Goal: Contribute content: Contribute content

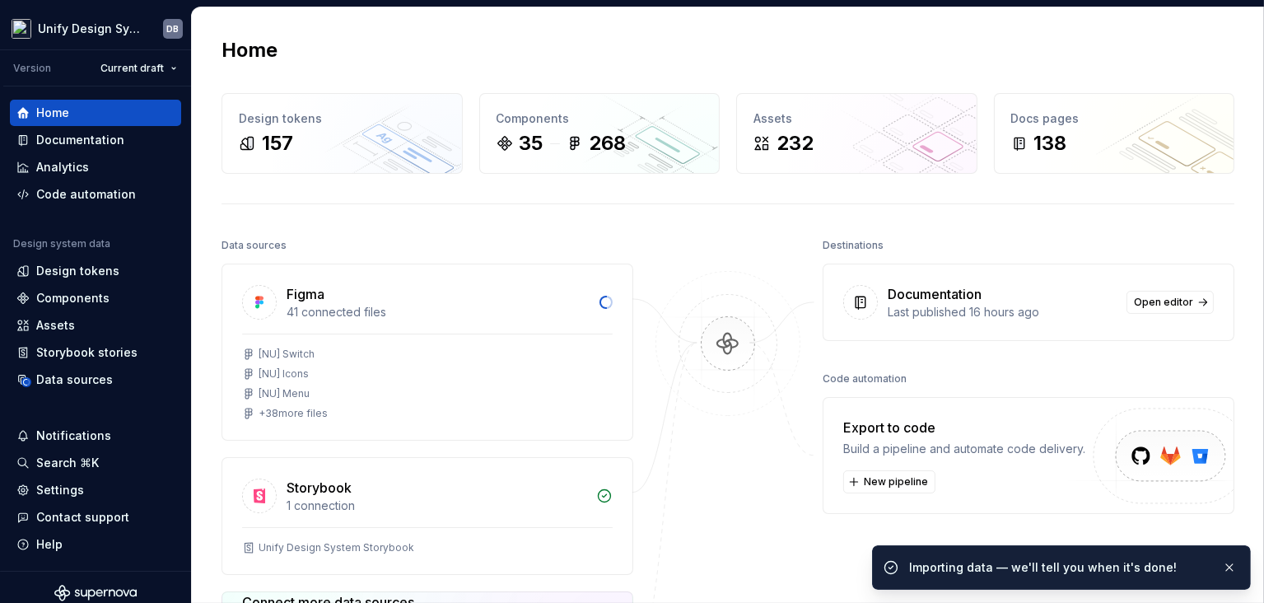
click at [613, 234] on div "Data sources" at bounding box center [427, 245] width 412 height 23
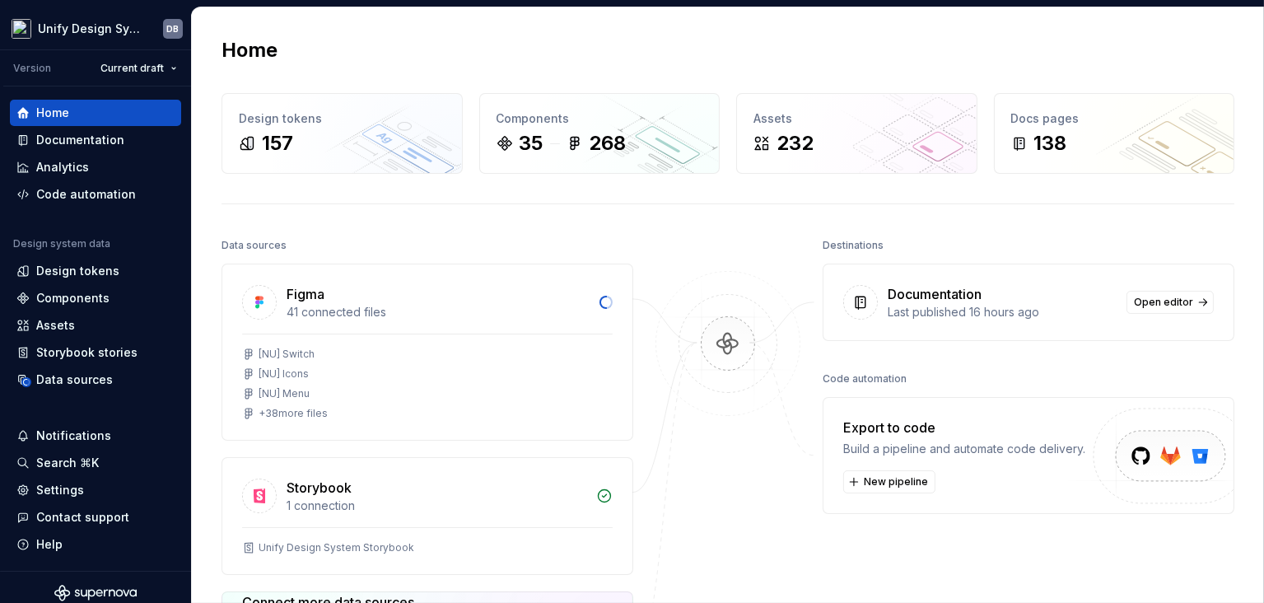
click at [422, 234] on div "Data sources" at bounding box center [427, 245] width 412 height 23
click at [82, 142] on div "Documentation" at bounding box center [80, 140] width 88 height 16
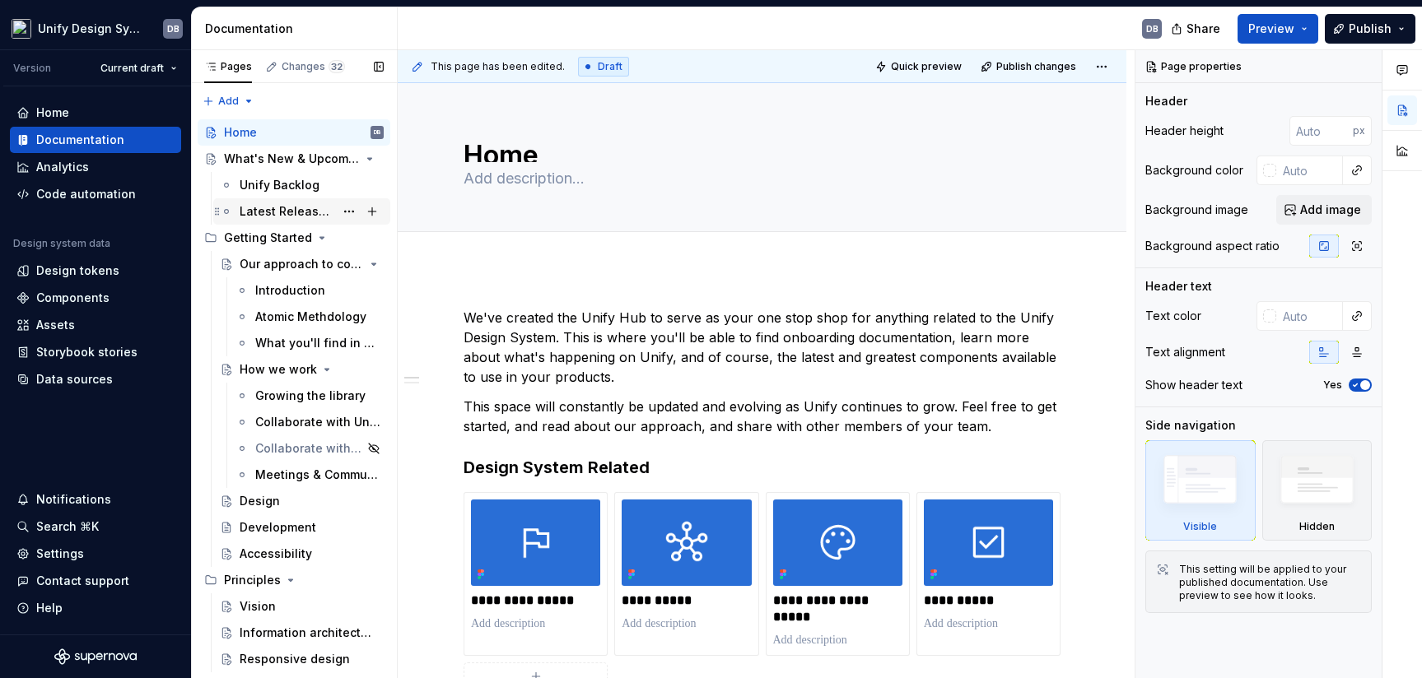
click at [285, 209] on div "Latest Release Notes" at bounding box center [287, 211] width 95 height 16
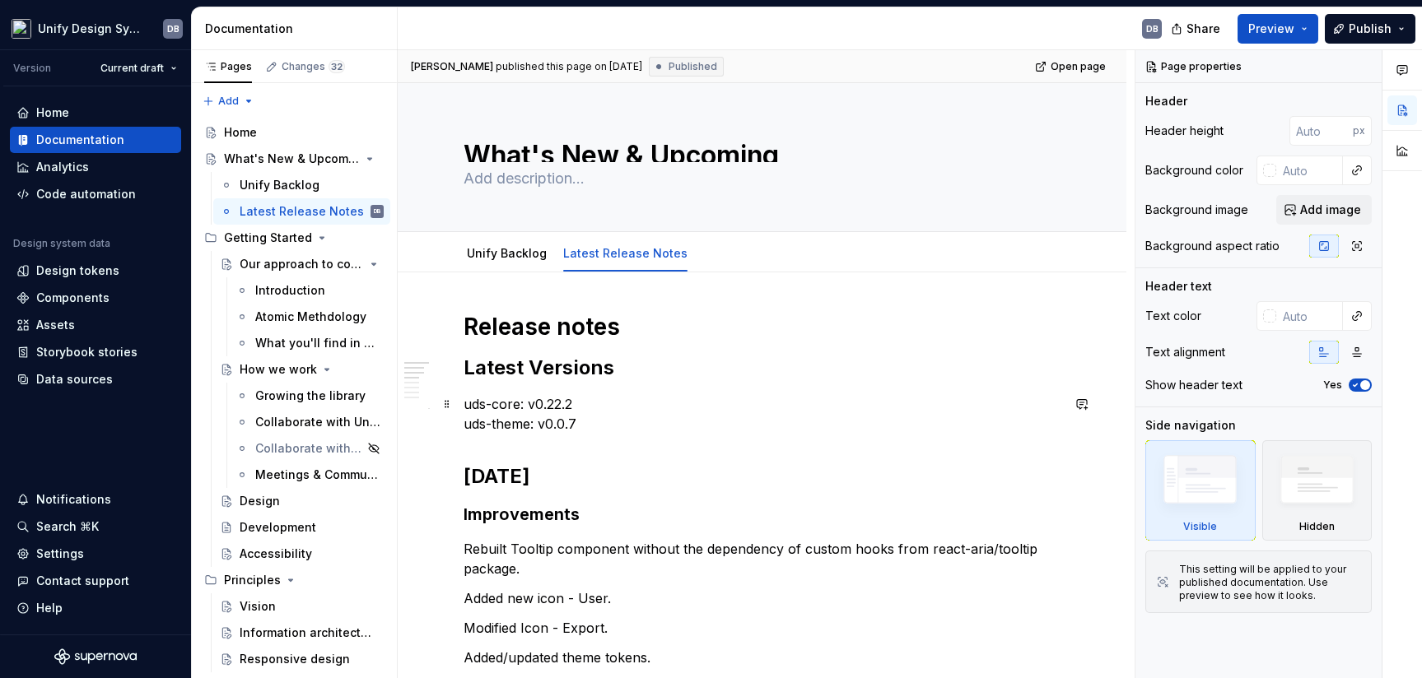
type textarea "*"
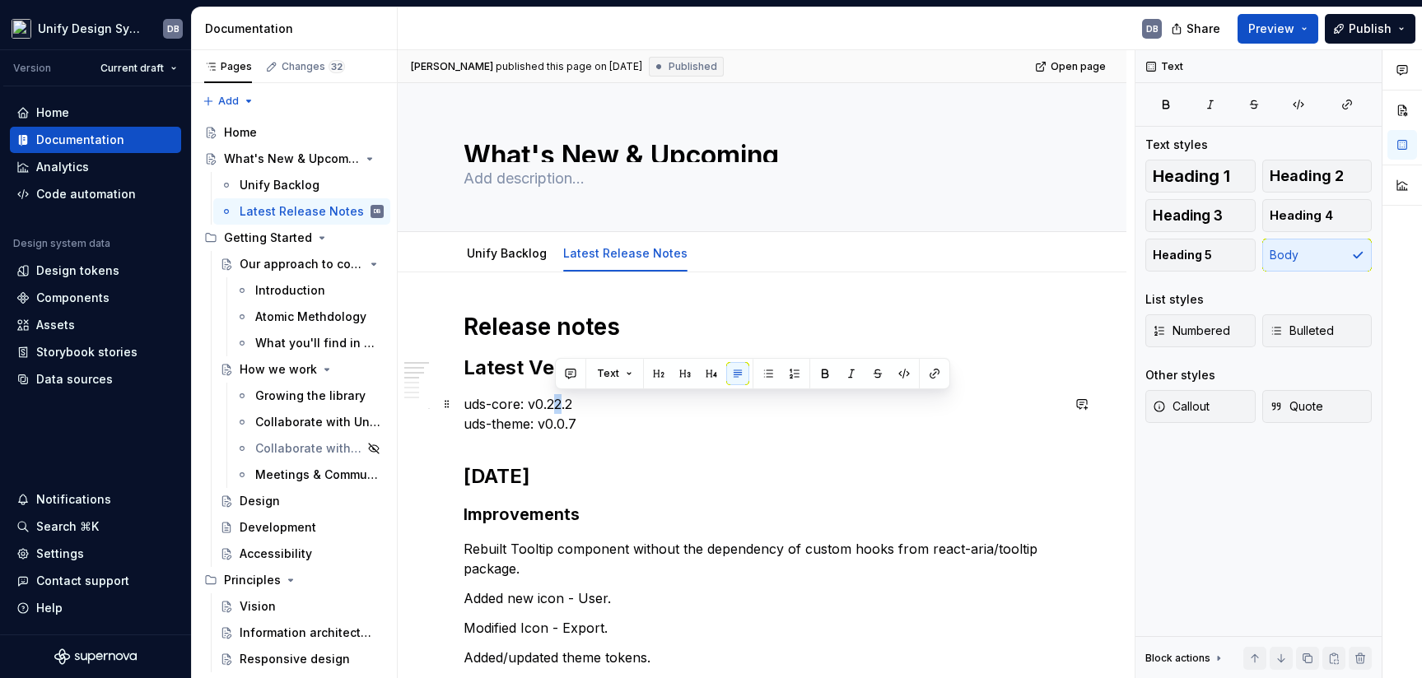
click at [561, 399] on p "uds-core: v0.22.2 uds-theme: v0.0.7" at bounding box center [762, 414] width 597 height 40
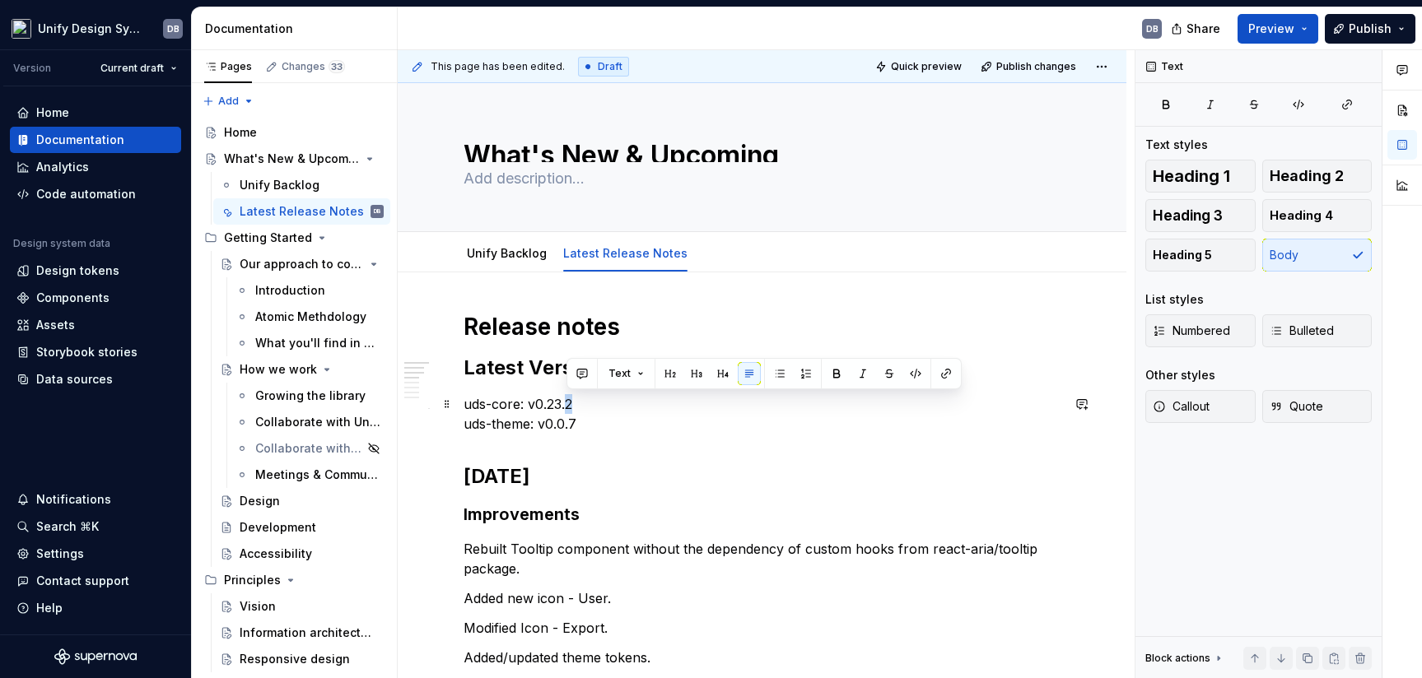
click at [576, 402] on p "uds-core: v0.23.2 uds-theme: v0.0.7" at bounding box center [762, 414] width 597 height 40
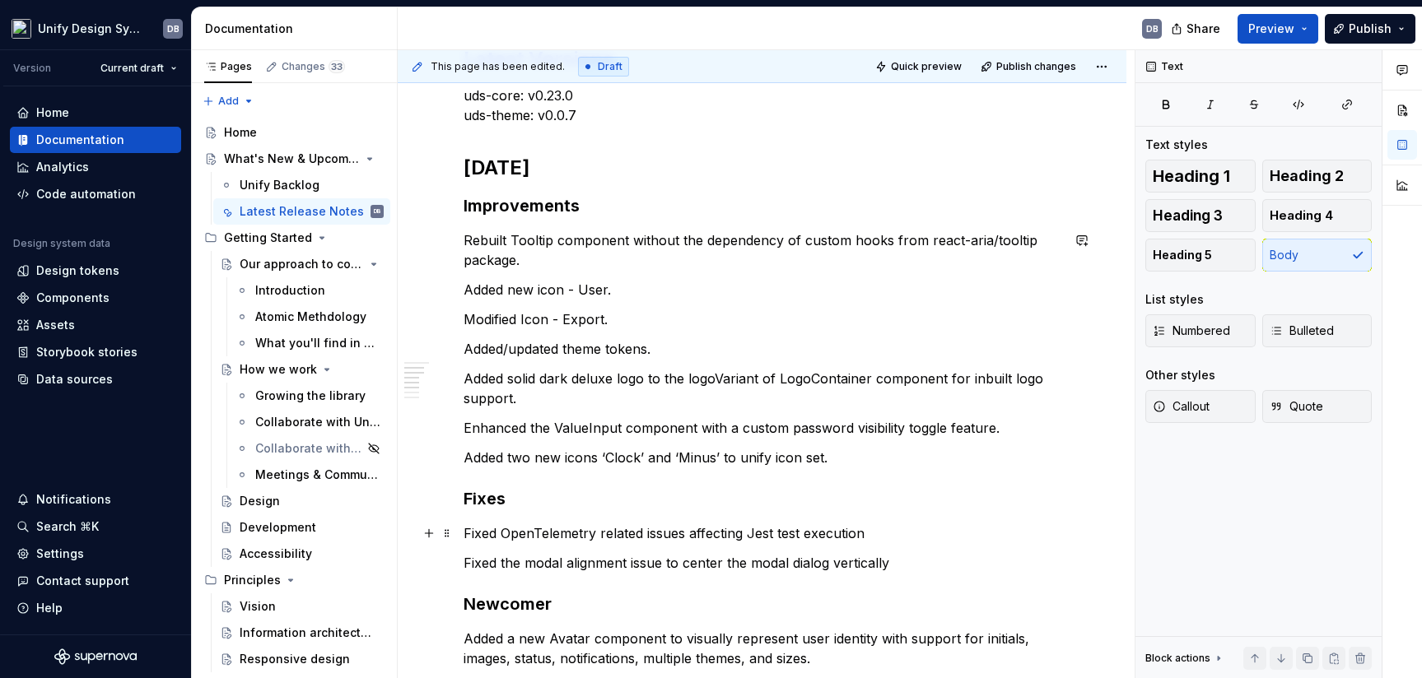
scroll to position [515, 0]
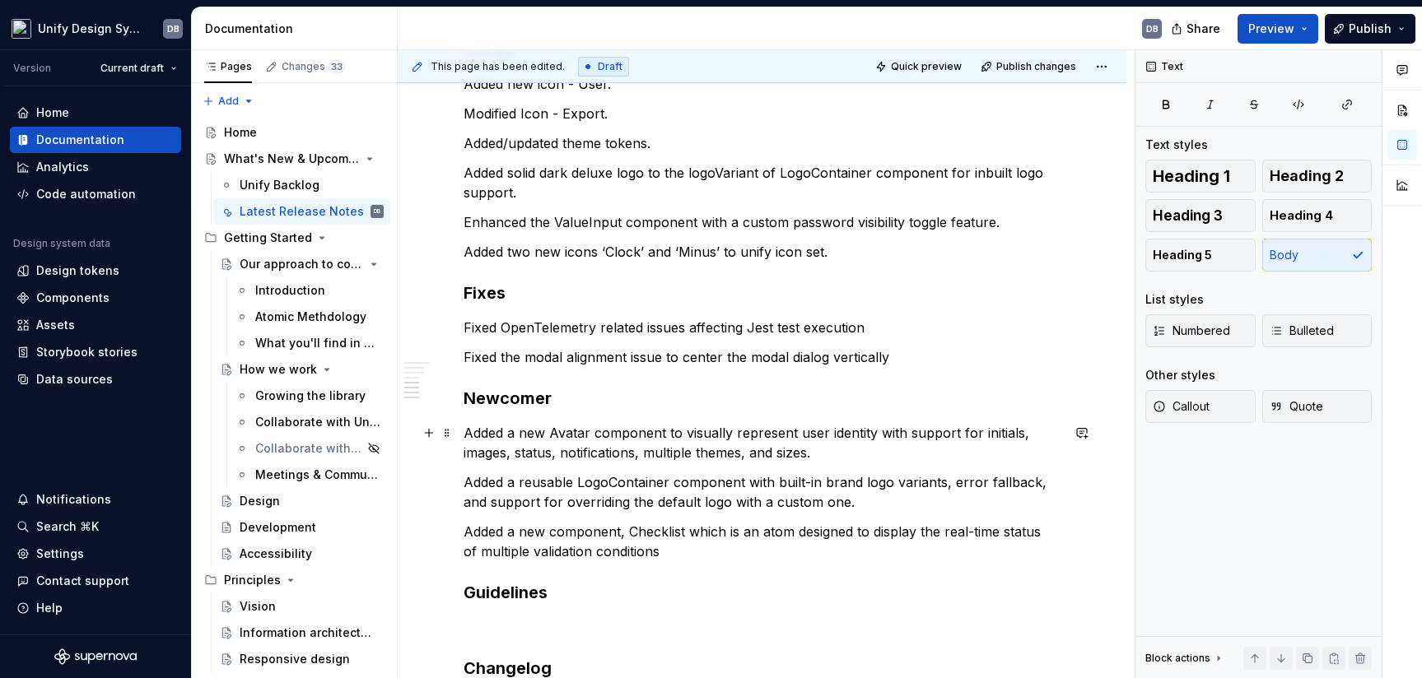
click at [464, 437] on p "Added a new Avatar component to visually represent user identity with support f…" at bounding box center [762, 443] width 597 height 40
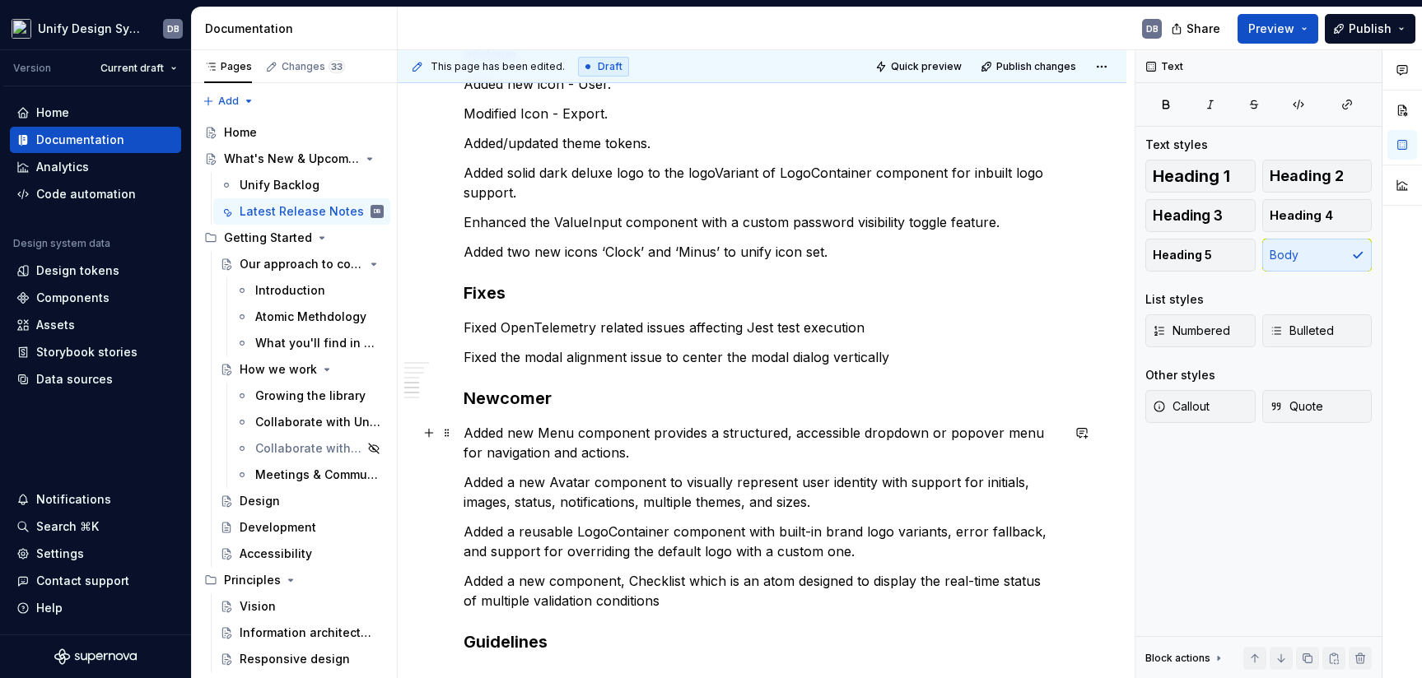
click at [512, 433] on p "Added new Menu component provides a structured, accessible dropdown or popover …" at bounding box center [762, 443] width 597 height 40
click at [664, 433] on p "Added a new Menu component provides a structured, accessible dropdown or popove…" at bounding box center [762, 443] width 597 height 40
click at [899, 431] on p "Added a new Menu component that provides a structured, accessible dropdown or p…" at bounding box center [762, 443] width 597 height 40
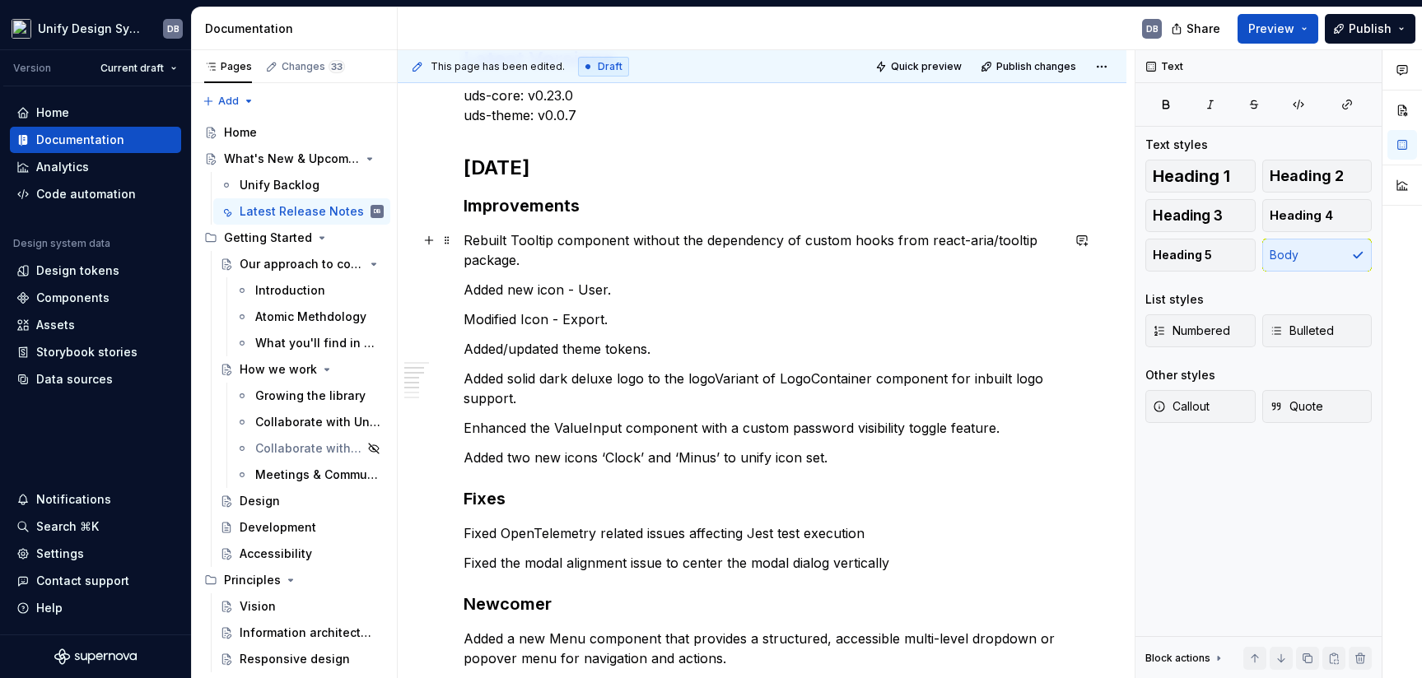
click at [467, 240] on p "Rebuilt Tooltip component without the dependency of custom hooks from react-ari…" at bounding box center [762, 251] width 597 height 40
click at [468, 238] on p "Rebuilt Tooltip component without the dependency of custom hooks from react-ari…" at bounding box center [762, 251] width 597 height 40
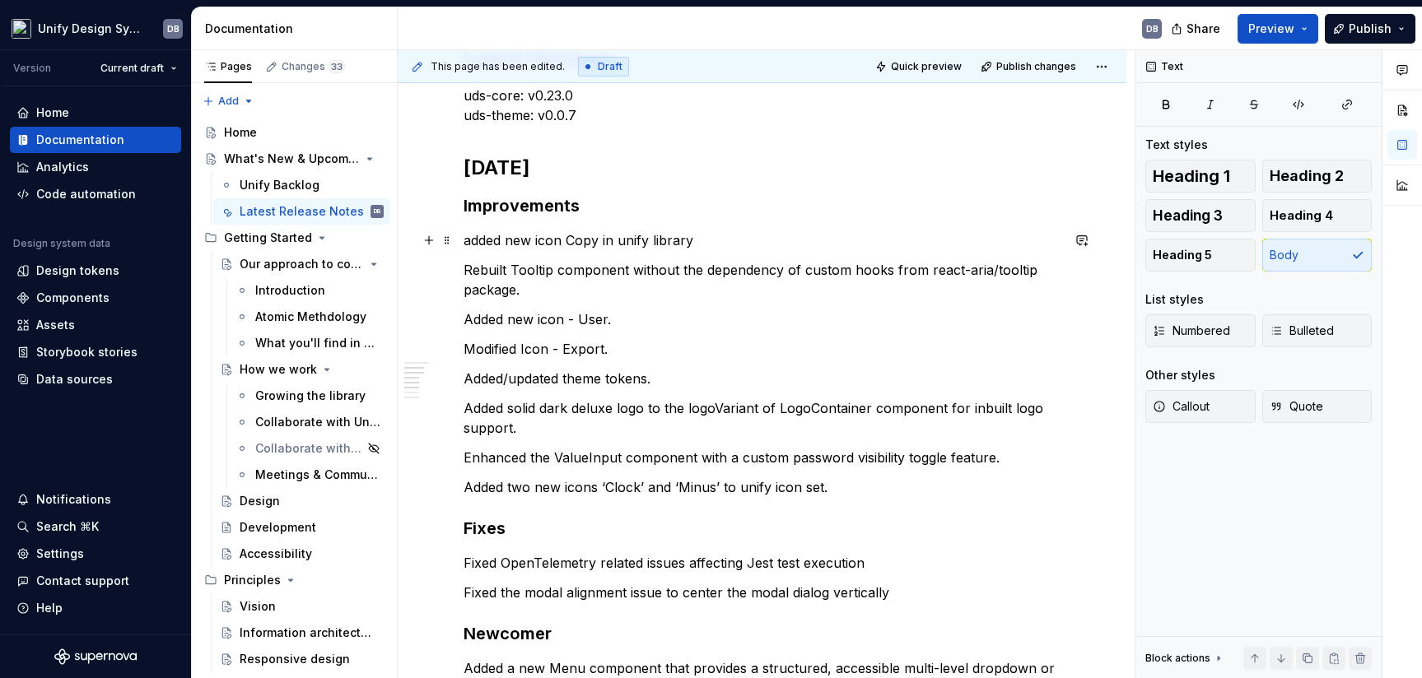
click at [471, 238] on p "added new icon Copy in unify library" at bounding box center [762, 241] width 597 height 20
click at [568, 241] on p "Added new icon Copy in unify library" at bounding box center [762, 241] width 597 height 20
click at [612, 242] on p "Added new icon - Copy in unify library" at bounding box center [762, 241] width 597 height 20
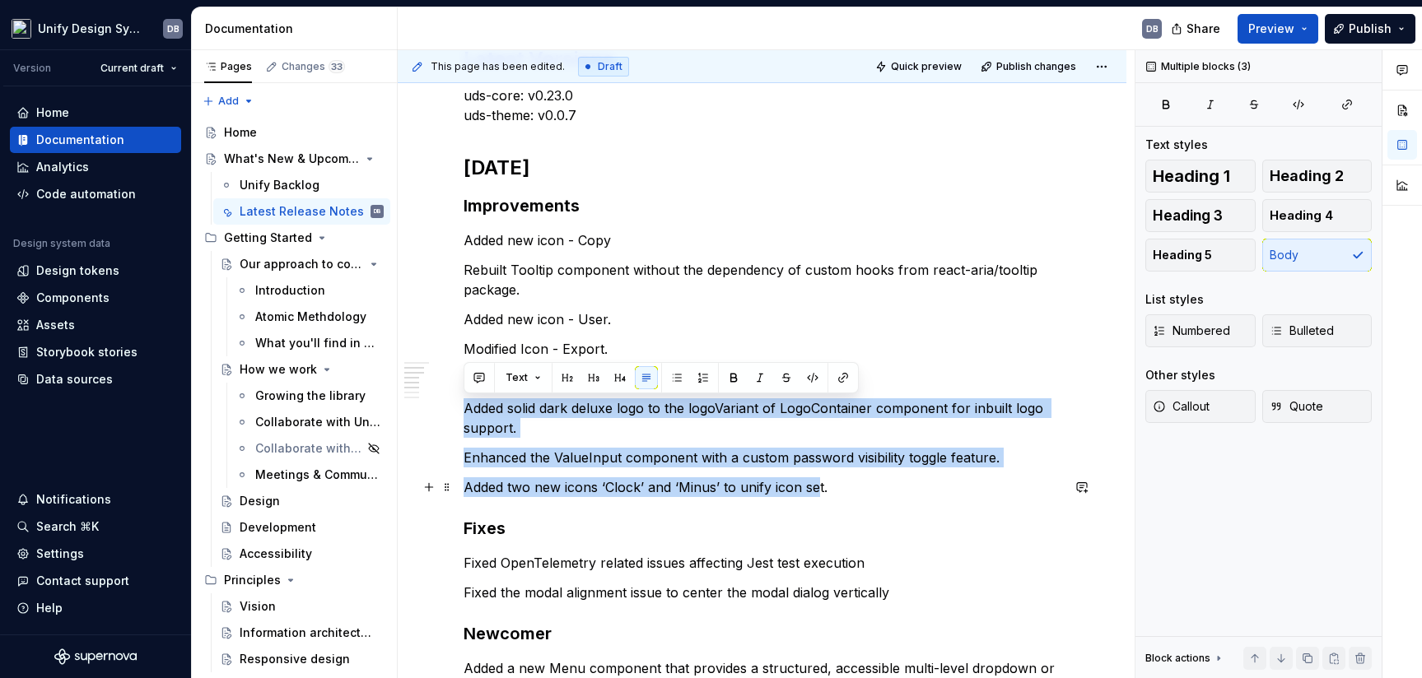
drag, startPoint x: 465, startPoint y: 410, endPoint x: 836, endPoint y: 488, distance: 378.7
click at [836, 488] on div "Release notes Latest Versions uds-core: v0.23.0 uds-theme: v0.0.[DATE] Improvem…" at bounding box center [762, 535] width 597 height 1065
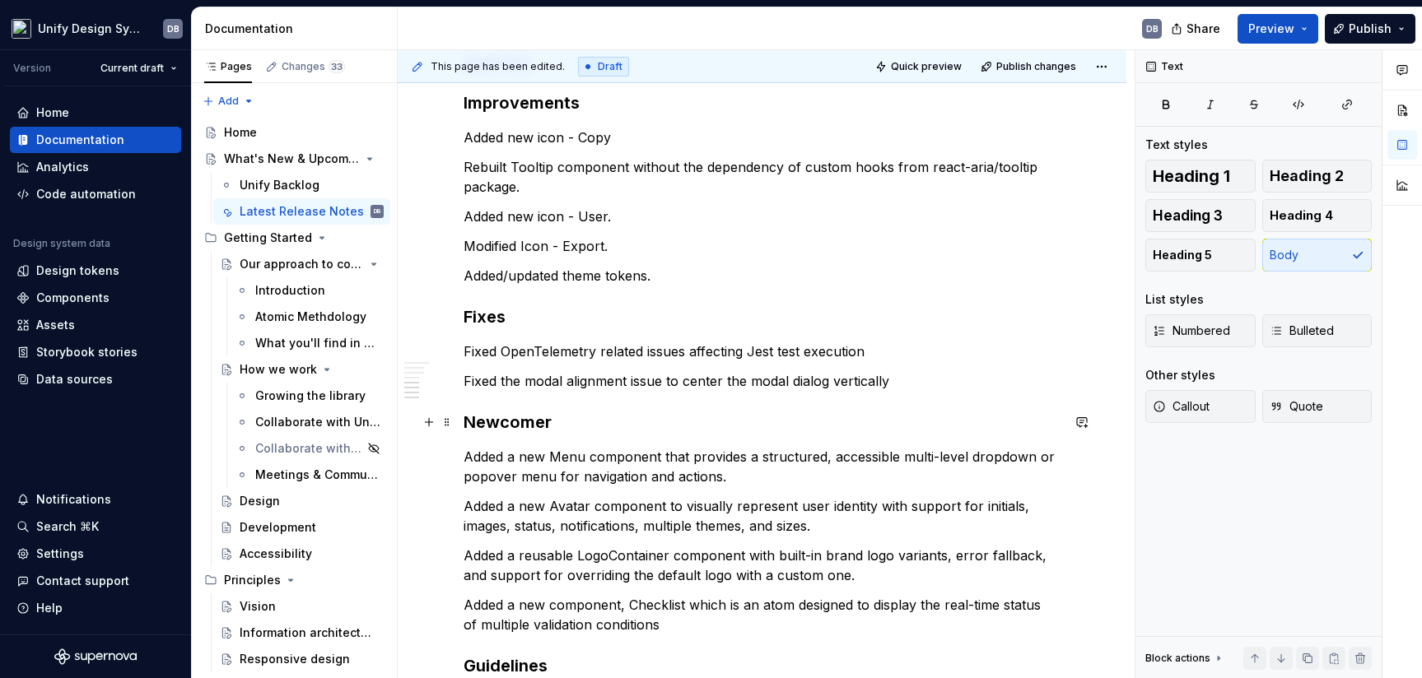
scroll to position [515, 0]
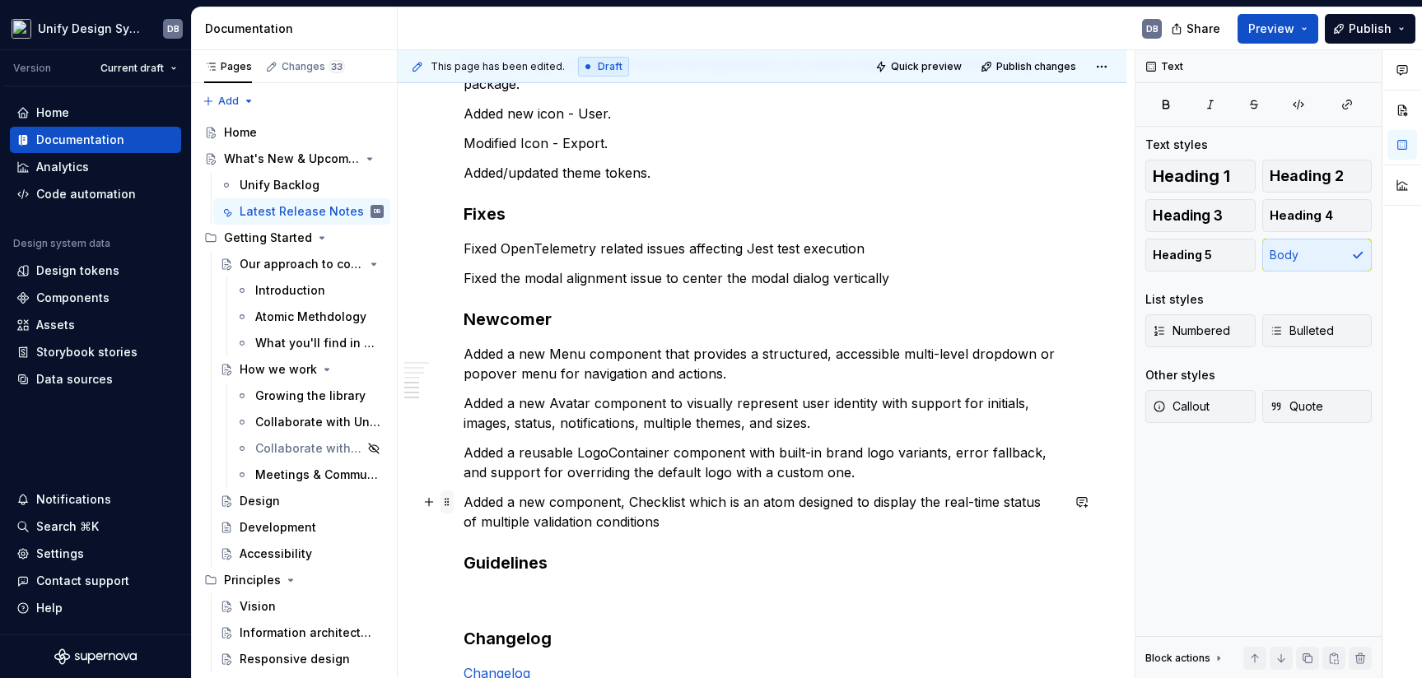
drag, startPoint x: 664, startPoint y: 524, endPoint x: 450, endPoint y: 501, distance: 215.3
click at [464, 501] on div "Release notes Latest Versions uds-core: v0.23.0 uds-theme: v0.0.[DATE] Improvem…" at bounding box center [762, 285] width 597 height 976
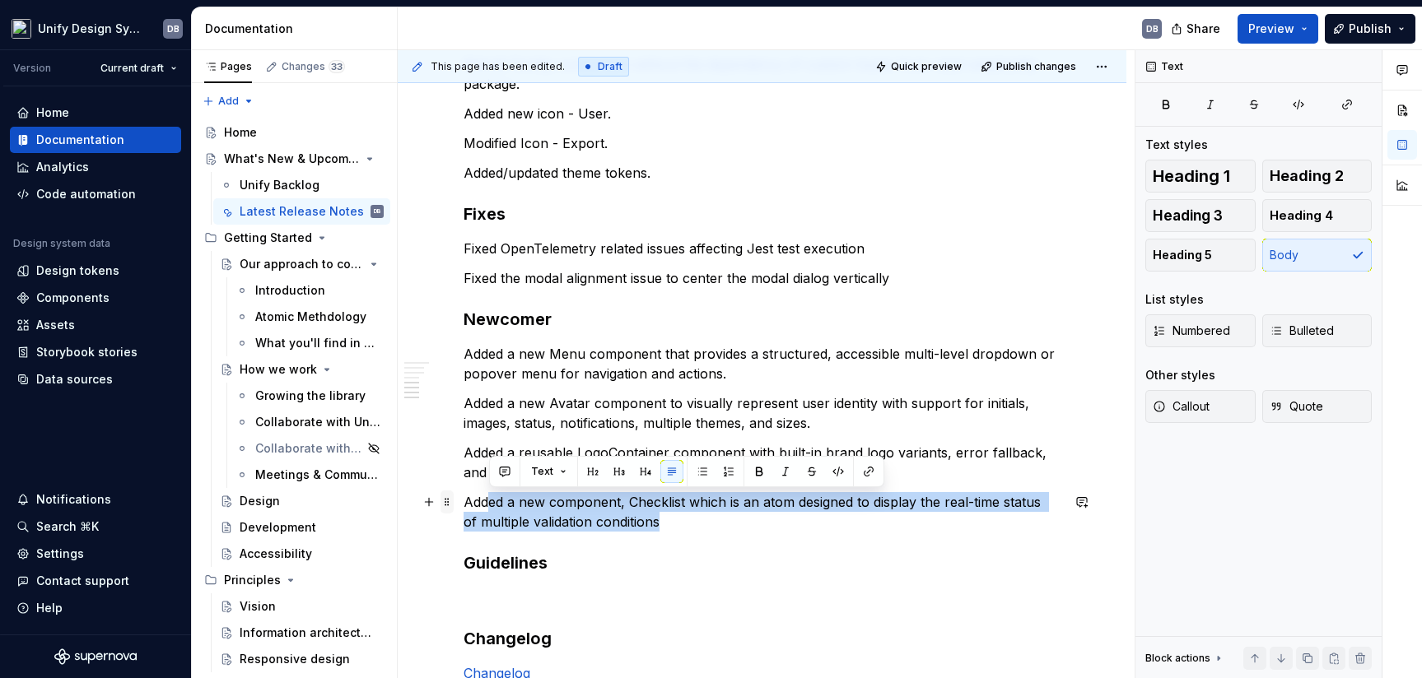
click at [450, 501] on span at bounding box center [447, 502] width 13 height 23
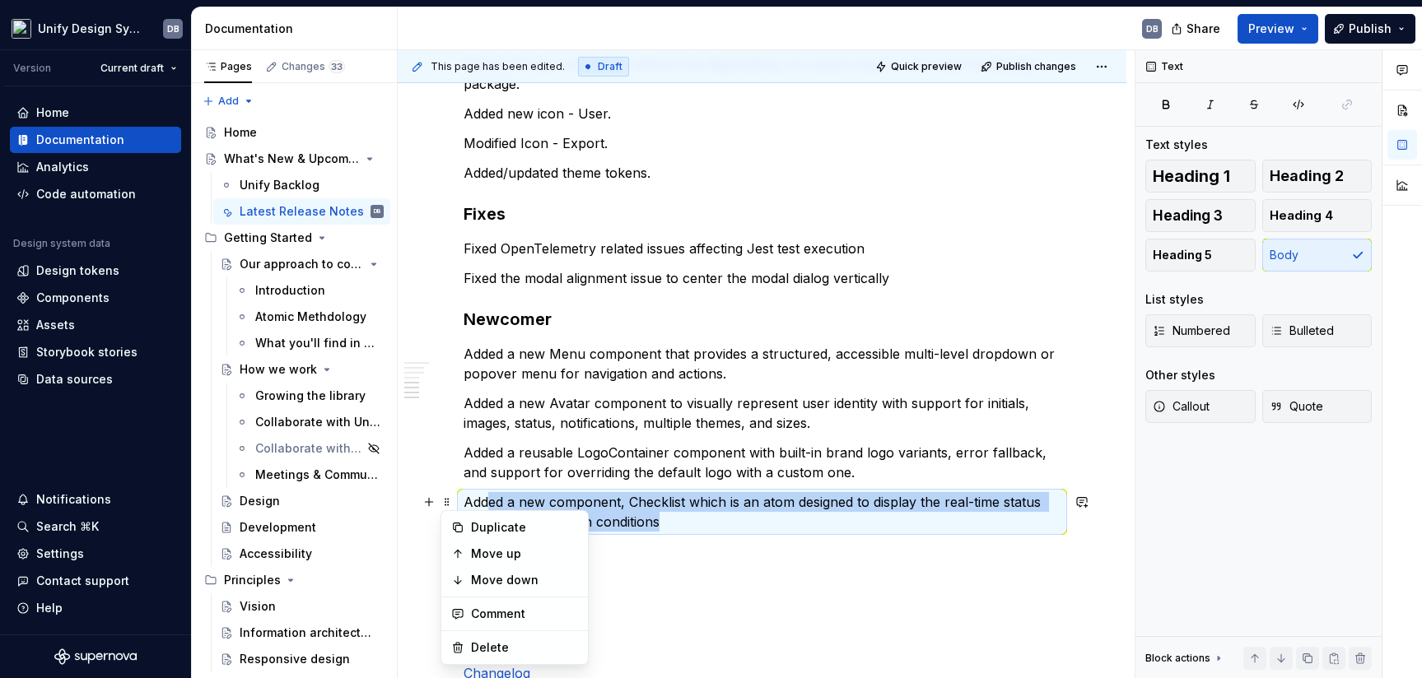
click at [746, 514] on p "Added a new component, Checklist which is an atom designed to display the real-…" at bounding box center [762, 512] width 597 height 40
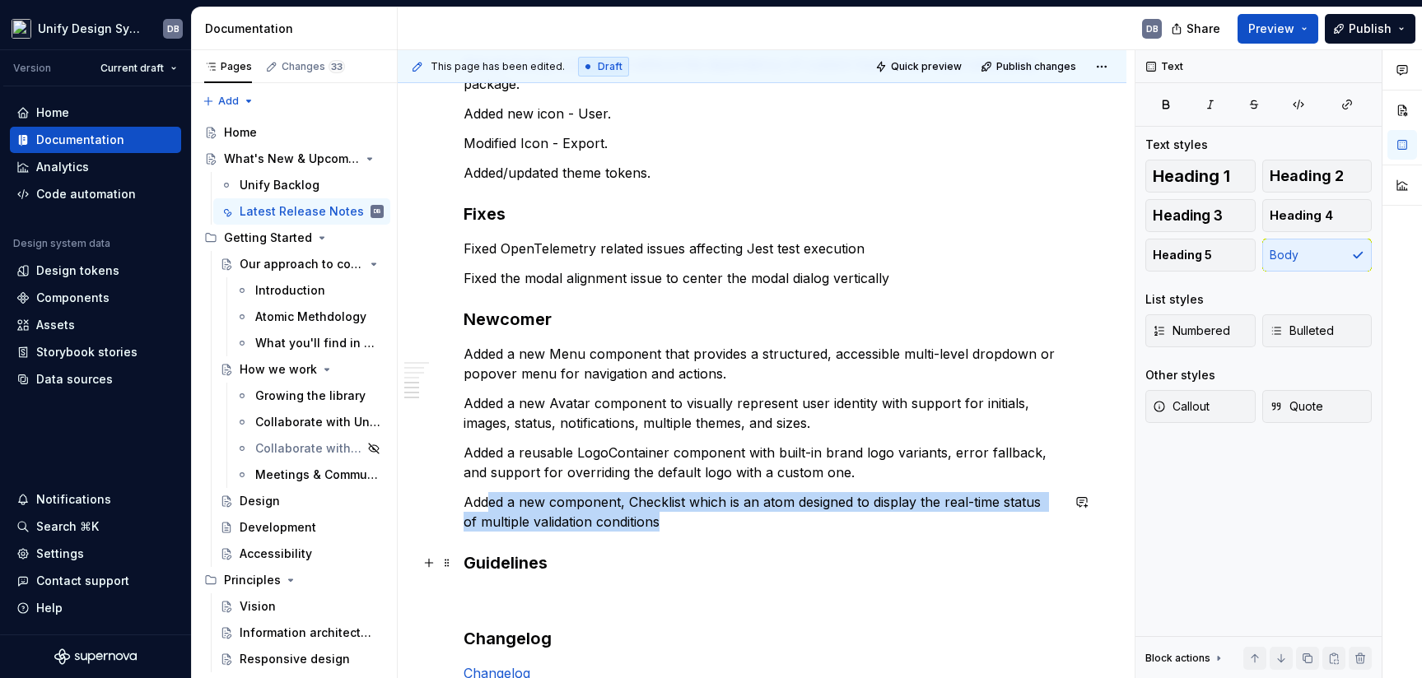
click at [685, 569] on h3 "Guidelines" at bounding box center [762, 563] width 597 height 23
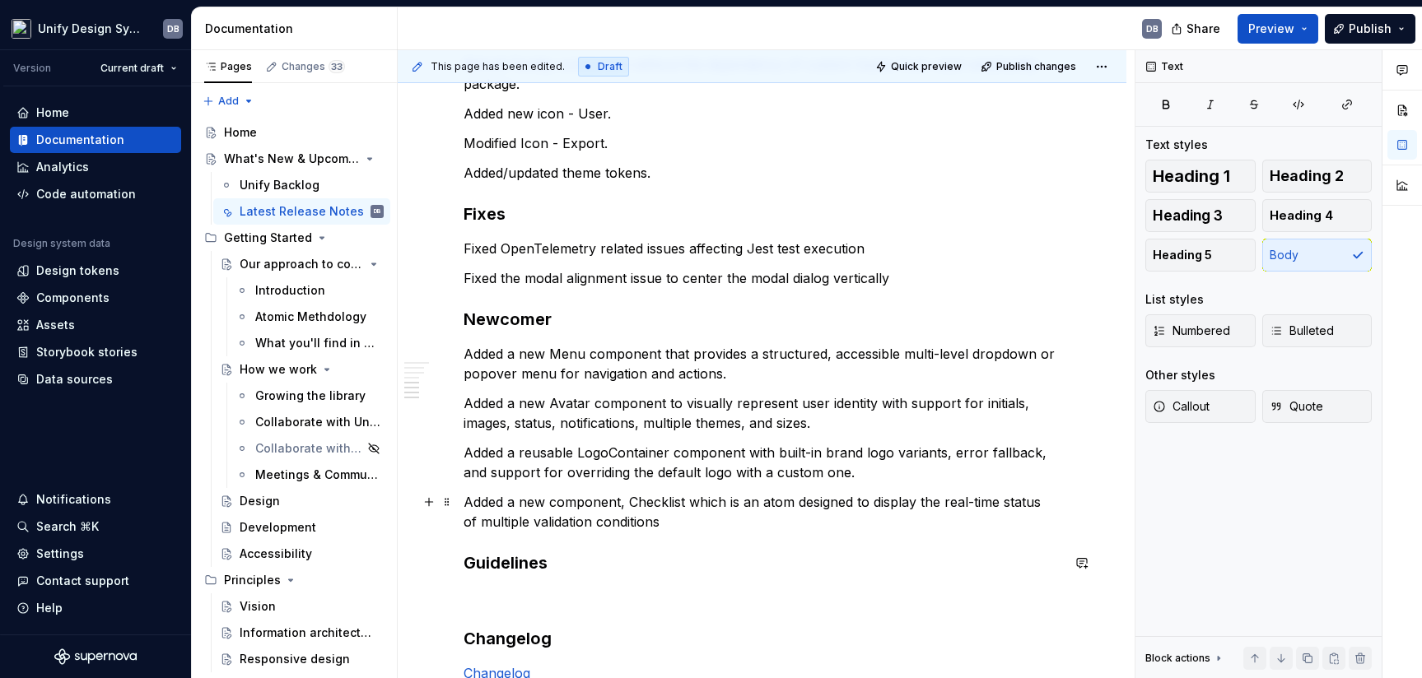
click at [671, 525] on p "Added a new component, Checklist which is an atom designed to display the real-…" at bounding box center [762, 512] width 597 height 40
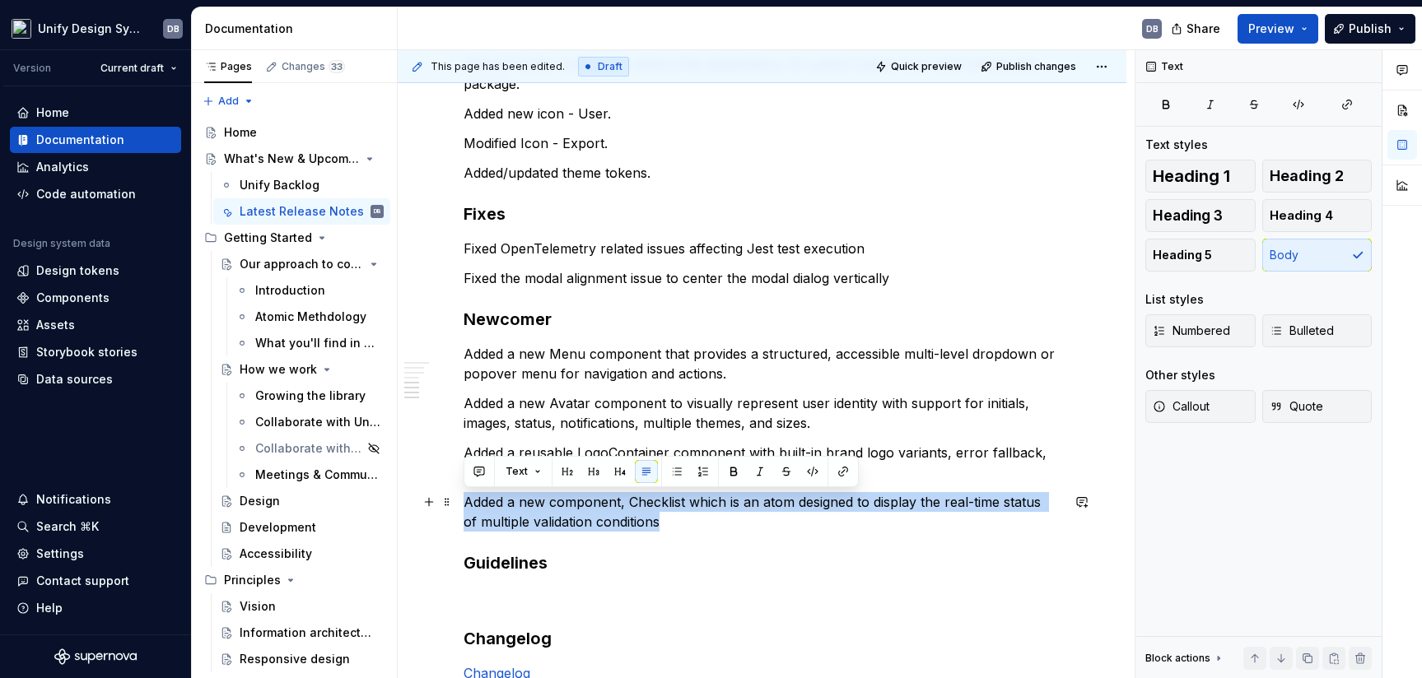
drag, startPoint x: 673, startPoint y: 524, endPoint x: 465, endPoint y: 498, distance: 209.1
click at [465, 498] on p "Added a new component, Checklist which is an atom designed to display the real-…" at bounding box center [762, 512] width 597 height 40
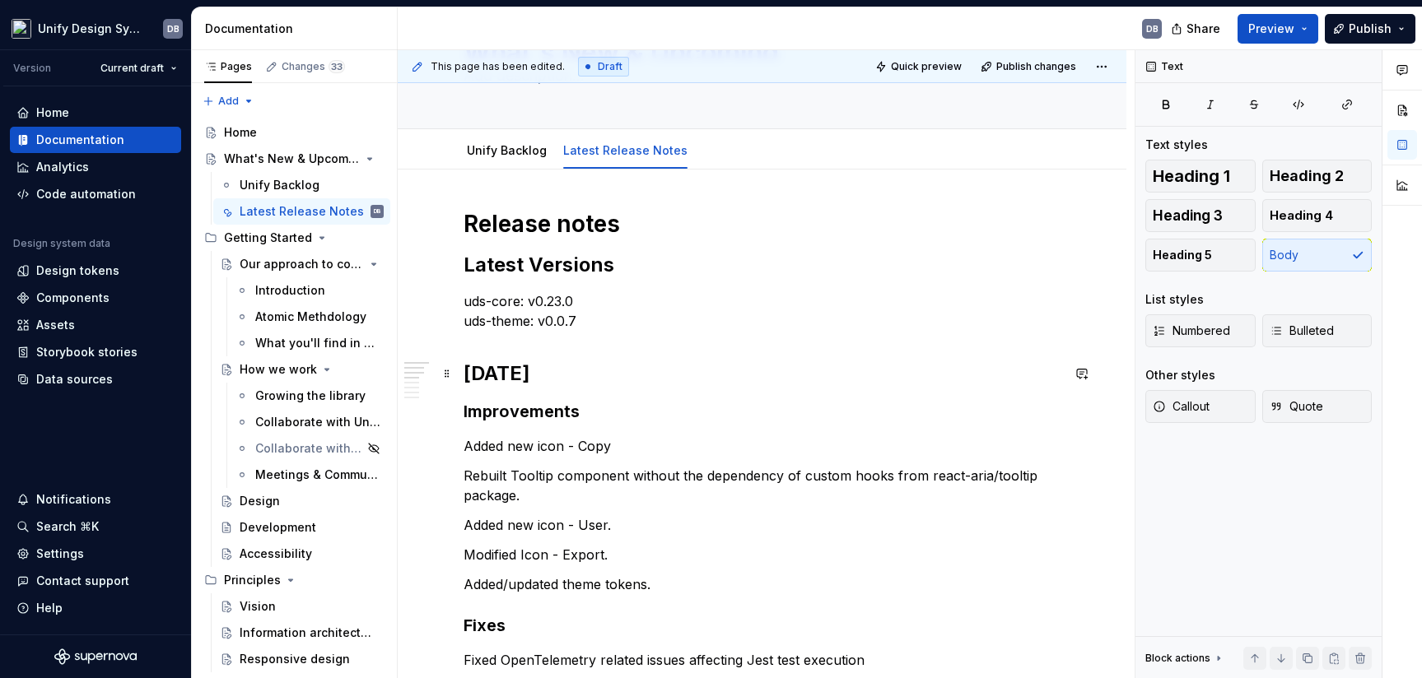
scroll to position [0, 0]
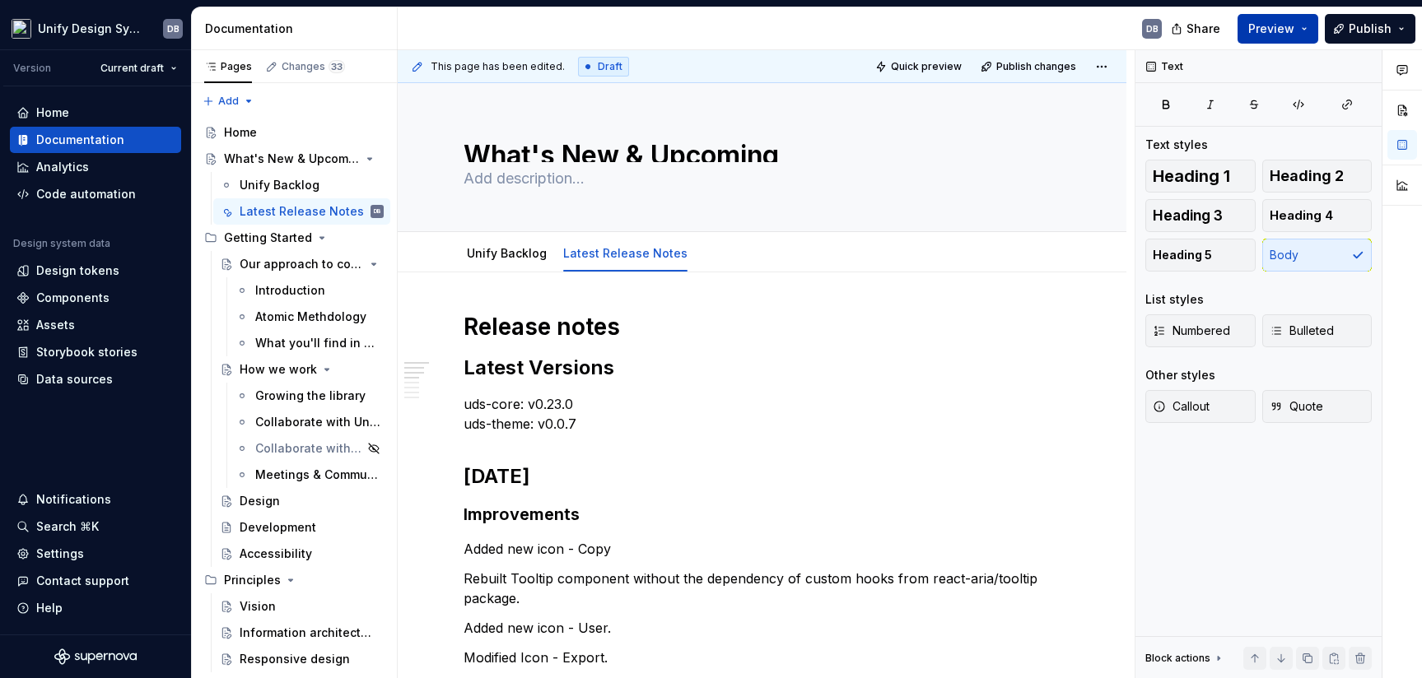
click at [1263, 26] on button "Preview" at bounding box center [1278, 29] width 81 height 30
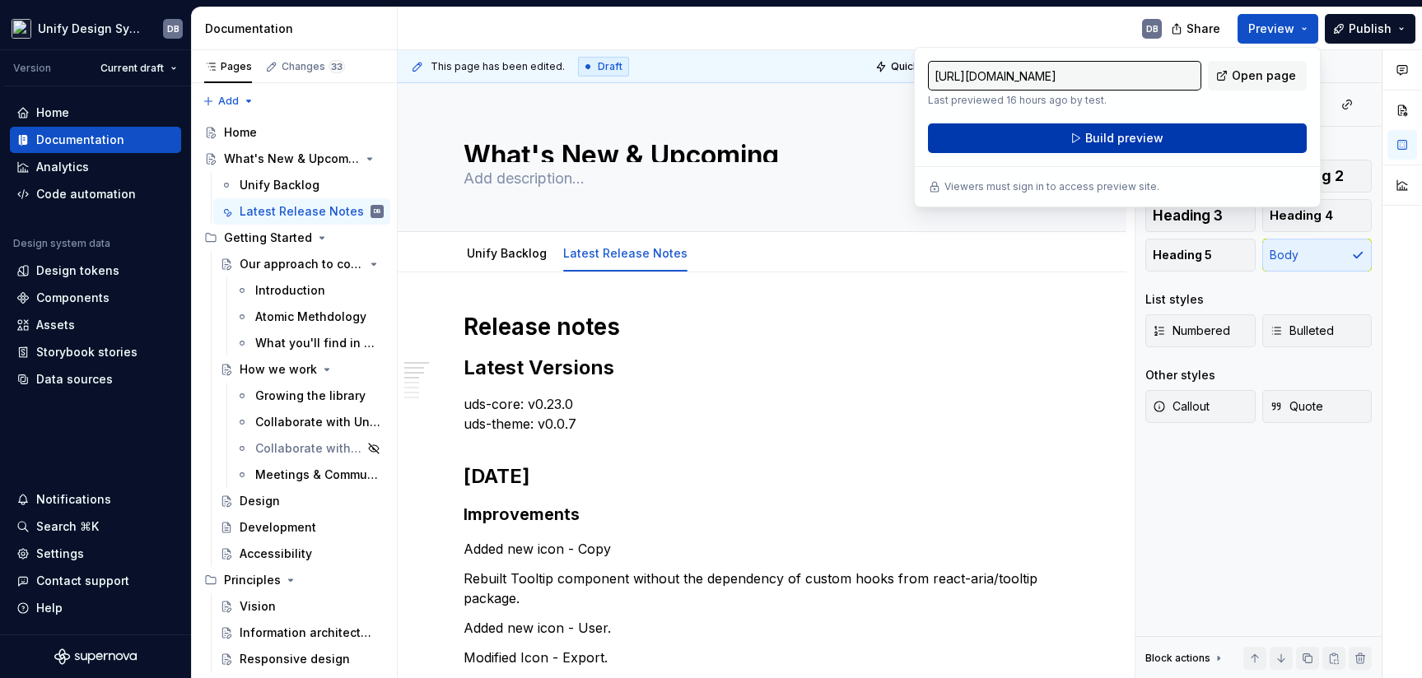
click at [1127, 142] on span "Build preview" at bounding box center [1124, 138] width 78 height 16
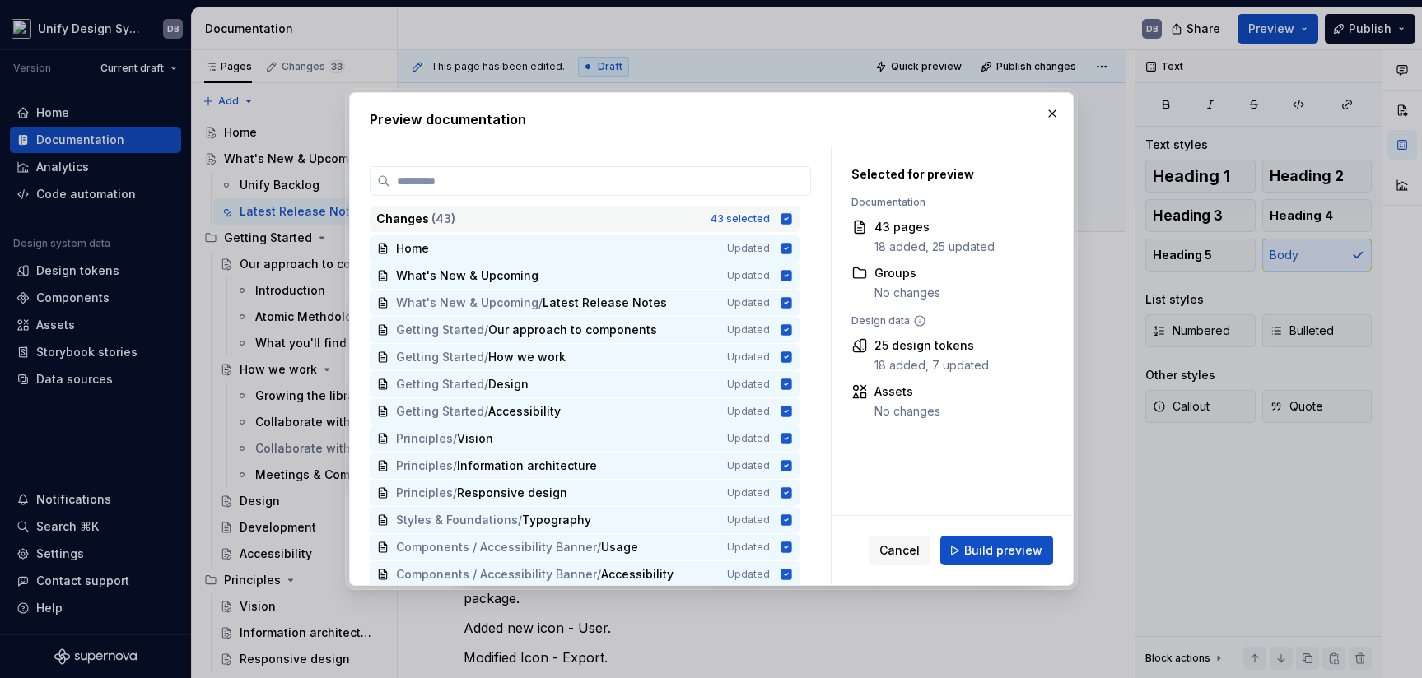
click at [781, 218] on icon at bounding box center [786, 218] width 11 height 11
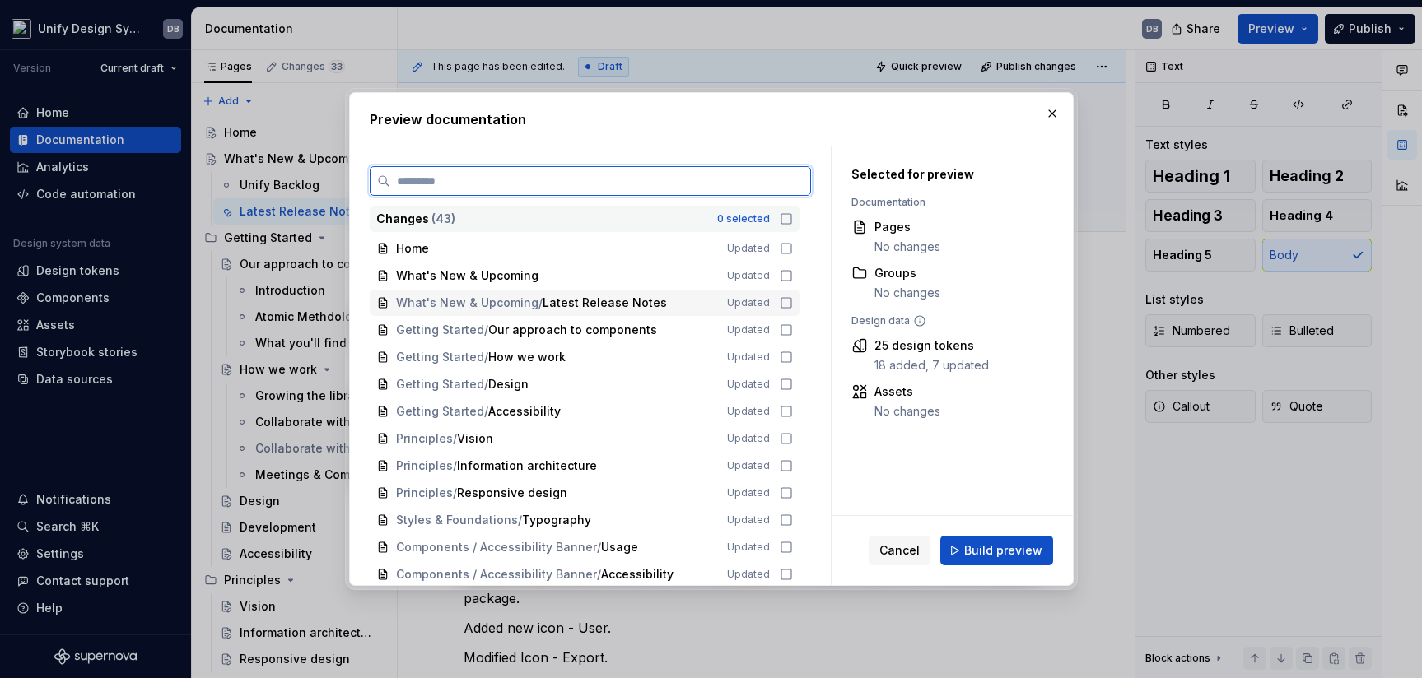
click at [786, 302] on icon at bounding box center [786, 302] width 13 height 13
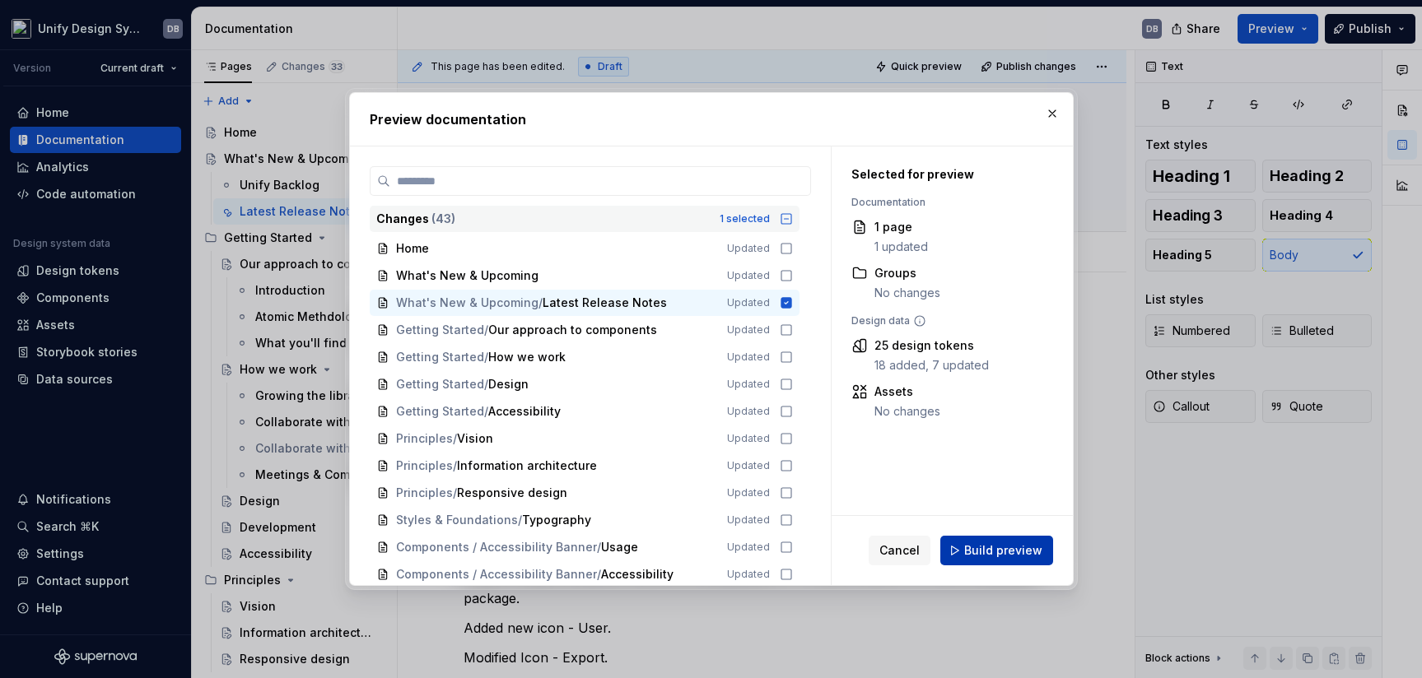
click at [1018, 550] on span "Build preview" at bounding box center [1003, 551] width 78 height 16
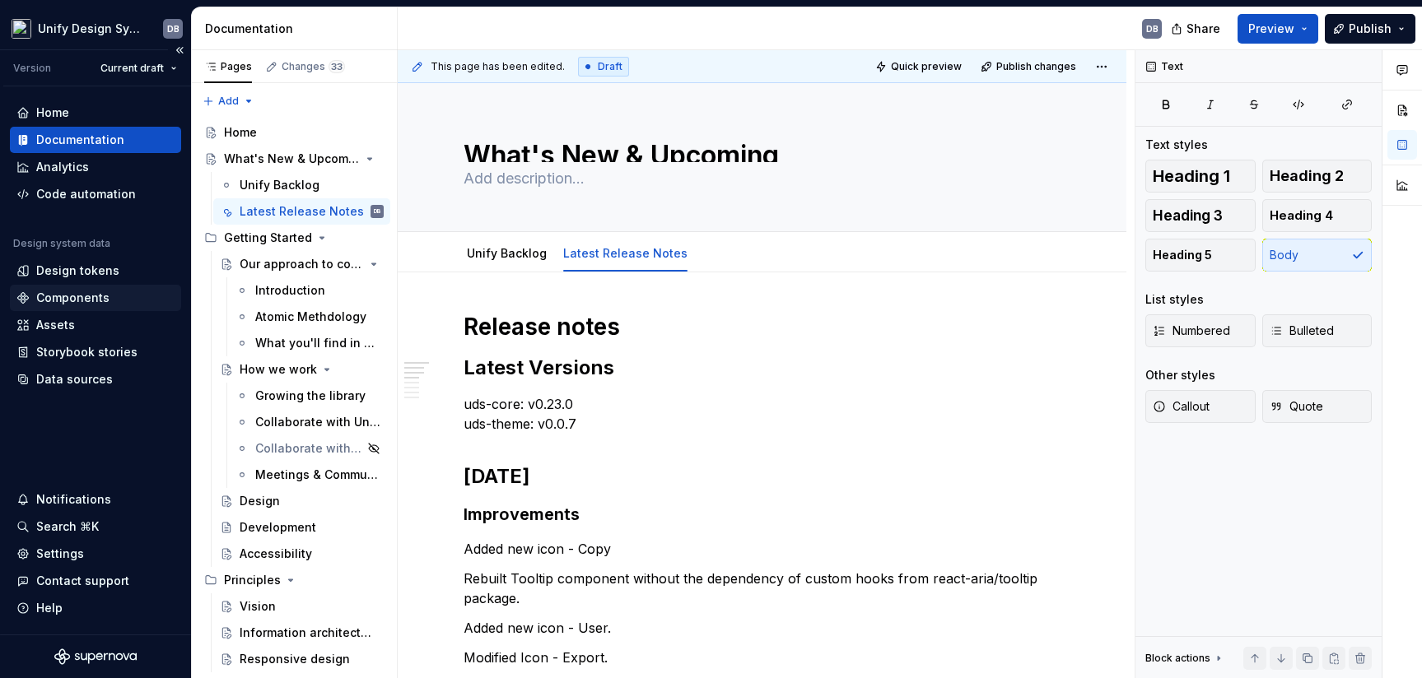
click at [80, 301] on div "Components" at bounding box center [72, 298] width 73 height 16
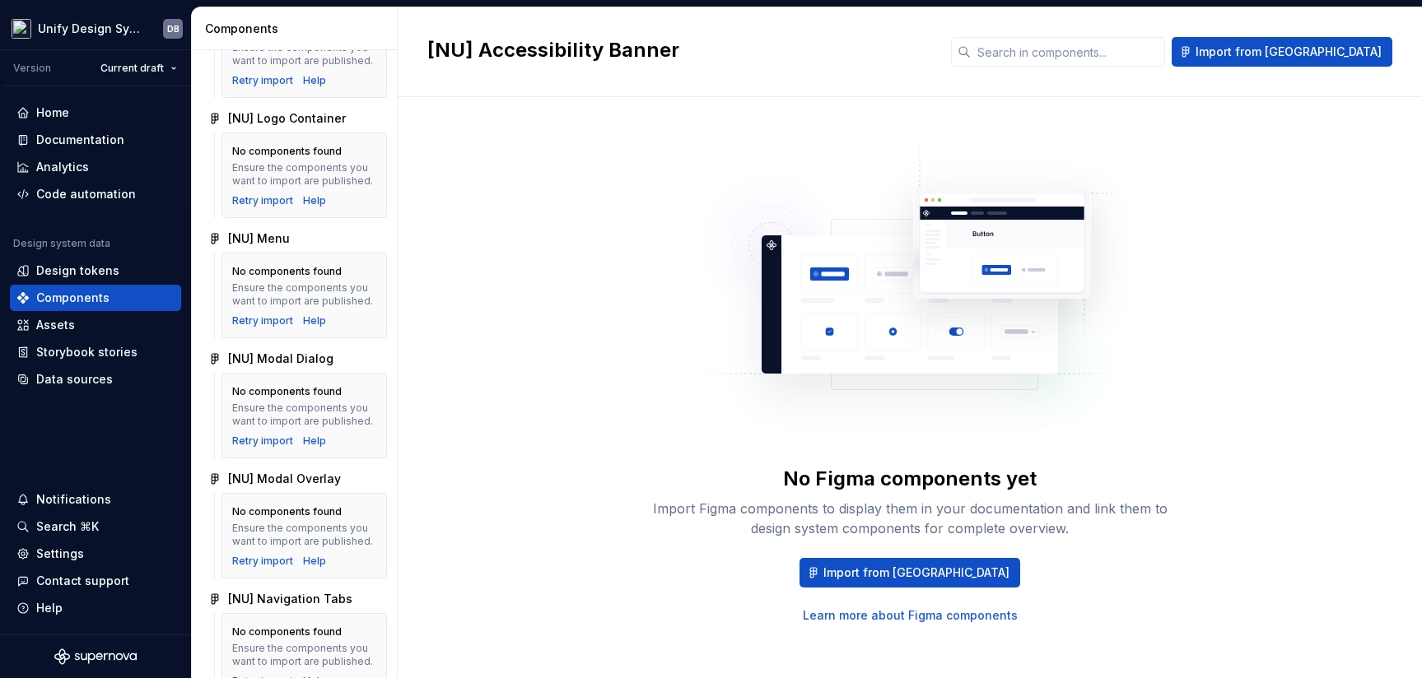
scroll to position [2676, 0]
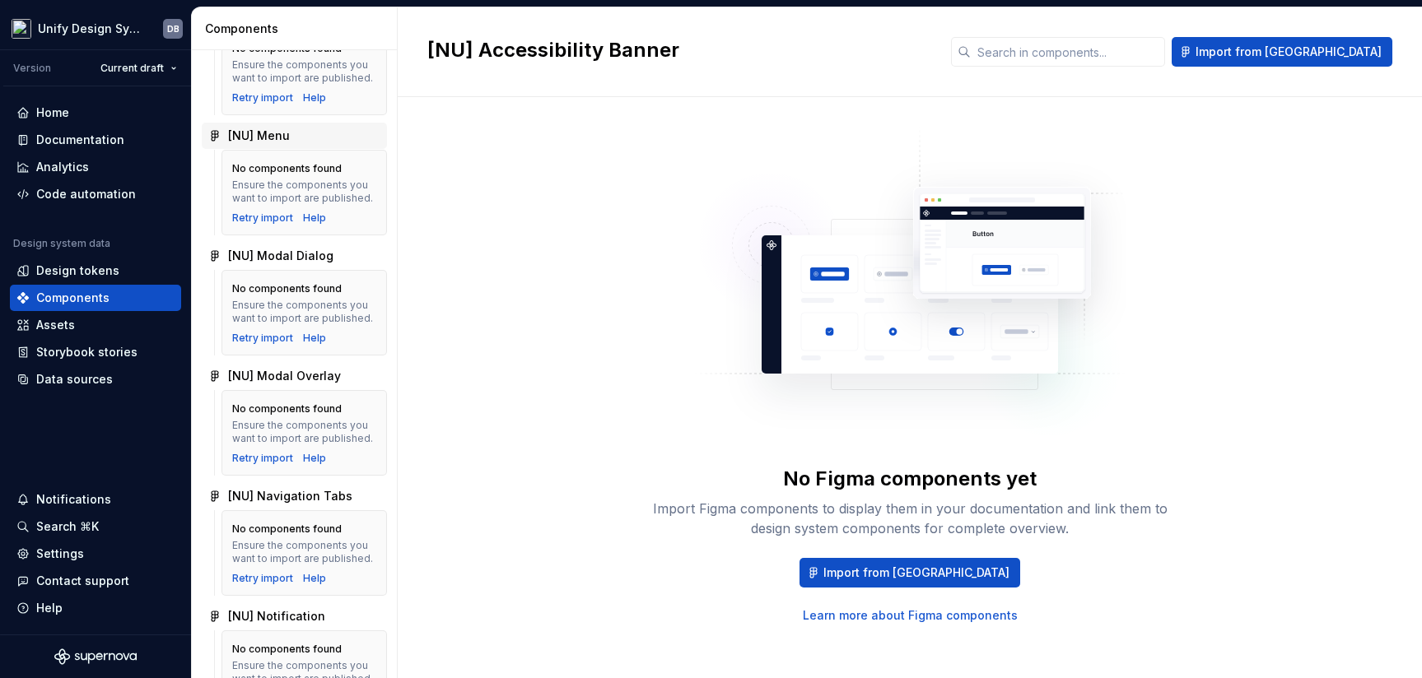
click at [270, 144] on div "[NU] Menu" at bounding box center [259, 136] width 62 height 16
click at [88, 128] on div "Documentation" at bounding box center [95, 140] width 171 height 26
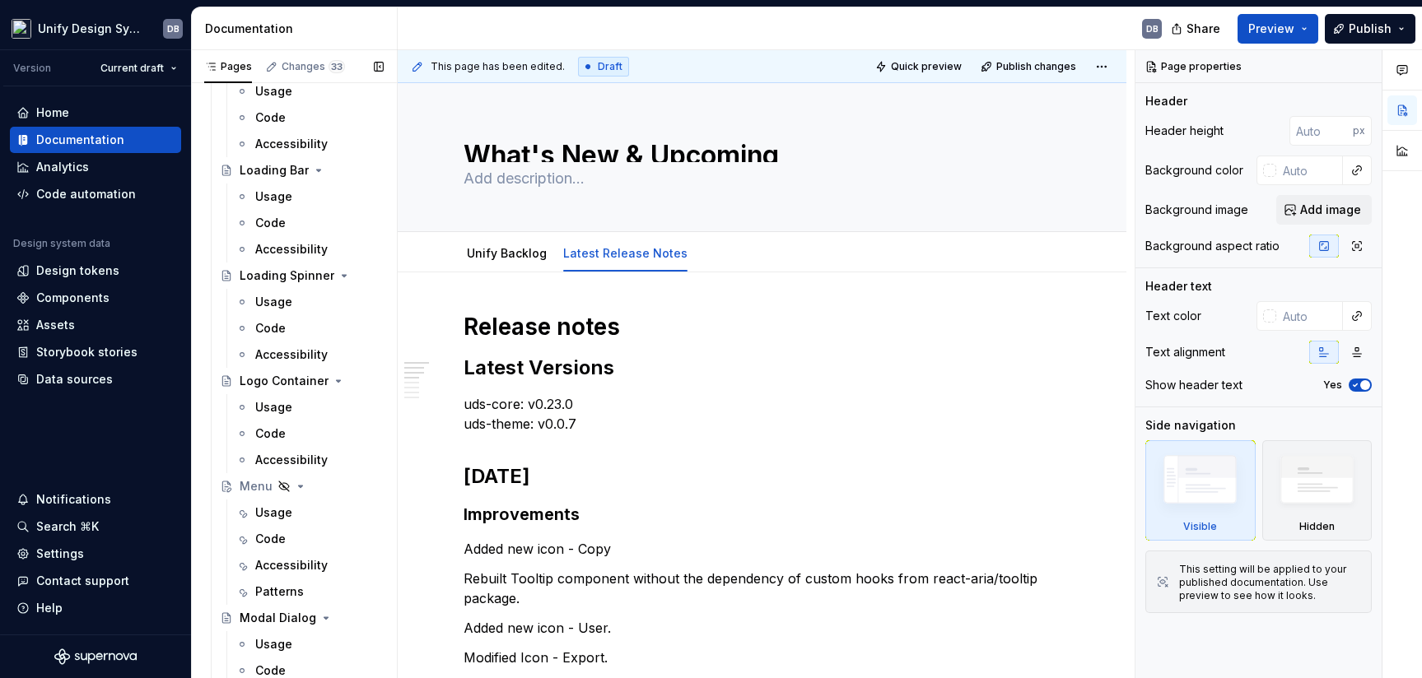
scroll to position [2779, 0]
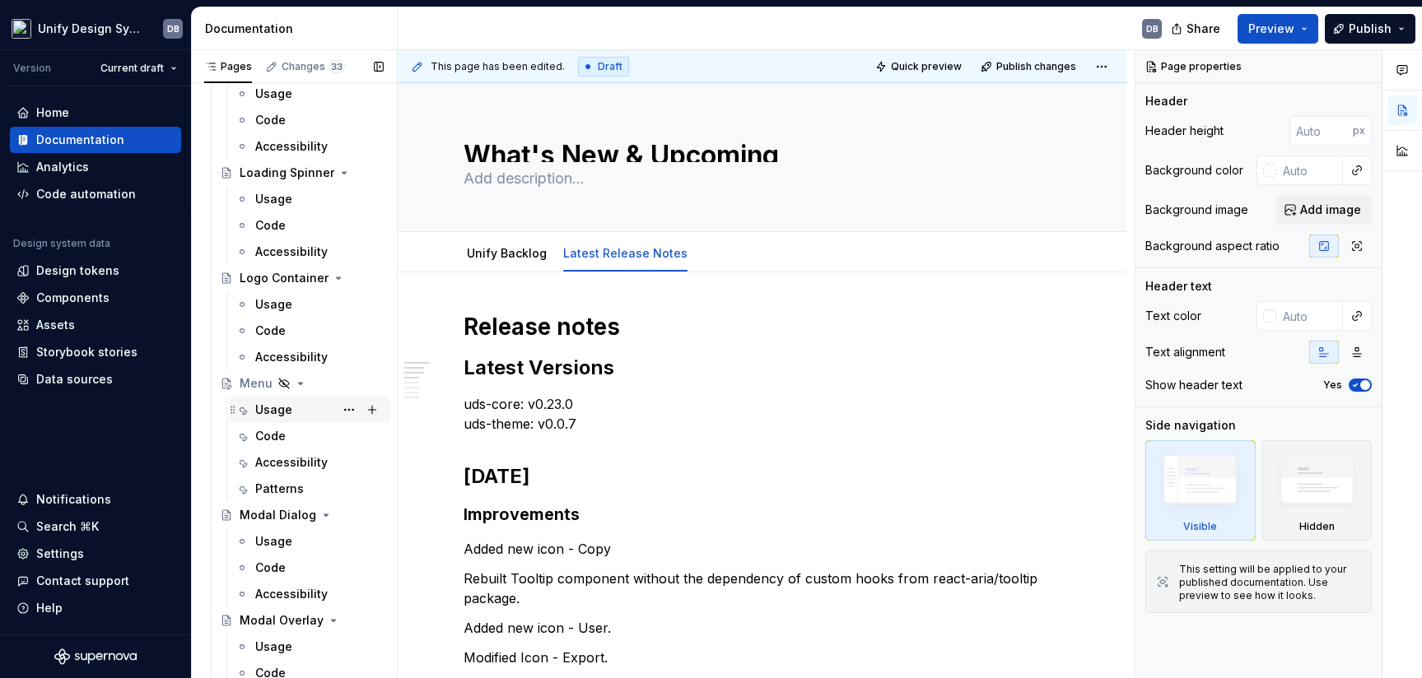
click at [276, 411] on div "Usage" at bounding box center [273, 410] width 37 height 16
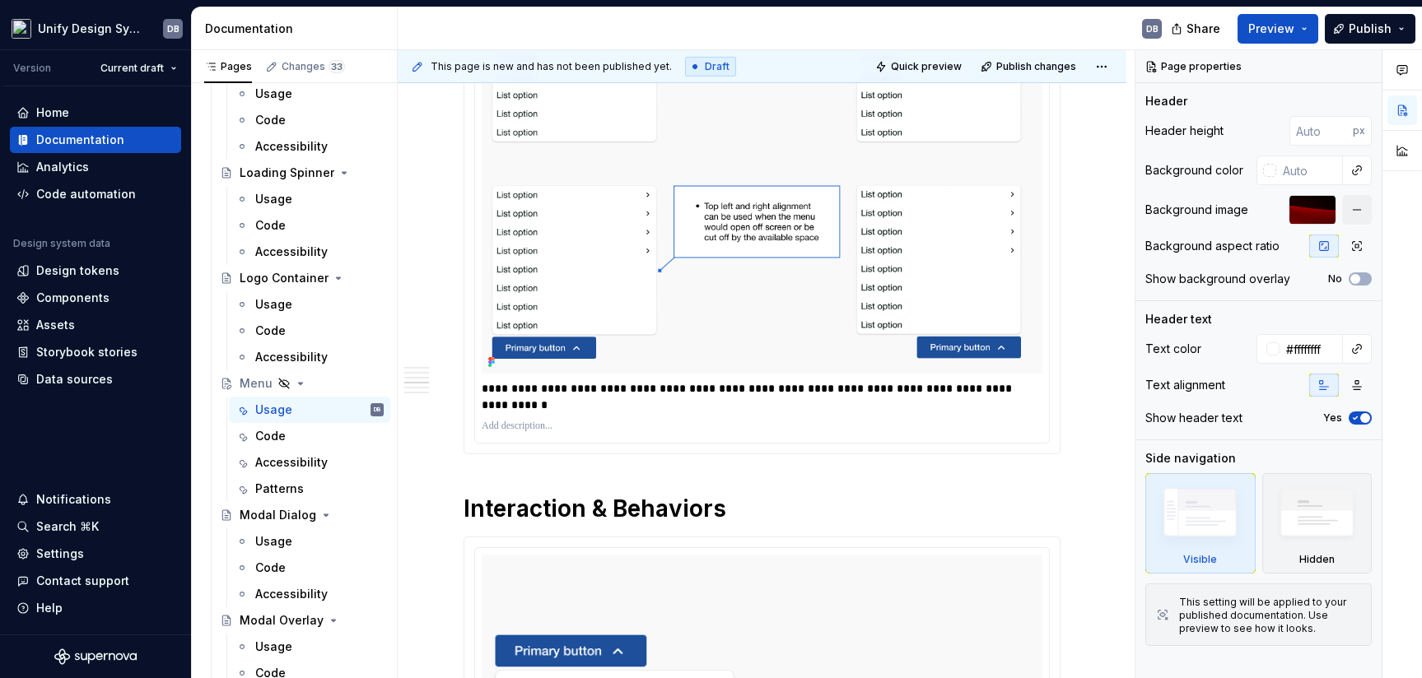
scroll to position [2059, 0]
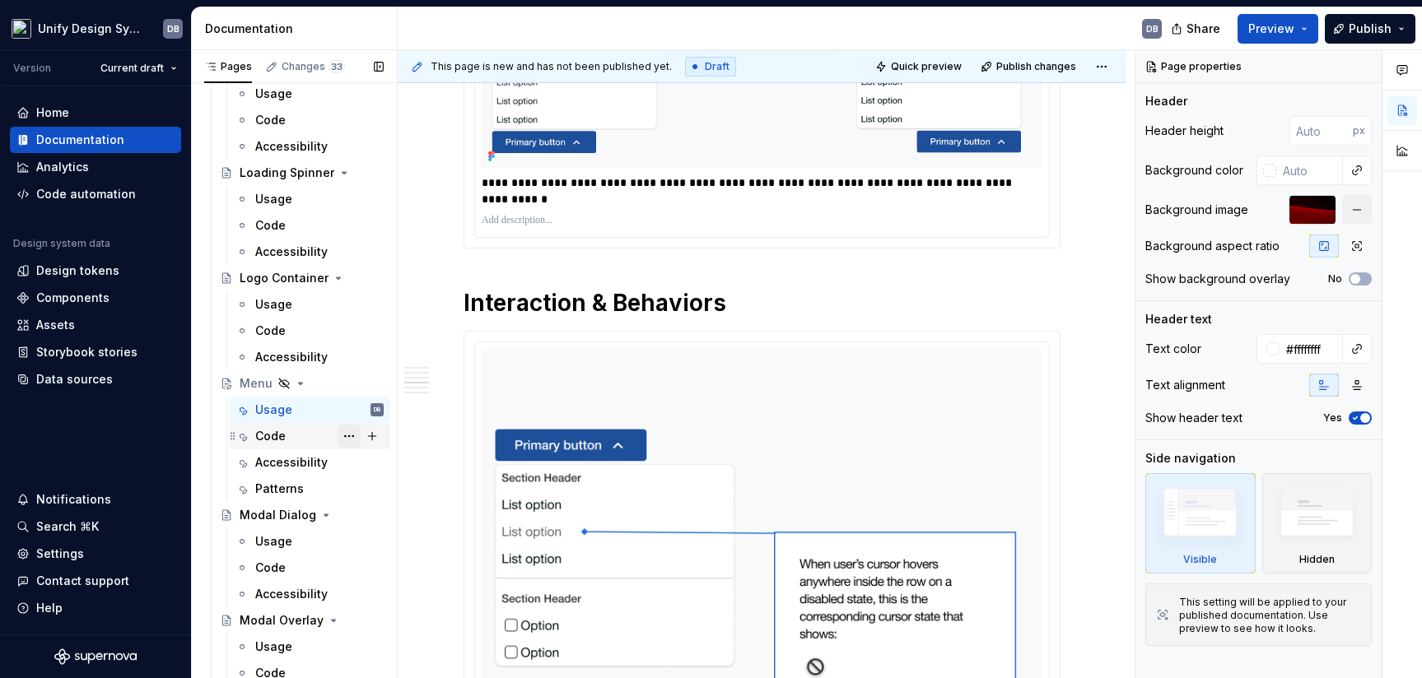
drag, startPoint x: 273, startPoint y: 435, endPoint x: 347, endPoint y: 428, distance: 74.4
click at [273, 435] on div "Code" at bounding box center [270, 436] width 30 height 16
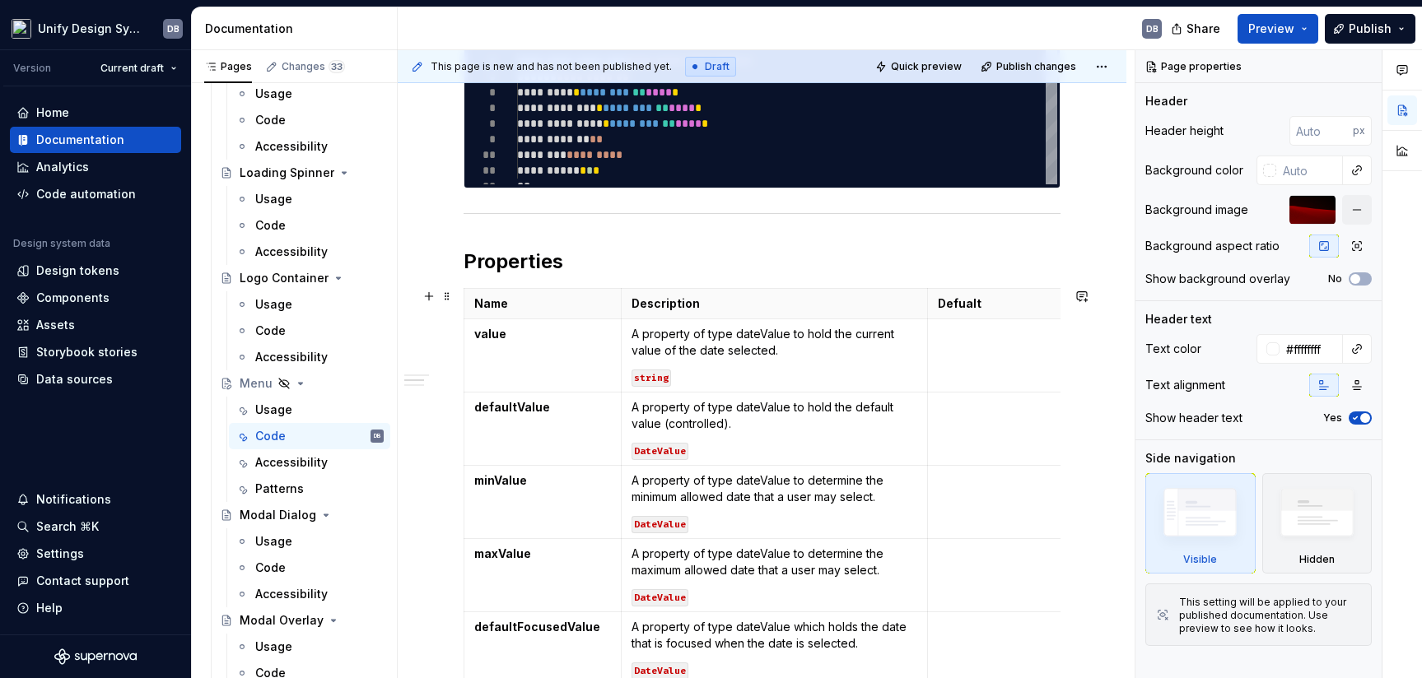
scroll to position [515, 0]
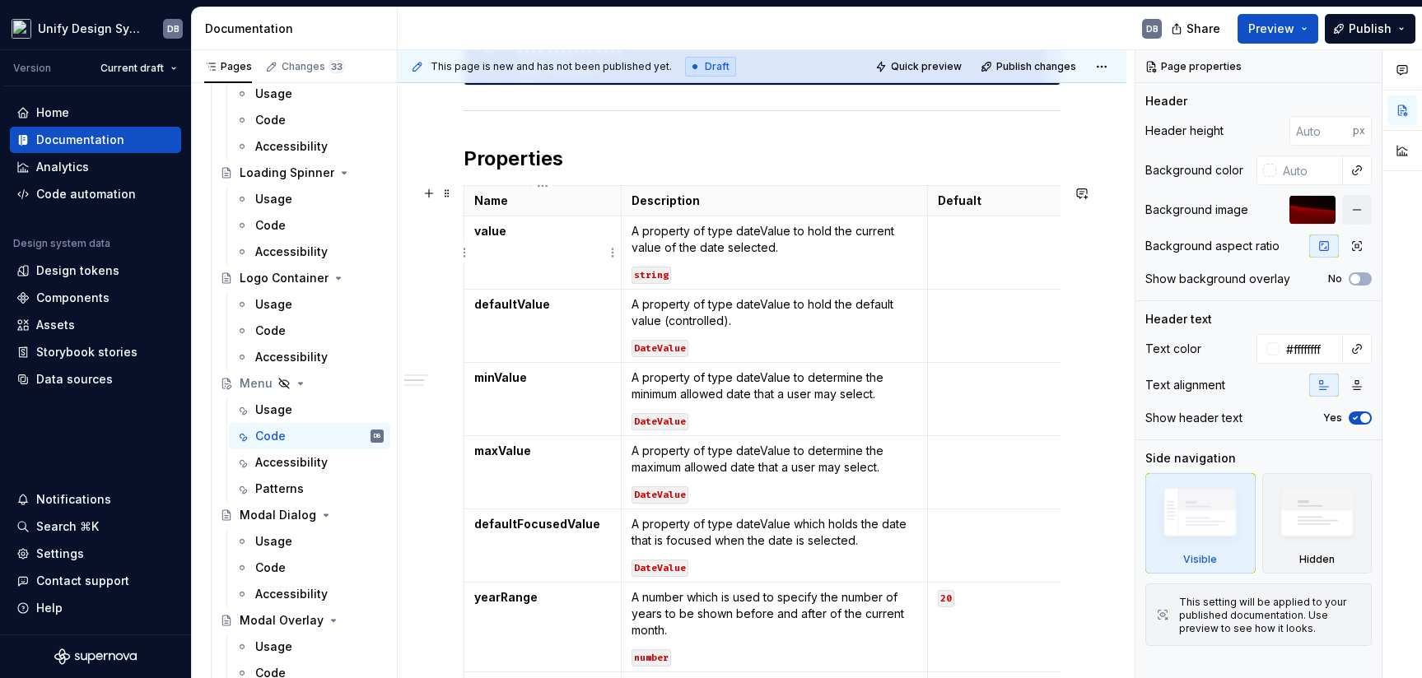
click at [492, 233] on strong "value" at bounding box center [490, 231] width 32 height 14
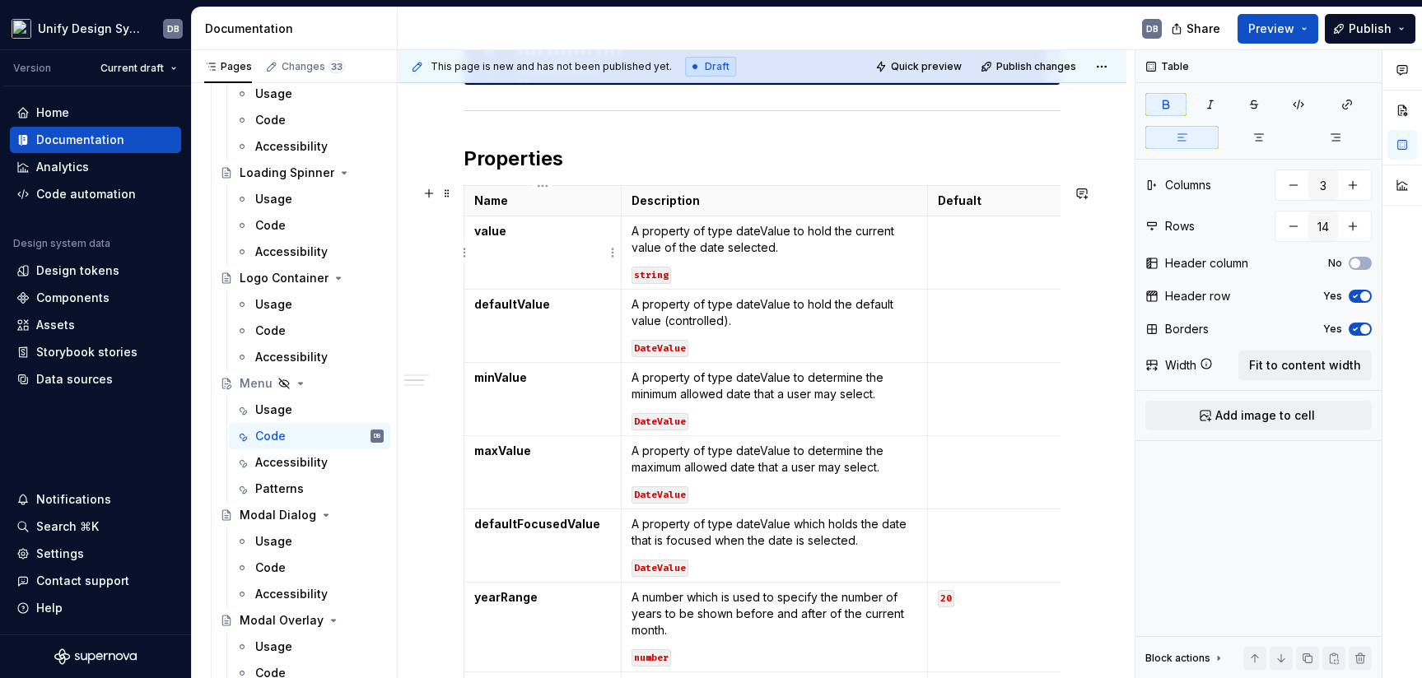
click at [496, 231] on strong "value" at bounding box center [490, 231] width 32 height 14
click at [489, 232] on strong "value" at bounding box center [490, 231] width 32 height 14
click at [650, 231] on p "A property of type dateValue to hold the current value of the date selected." at bounding box center [775, 239] width 286 height 33
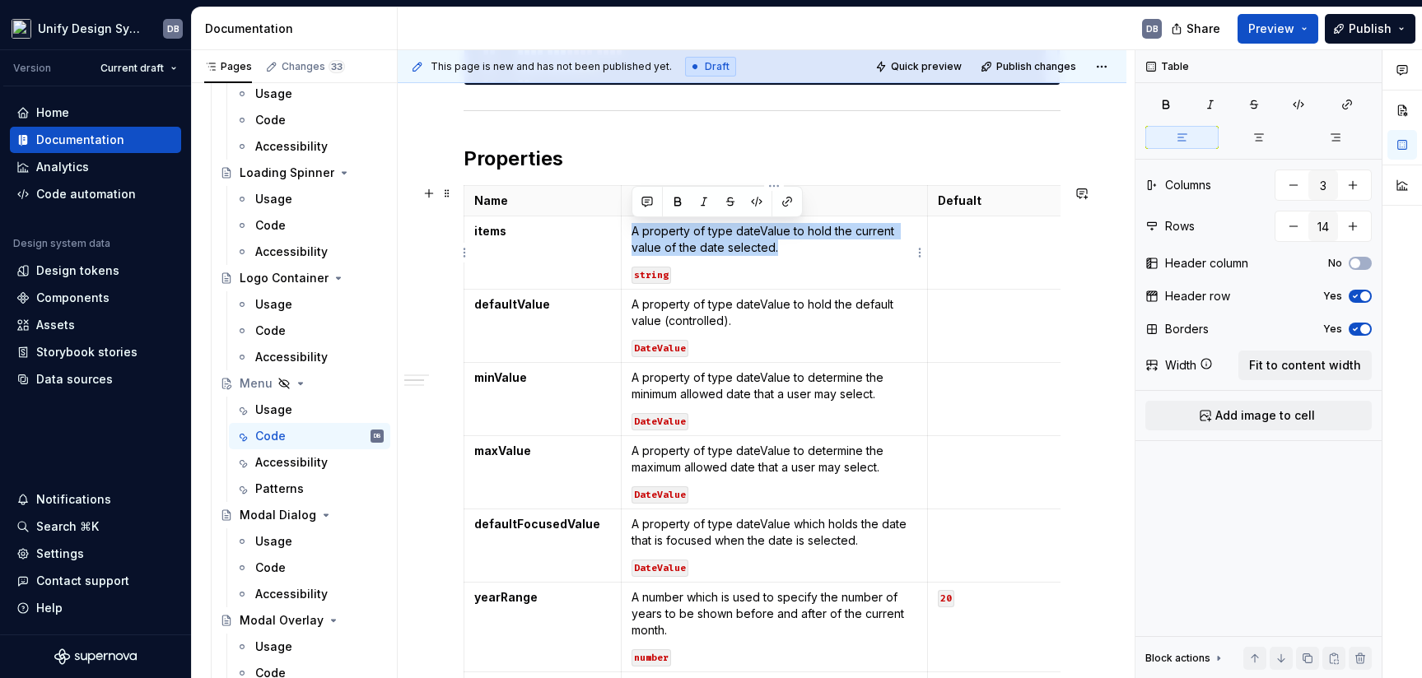
drag, startPoint x: 635, startPoint y: 231, endPoint x: 812, endPoint y: 252, distance: 178.3
click at [783, 247] on p "A property of type dateValue to hold the current value of the date selected." at bounding box center [775, 239] width 286 height 33
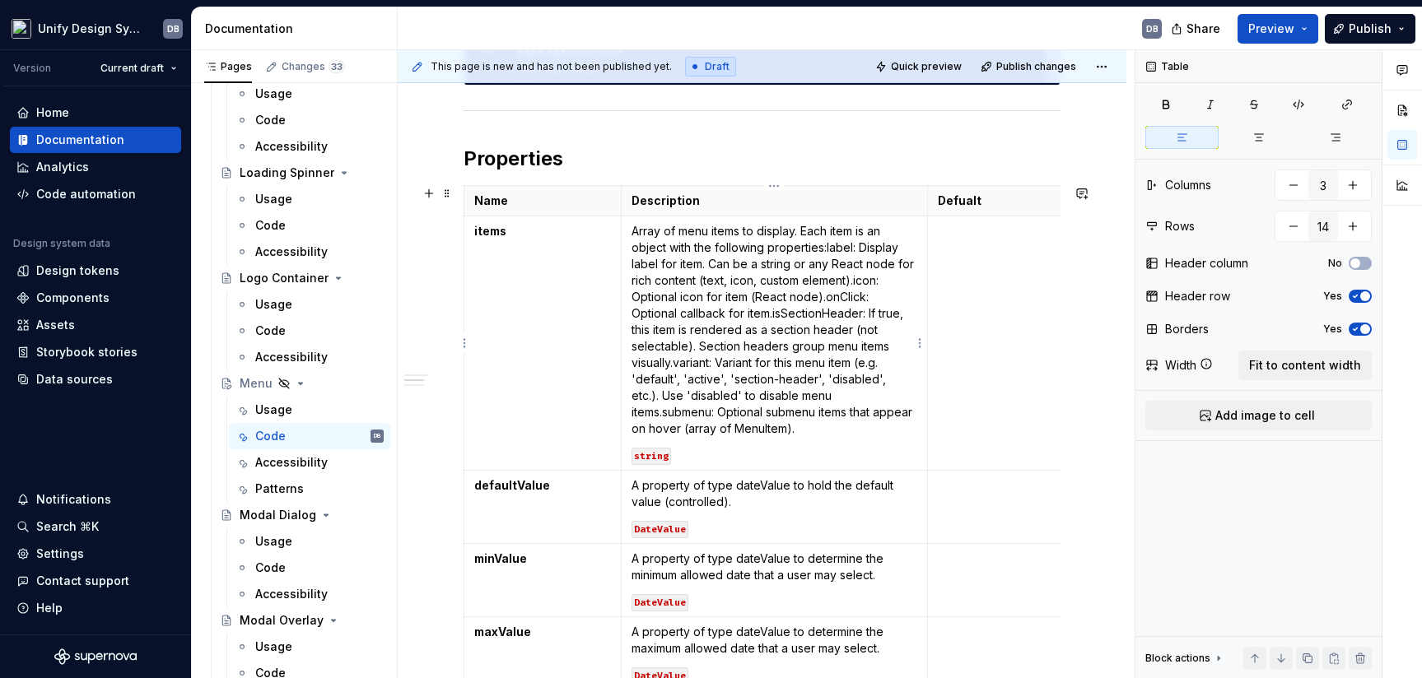
click at [784, 254] on p "Array of menu items to display. Each item is an object with the following prope…" at bounding box center [775, 330] width 286 height 214
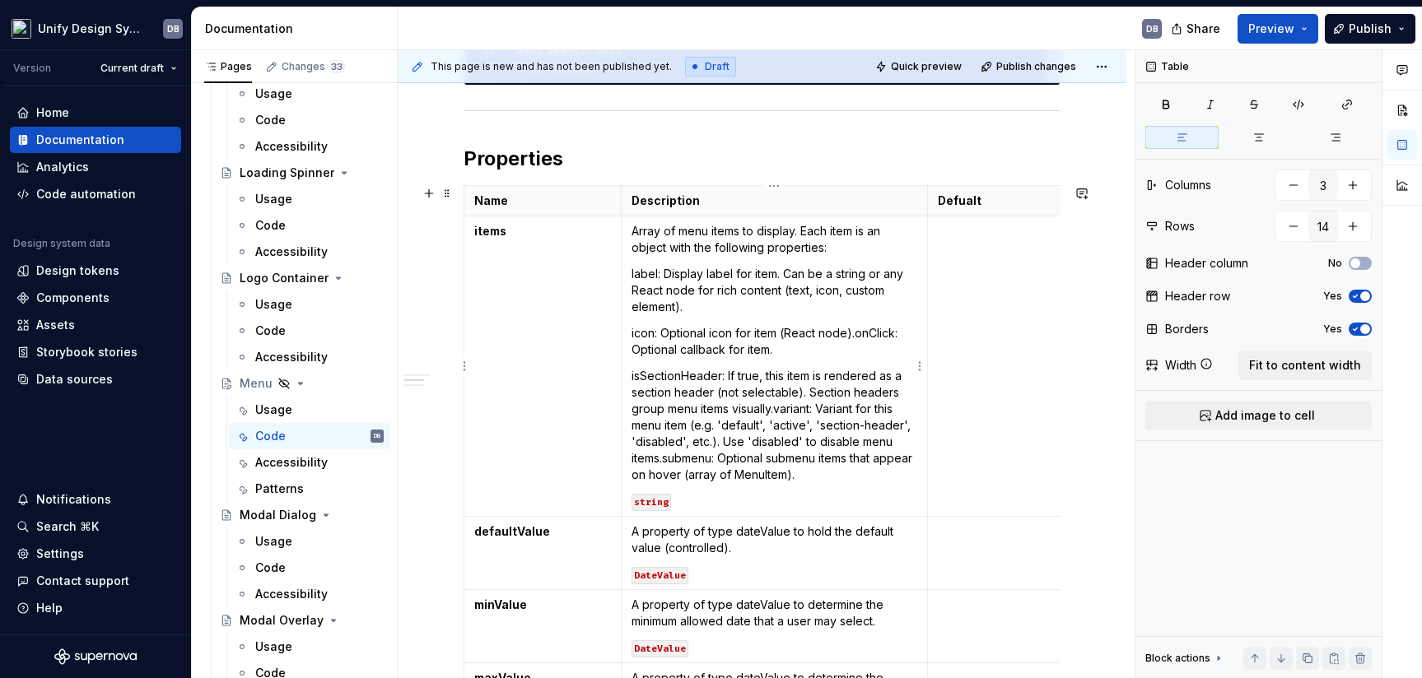
click at [776, 412] on p "isSectionHeader: If true, this item is rendered as a section header (not select…" at bounding box center [775, 425] width 286 height 115
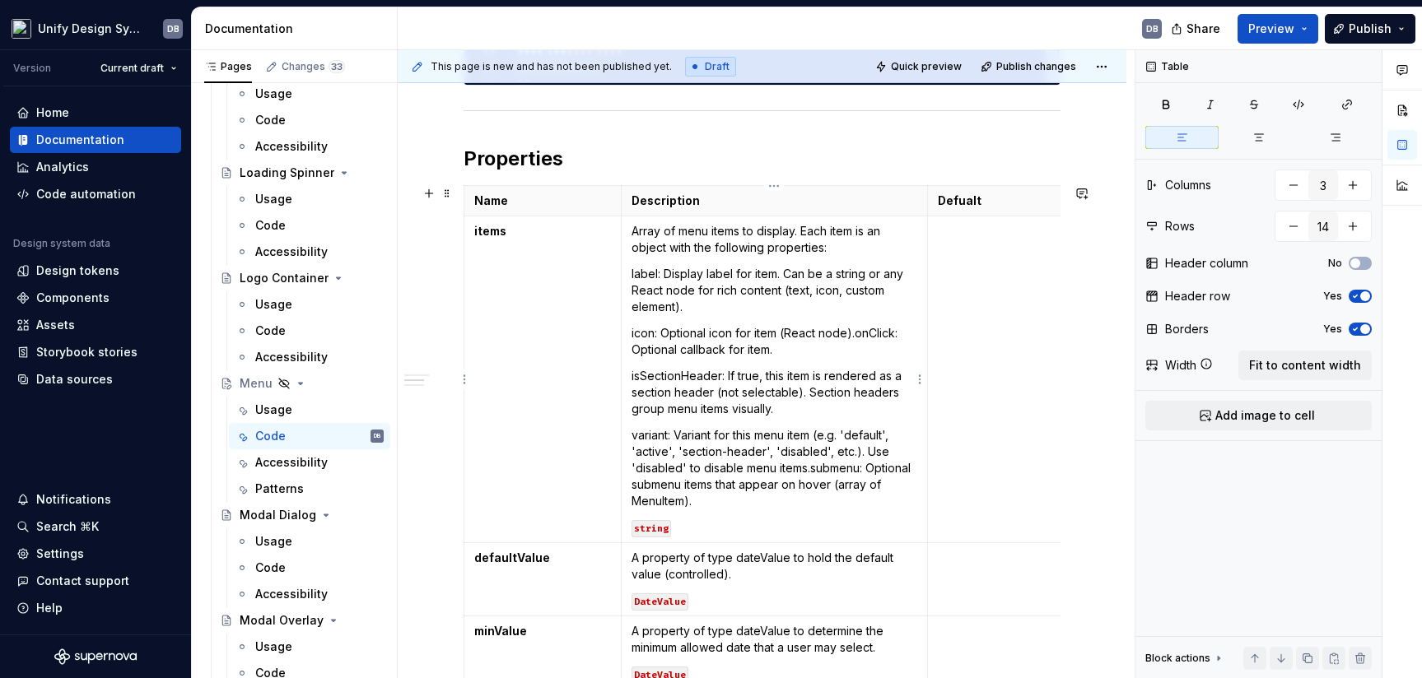
click at [811, 468] on p "variant: Variant for this menu item (e.g. 'default', 'active', 'section-header'…" at bounding box center [775, 468] width 286 height 82
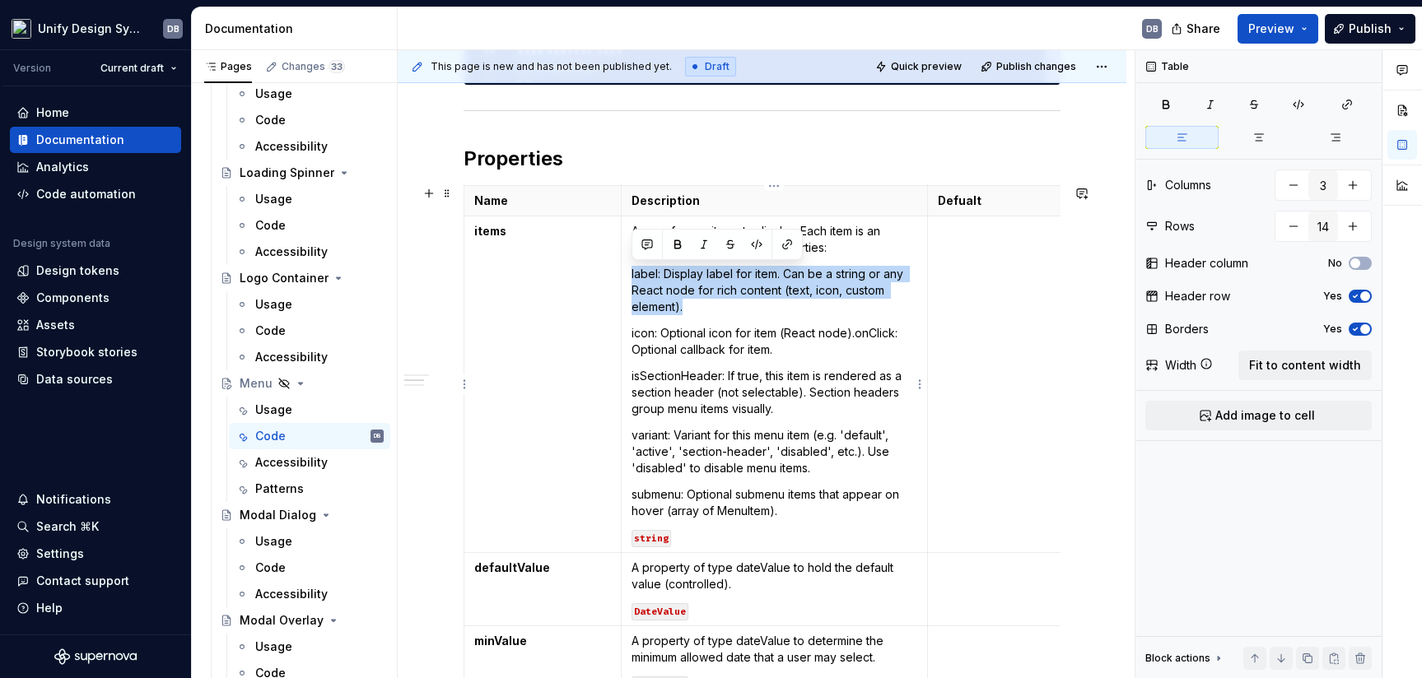
drag, startPoint x: 690, startPoint y: 305, endPoint x: 630, endPoint y: 277, distance: 66.3
click at [630, 277] on td "Array of menu items to display. Each item is an object with the following prope…" at bounding box center [774, 385] width 306 height 337
click at [1263, 105] on icon "button" at bounding box center [1298, 104] width 13 height 13
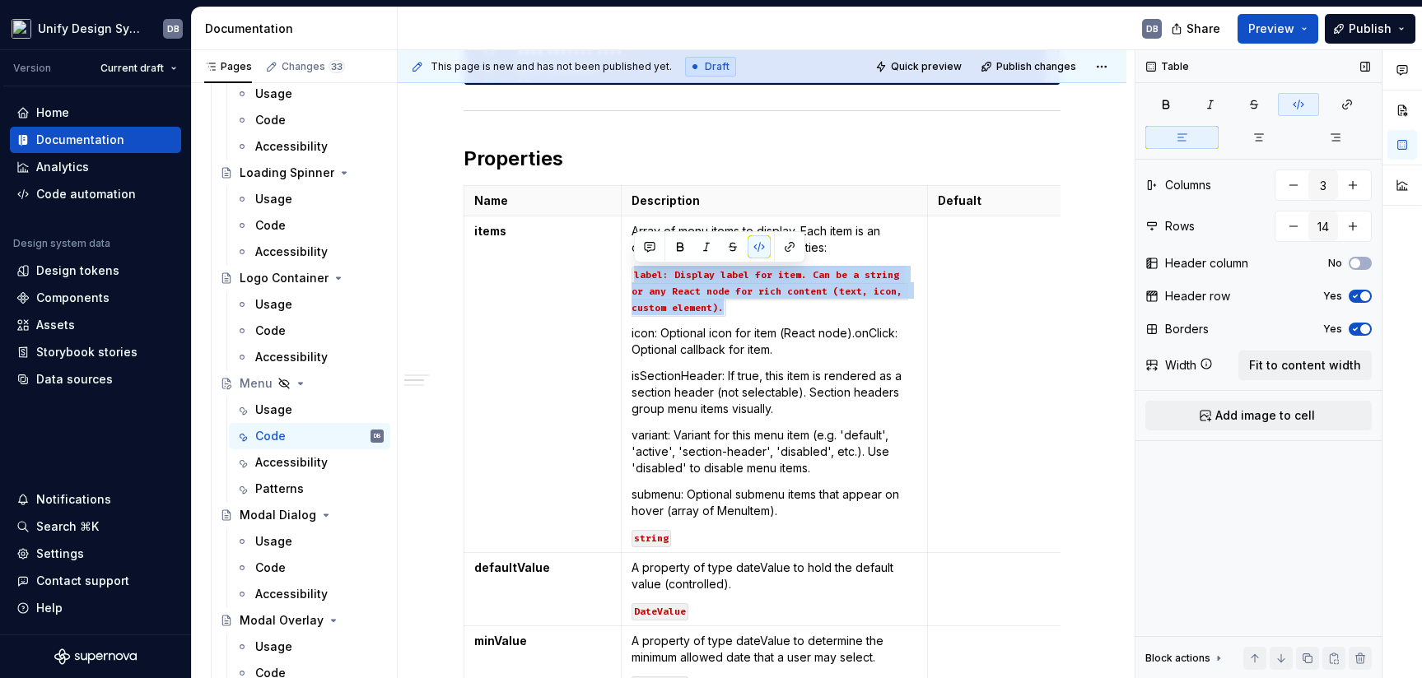
click at [1263, 105] on icon "button" at bounding box center [1298, 104] width 13 height 13
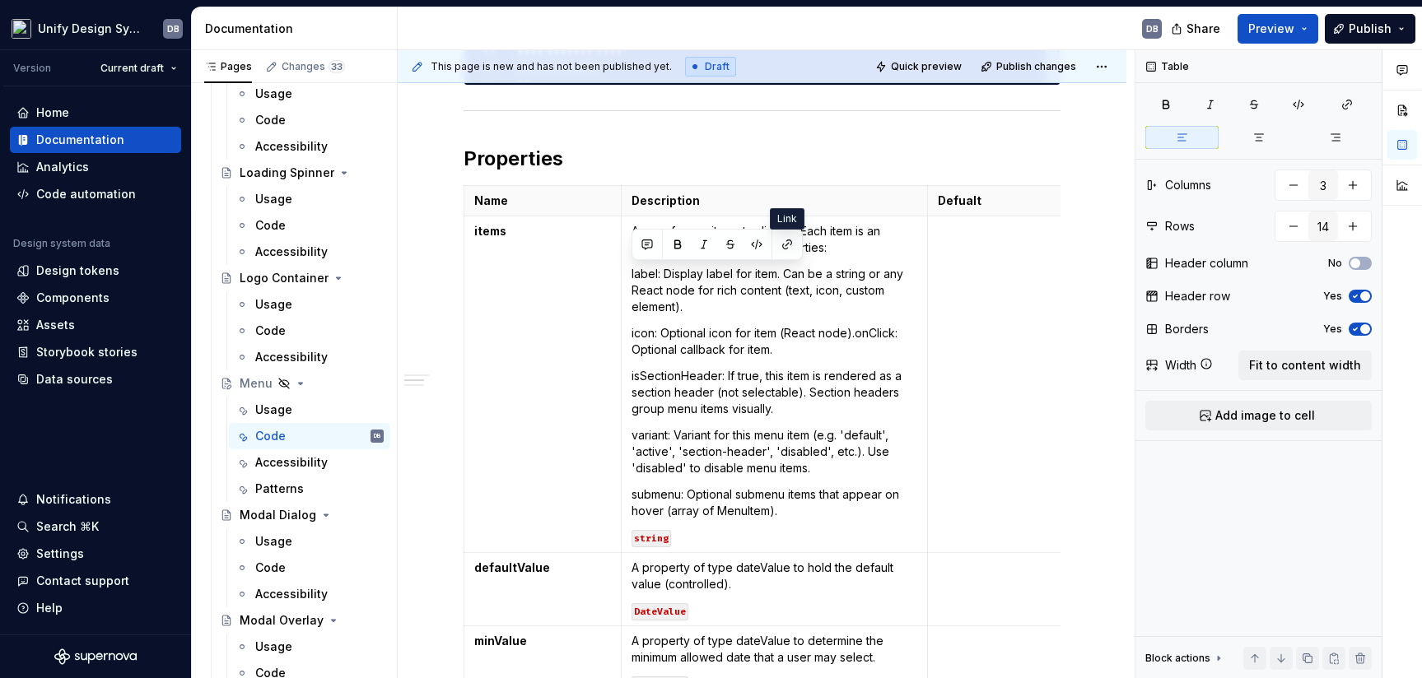
click at [746, 334] on p "icon: Optional icon for item (React node).onClick: Optional callback for item." at bounding box center [775, 341] width 286 height 33
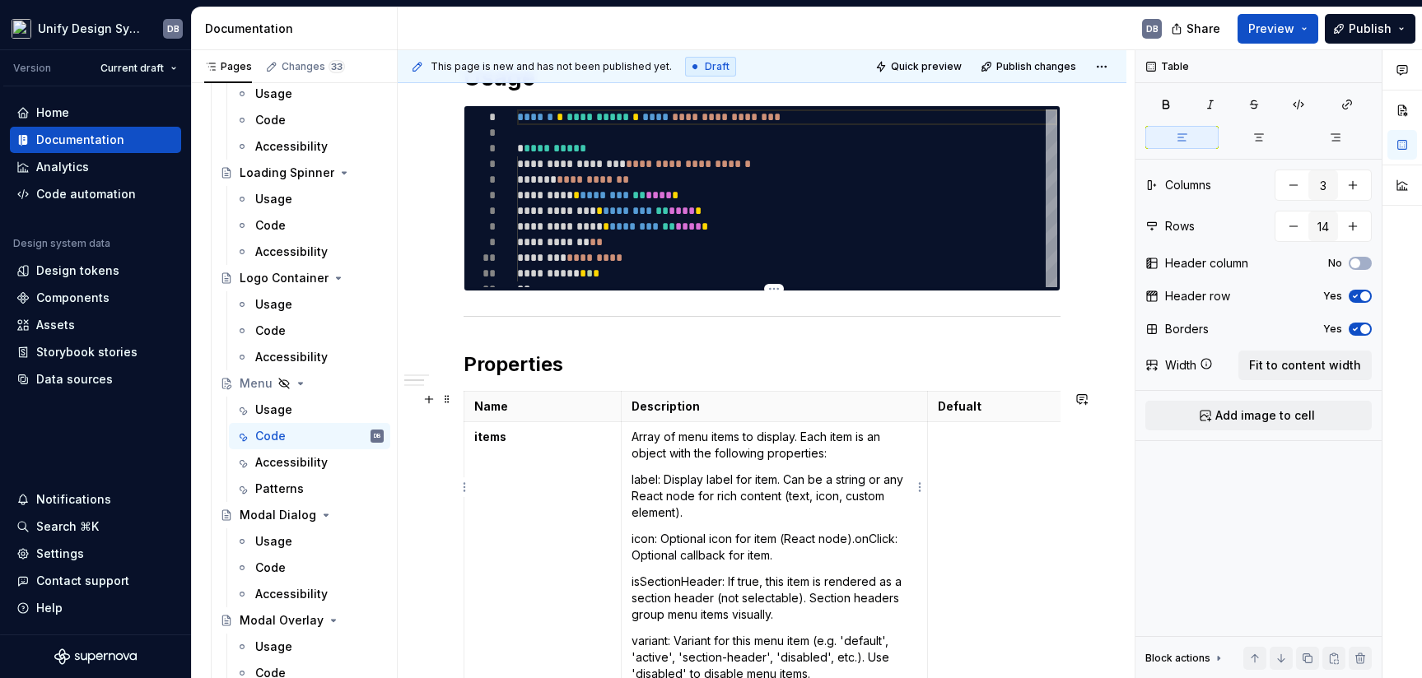
scroll to position [412, 0]
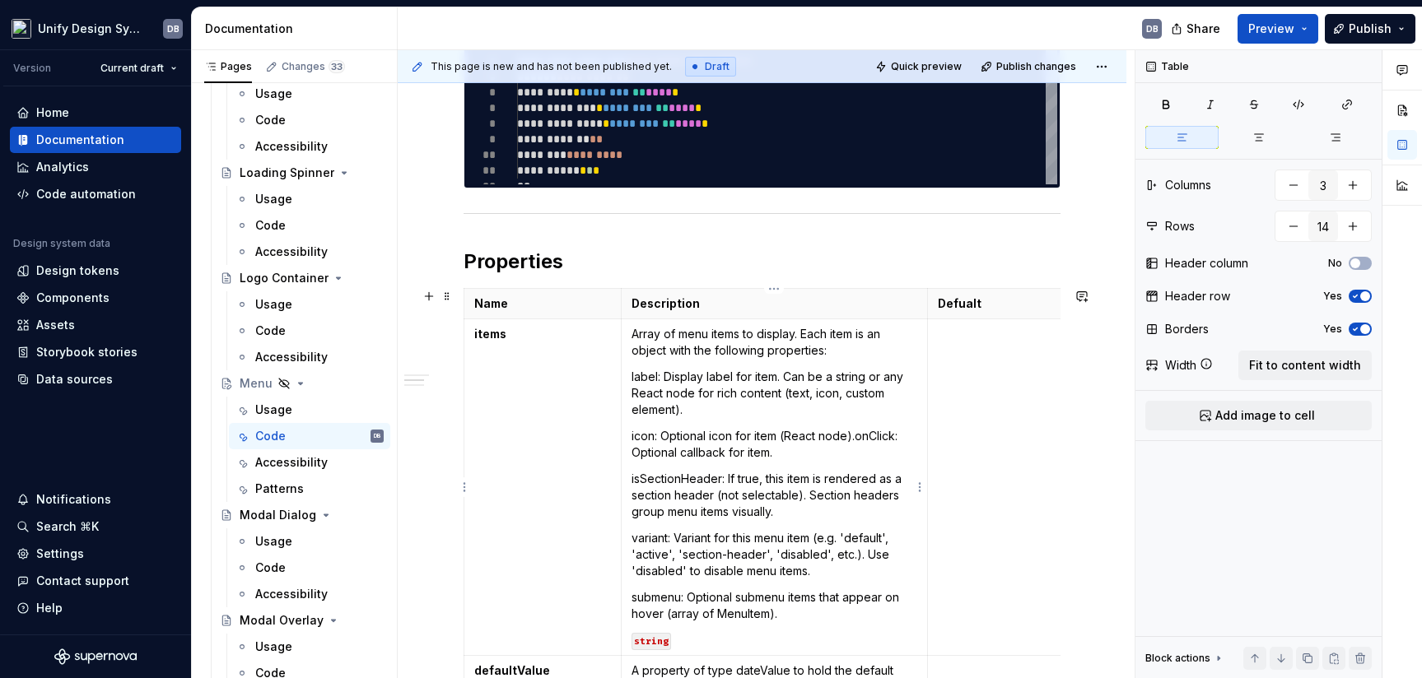
click at [650, 379] on p "label: Display label for item. Can be a string or any React node for rich conte…" at bounding box center [775, 393] width 286 height 49
click at [639, 435] on p "icon: Optional icon for item (React node).onClick: Optional callback for item." at bounding box center [775, 444] width 286 height 33
click at [648, 480] on p "isSectionHeader: If true, this item is rendered as a section header (not select…" at bounding box center [775, 495] width 286 height 49
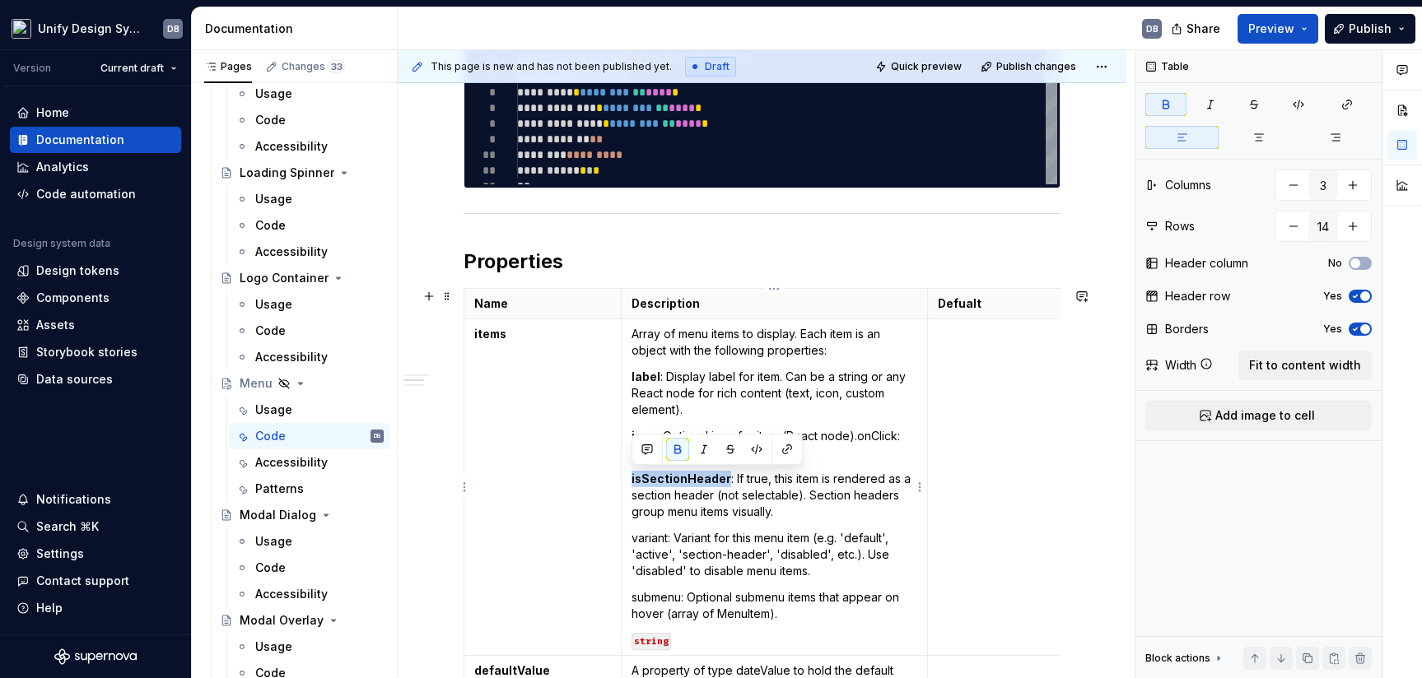
click at [641, 539] on p "variant: Variant for this menu item (e.g. 'default', 'active', 'section-header'…" at bounding box center [775, 554] width 286 height 49
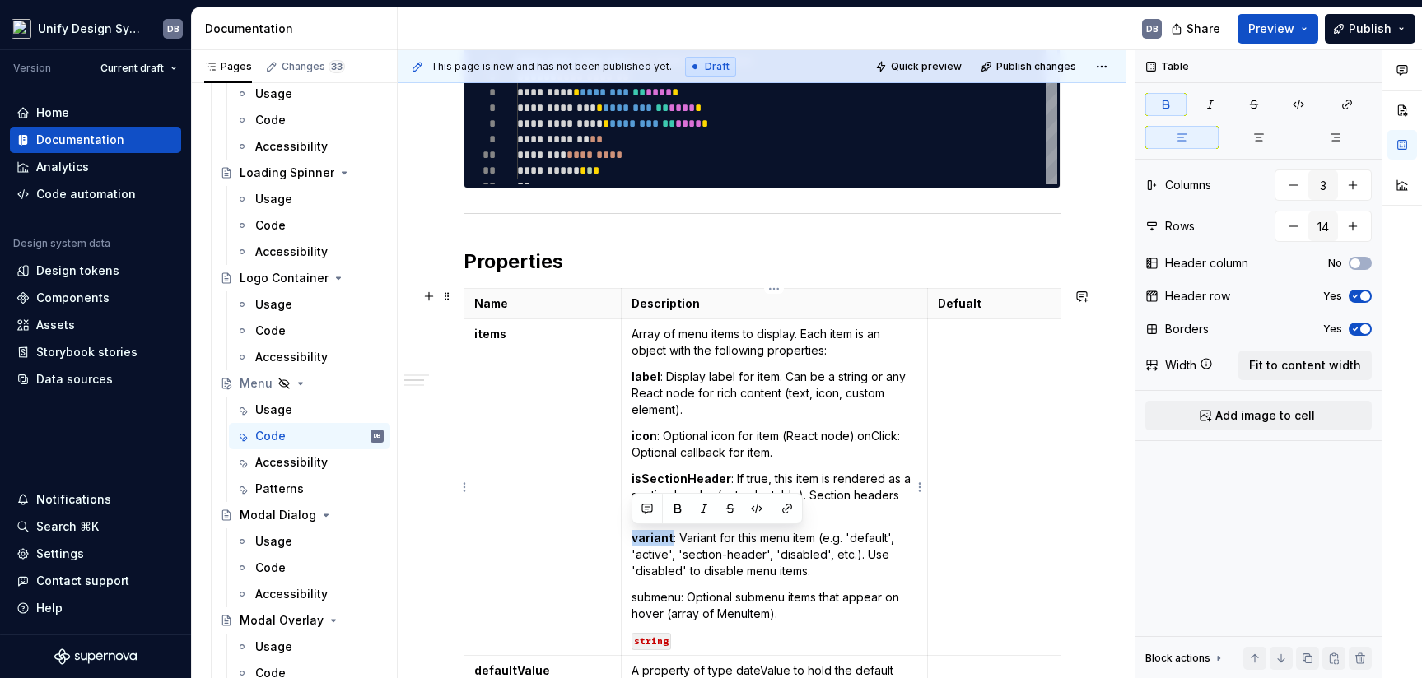
click at [660, 599] on p "submenu: Optional submenu items that appear on hover (array of MenuItem)." at bounding box center [775, 606] width 286 height 33
click at [711, 465] on td "Array of menu items to display. Each item is an object with the following prope…" at bounding box center [774, 487] width 306 height 337
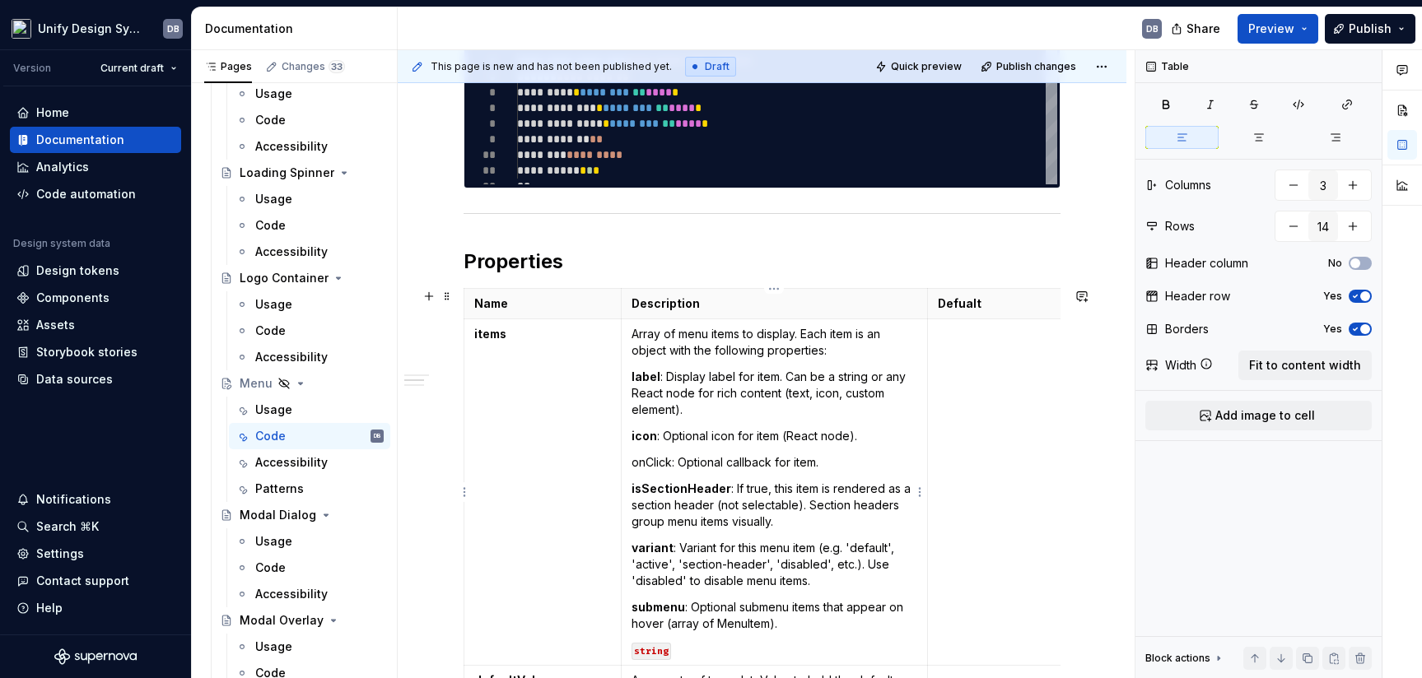
click at [651, 464] on p "onClick: Optional callback for item." at bounding box center [775, 463] width 286 height 16
click at [832, 463] on p "onClick: Optional callback for item." at bounding box center [775, 463] width 286 height 16
click at [646, 464] on p "onClick: Optional callback for item." at bounding box center [775, 463] width 286 height 16
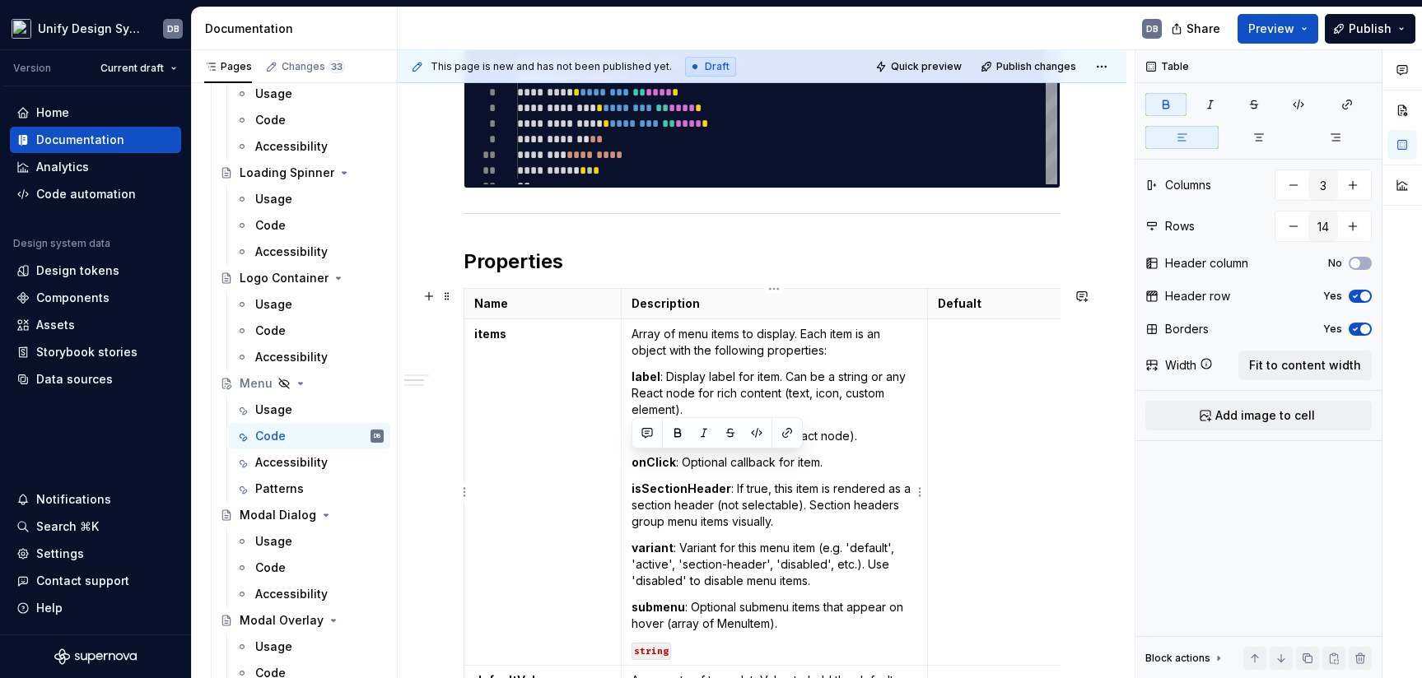
click at [878, 453] on td "Array of menu items to display. Each item is an object with the following prope…" at bounding box center [774, 492] width 306 height 347
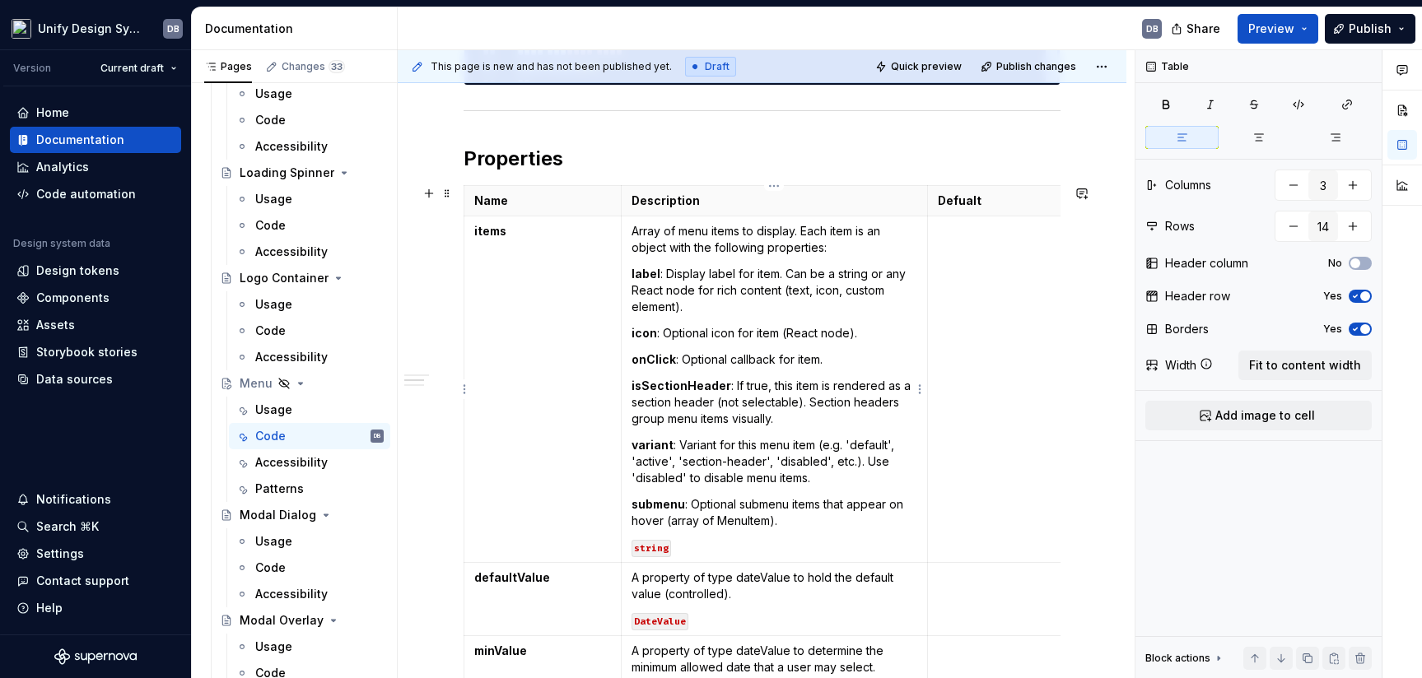
click at [664, 551] on code "string" at bounding box center [652, 548] width 40 height 17
click at [655, 551] on code "string" at bounding box center [652, 548] width 40 height 17
click at [500, 575] on strong "defaultValue" at bounding box center [512, 578] width 76 height 14
click at [632, 578] on p "A property of type dateValue to hold the default value (controlled)." at bounding box center [775, 586] width 286 height 33
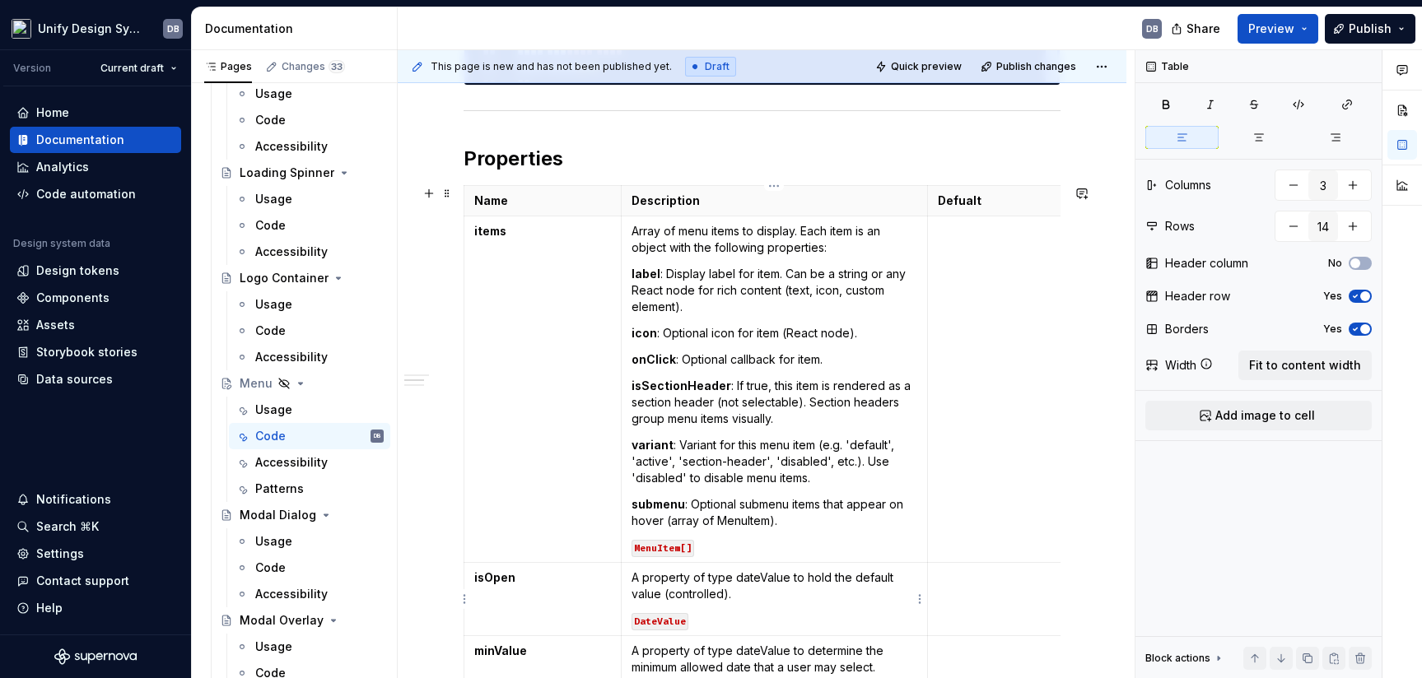
click at [726, 594] on p "A property of type dateValue to hold the default value (controlled)." at bounding box center [775, 586] width 286 height 33
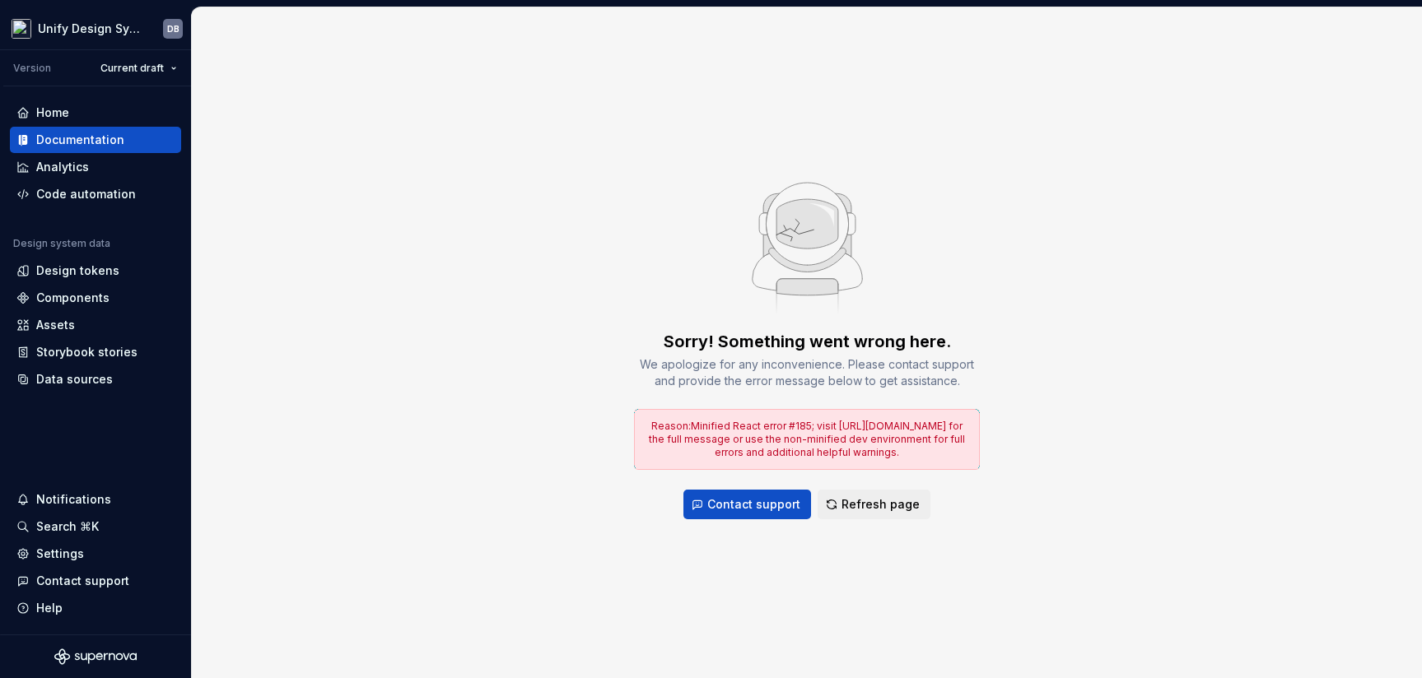
click at [686, 580] on div "Sorry! Something went wrong here. We apologize for any inconvenience. Please co…" at bounding box center [807, 342] width 1230 height 671
click at [857, 506] on span "Refresh page" at bounding box center [881, 505] width 78 height 16
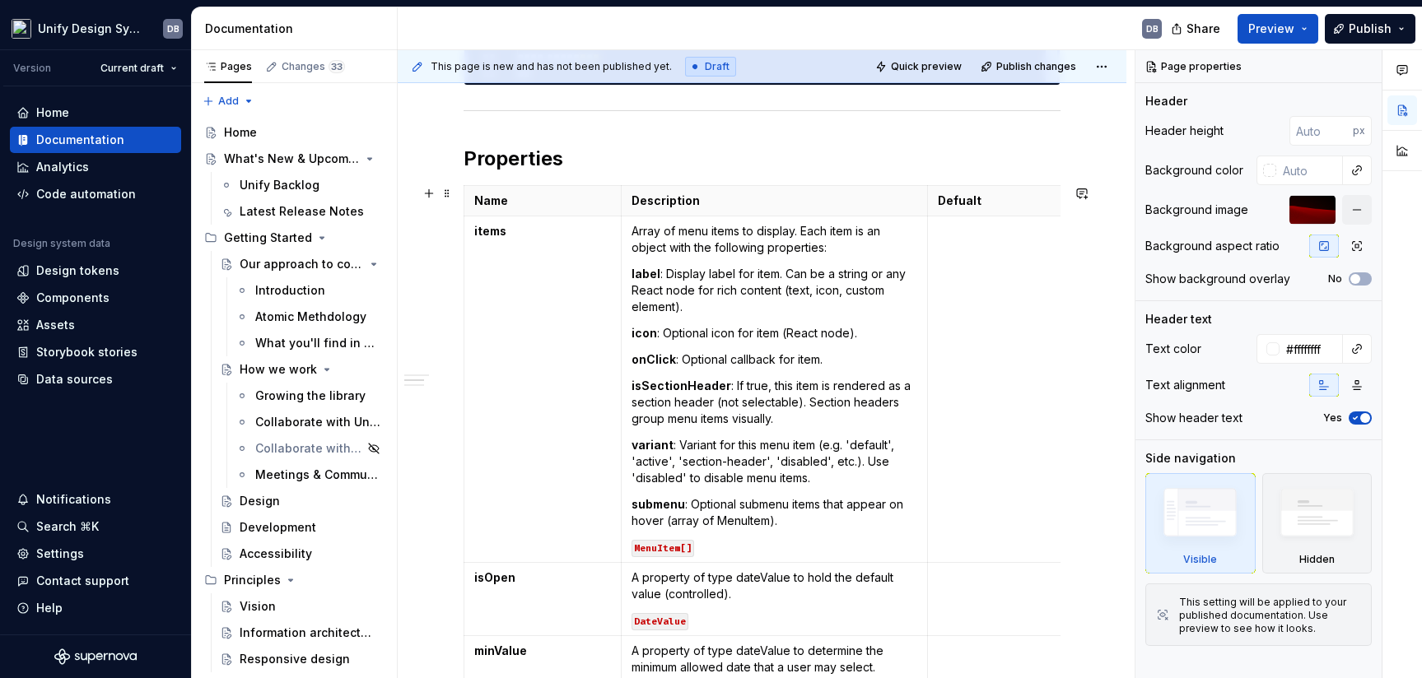
scroll to position [720, 0]
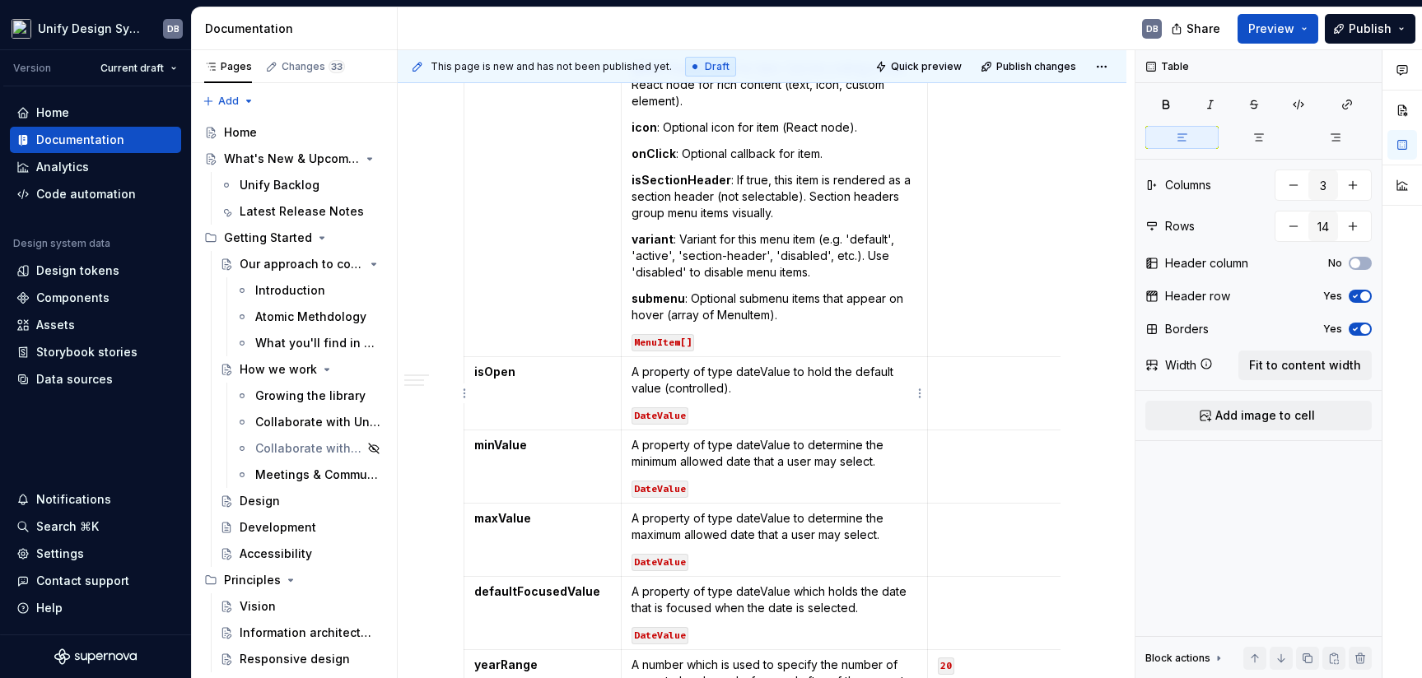
click at [633, 373] on p "A property of type dateValue to hold the default value (controlled)." at bounding box center [775, 380] width 286 height 33
click at [725, 390] on p "A property of type dateValue to hold the default value (controlled)." at bounding box center [775, 380] width 286 height 33
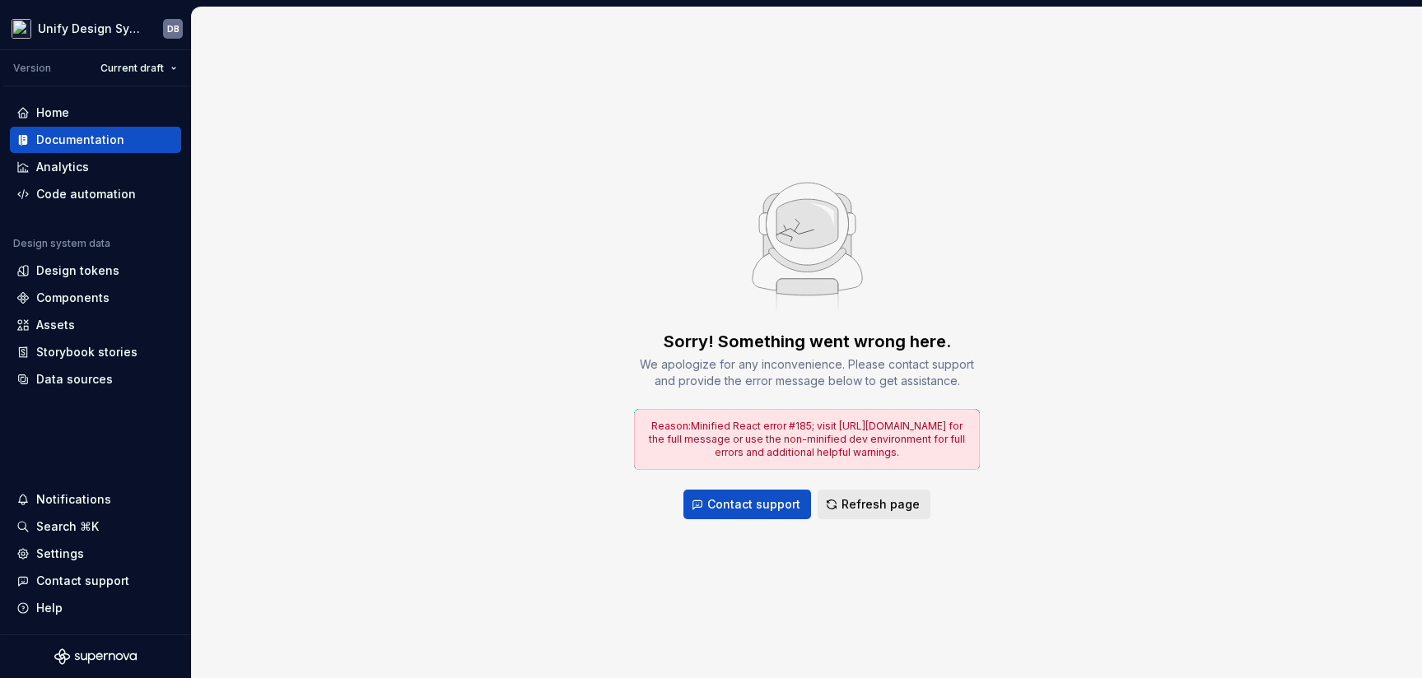
click at [884, 504] on span "Refresh page" at bounding box center [881, 505] width 78 height 16
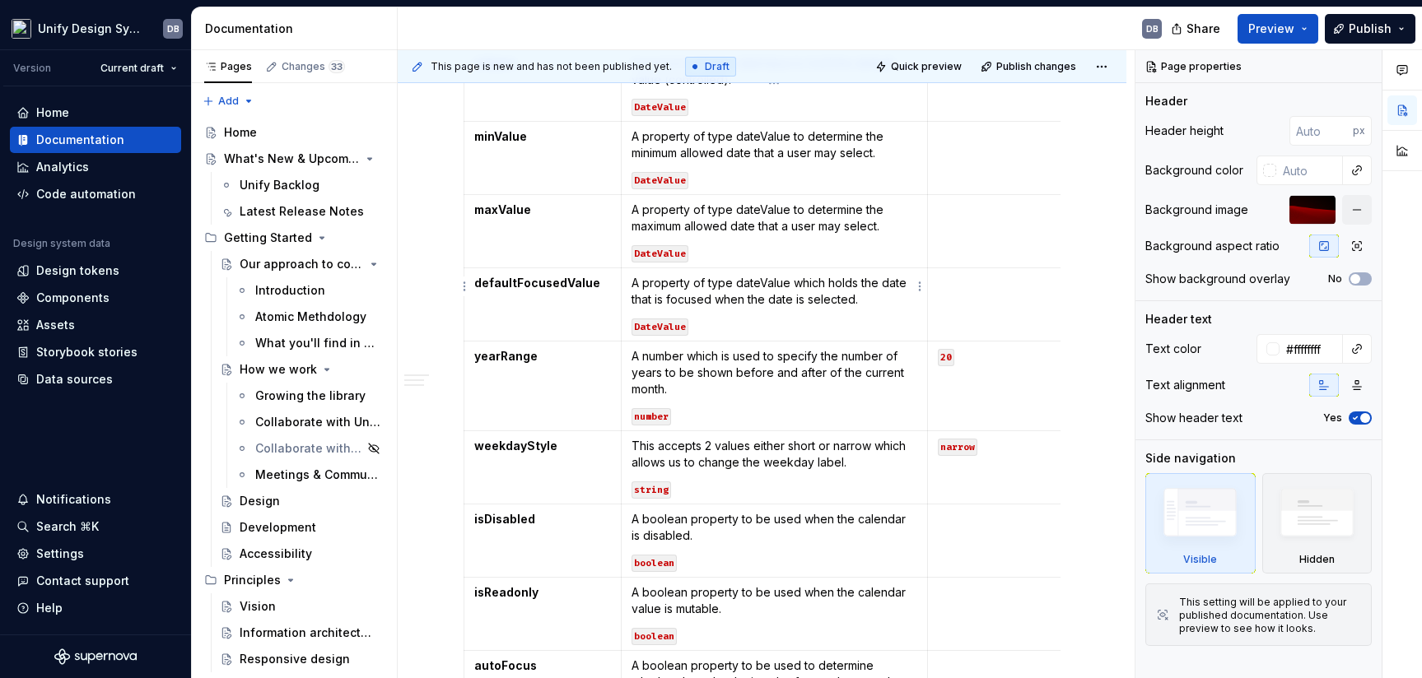
scroll to position [618, 0]
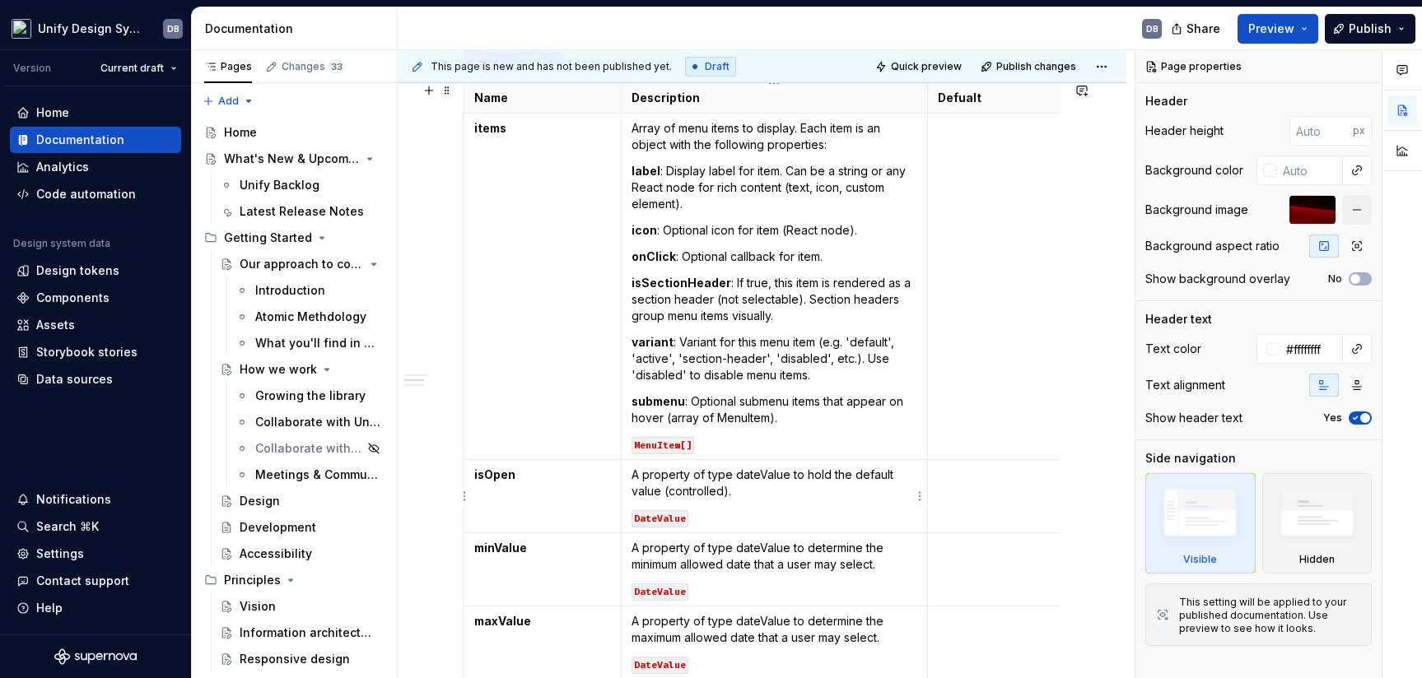
click at [636, 476] on p "A property of type dateValue to hold the default value (controlled)." at bounding box center [775, 483] width 286 height 33
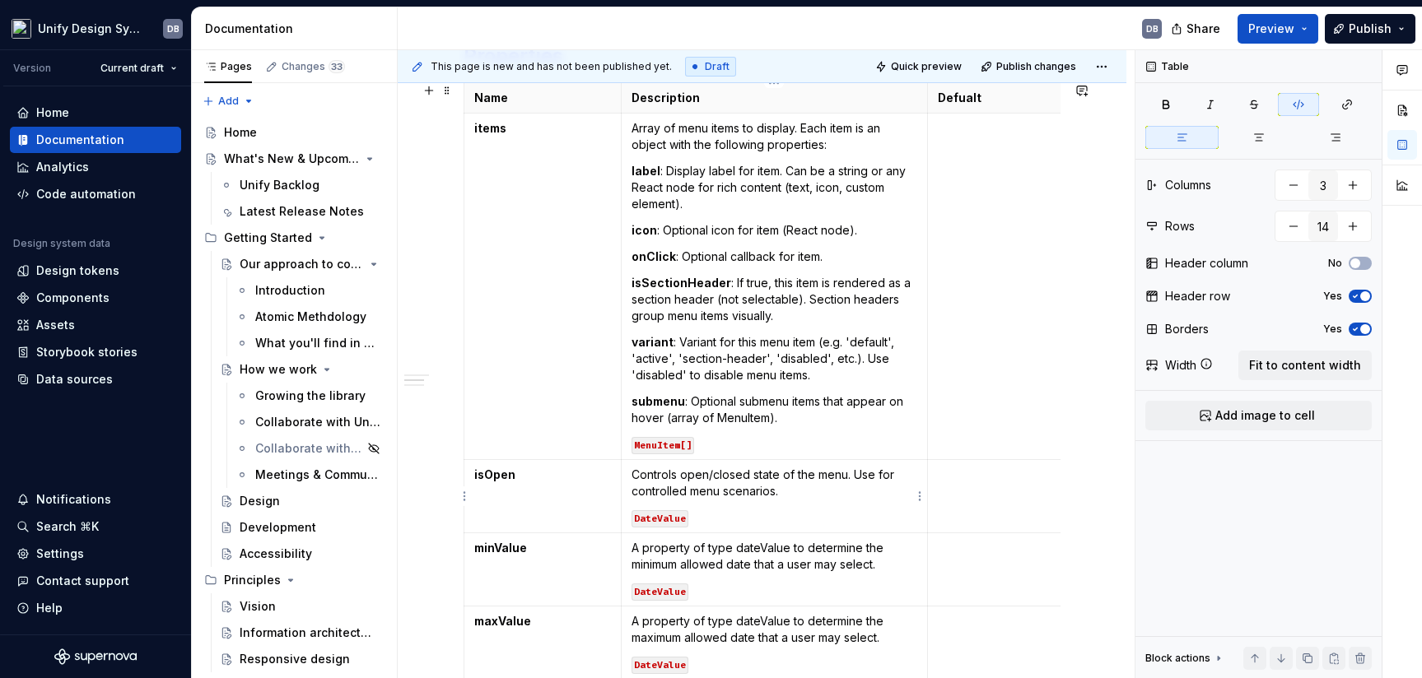
click at [662, 517] on code "DateValue" at bounding box center [660, 519] width 57 height 17
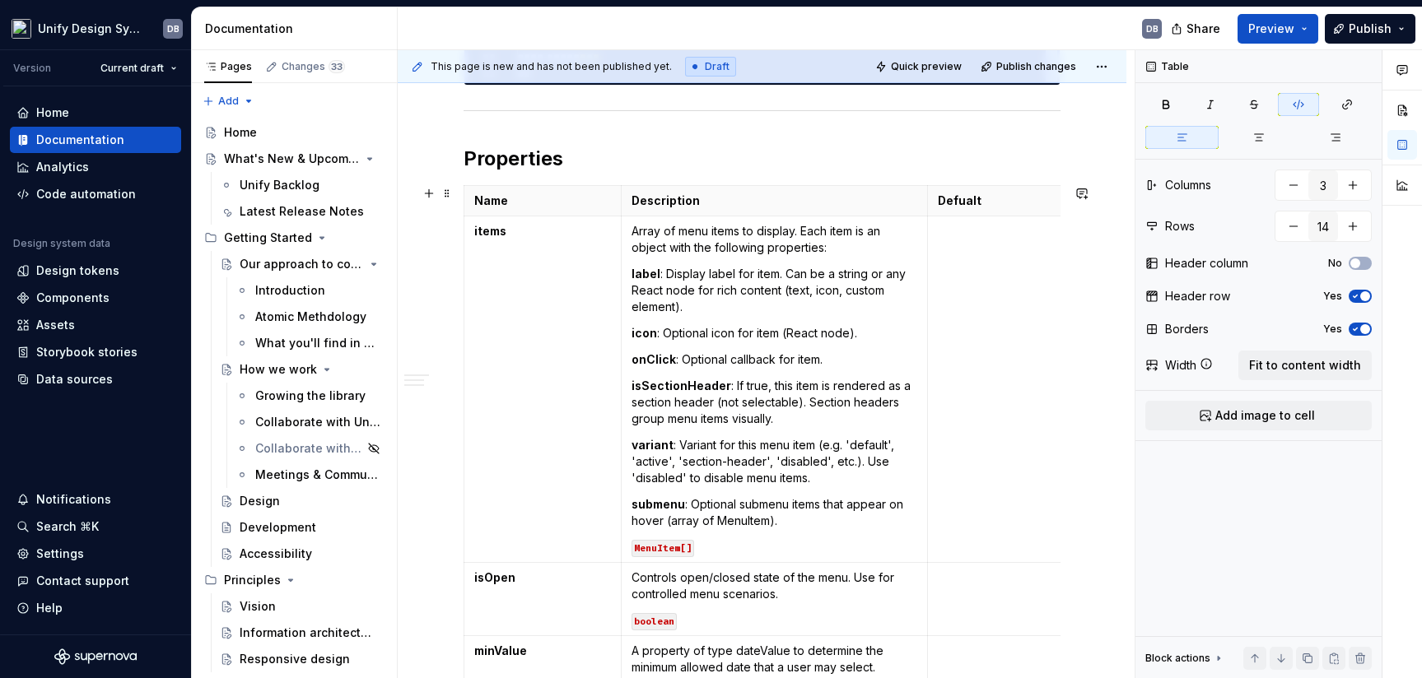
scroll to position [823, 0]
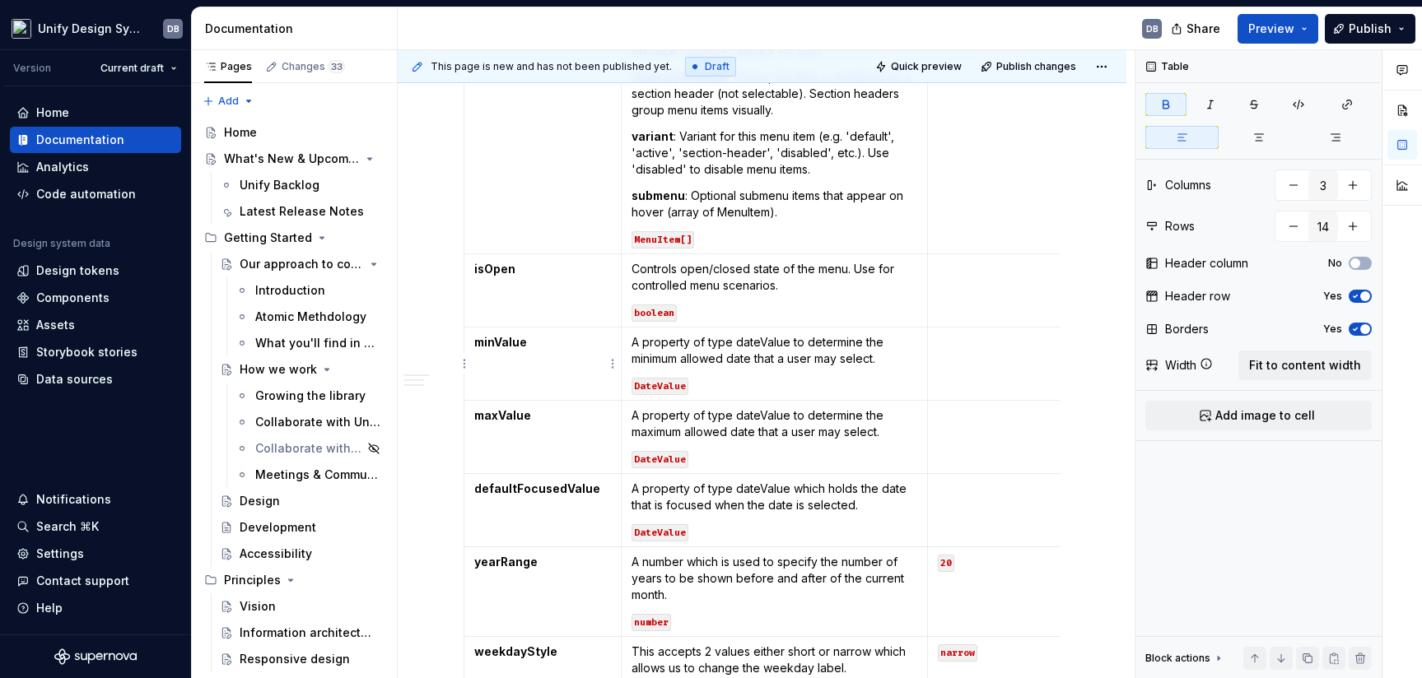
click at [492, 343] on strong "minValue" at bounding box center [500, 342] width 53 height 14
click at [632, 343] on p "A property of type dateValue to determine the minimum allowed date that a user …" at bounding box center [775, 350] width 286 height 33
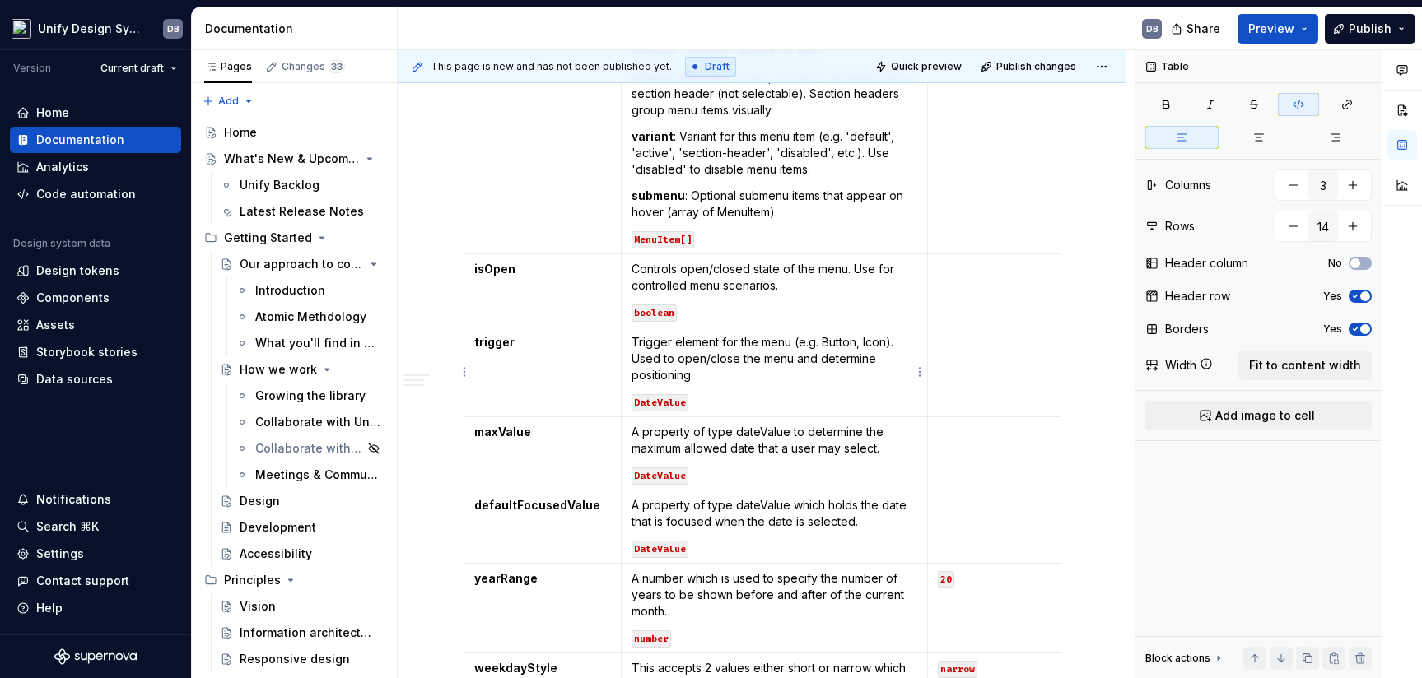
click at [660, 403] on code "DateValue" at bounding box center [660, 402] width 57 height 17
click at [501, 434] on strong "maxValue" at bounding box center [502, 432] width 57 height 14
click at [633, 431] on p "A property of type dateValue to determine the maximum allowed date that a user …" at bounding box center [775, 440] width 286 height 33
click at [518, 514] on td "defaultFocusedValue" at bounding box center [542, 527] width 157 height 73
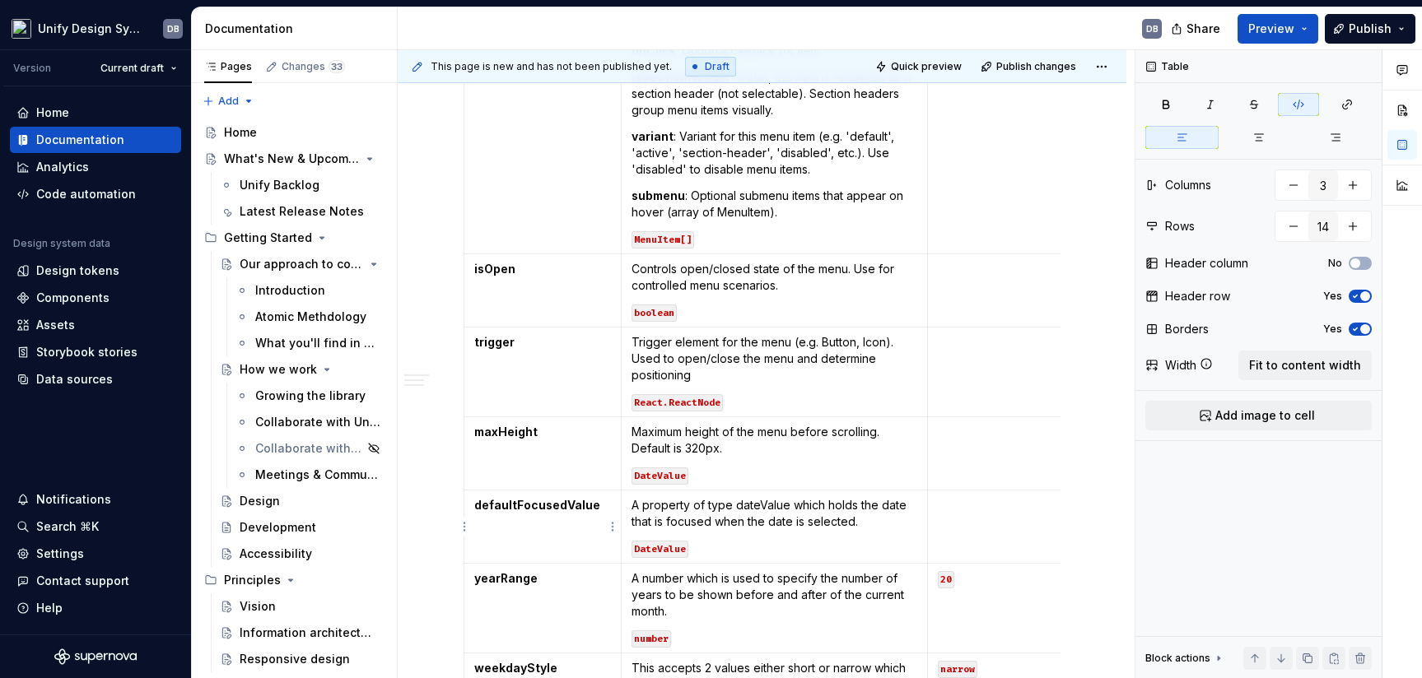
click at [526, 502] on strong "defaultFocusedValue" at bounding box center [537, 505] width 126 height 14
click at [814, 382] on p "Trigger element for the menu (e.g. Button, Icon). Used to open/close the menu a…" at bounding box center [775, 358] width 286 height 49
type textarea "*"
drag, startPoint x: 662, startPoint y: 474, endPoint x: 776, endPoint y: 473, distance: 114.5
click at [662, 474] on code "DateValue" at bounding box center [660, 476] width 57 height 17
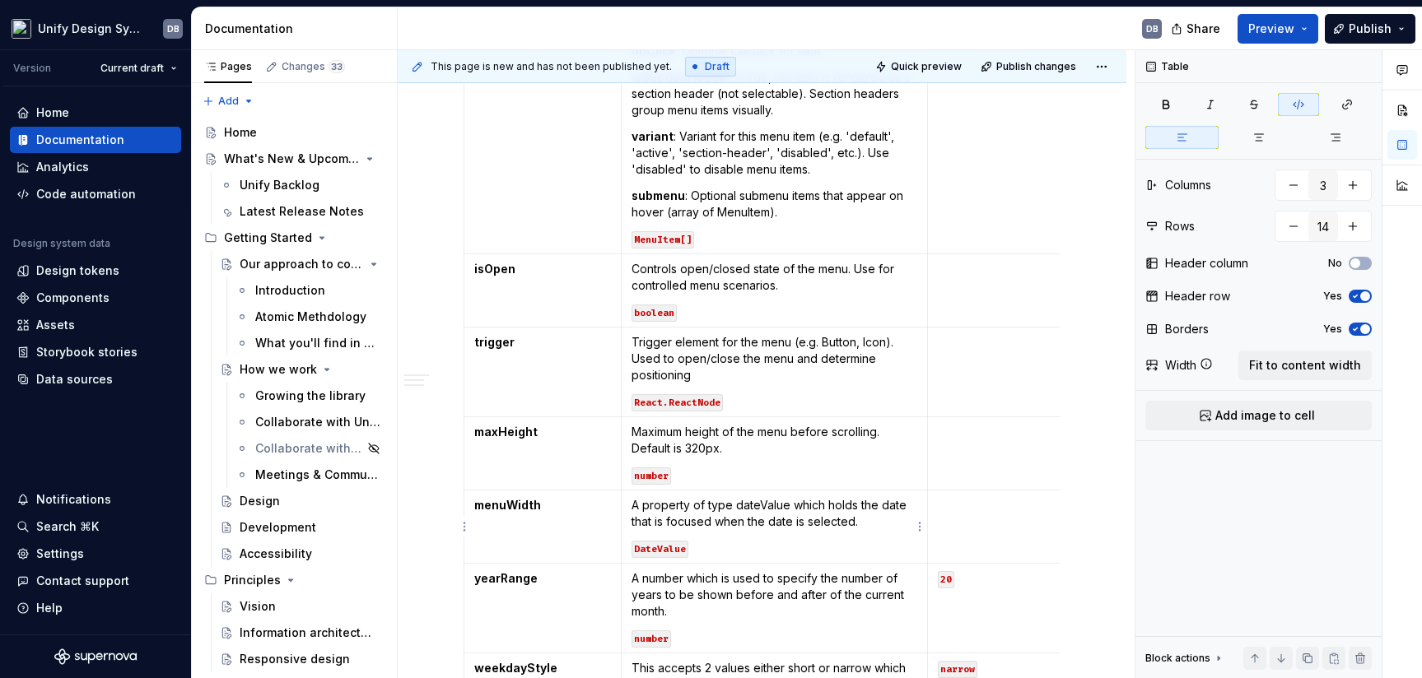
click at [656, 548] on code "DateValue" at bounding box center [660, 549] width 57 height 17
click at [633, 506] on p "A property of type dateValue which holds the date that is focused when the date…" at bounding box center [775, 513] width 286 height 33
click at [501, 578] on strong "yearRange" at bounding box center [505, 578] width 63 height 14
click at [637, 579] on p "A number which is used to specify the number of years to be shown before and af…" at bounding box center [775, 595] width 286 height 49
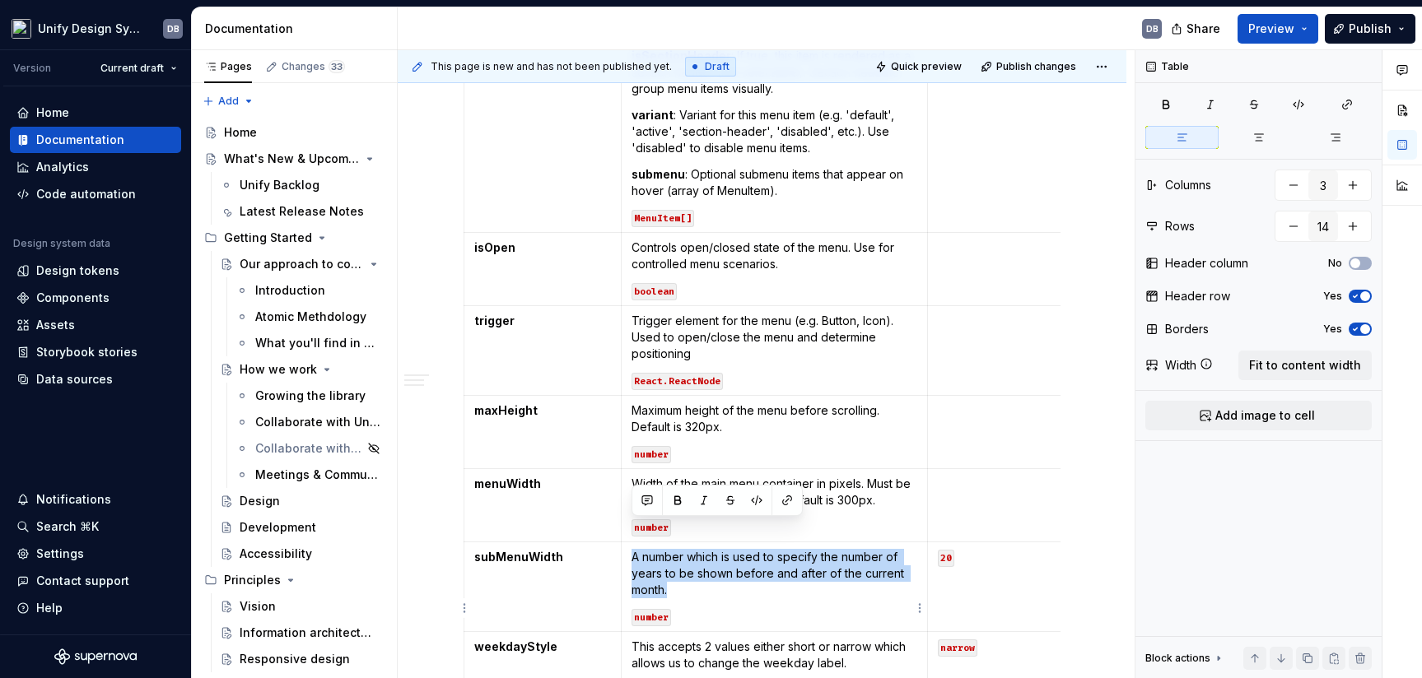
scroll to position [872, 0]
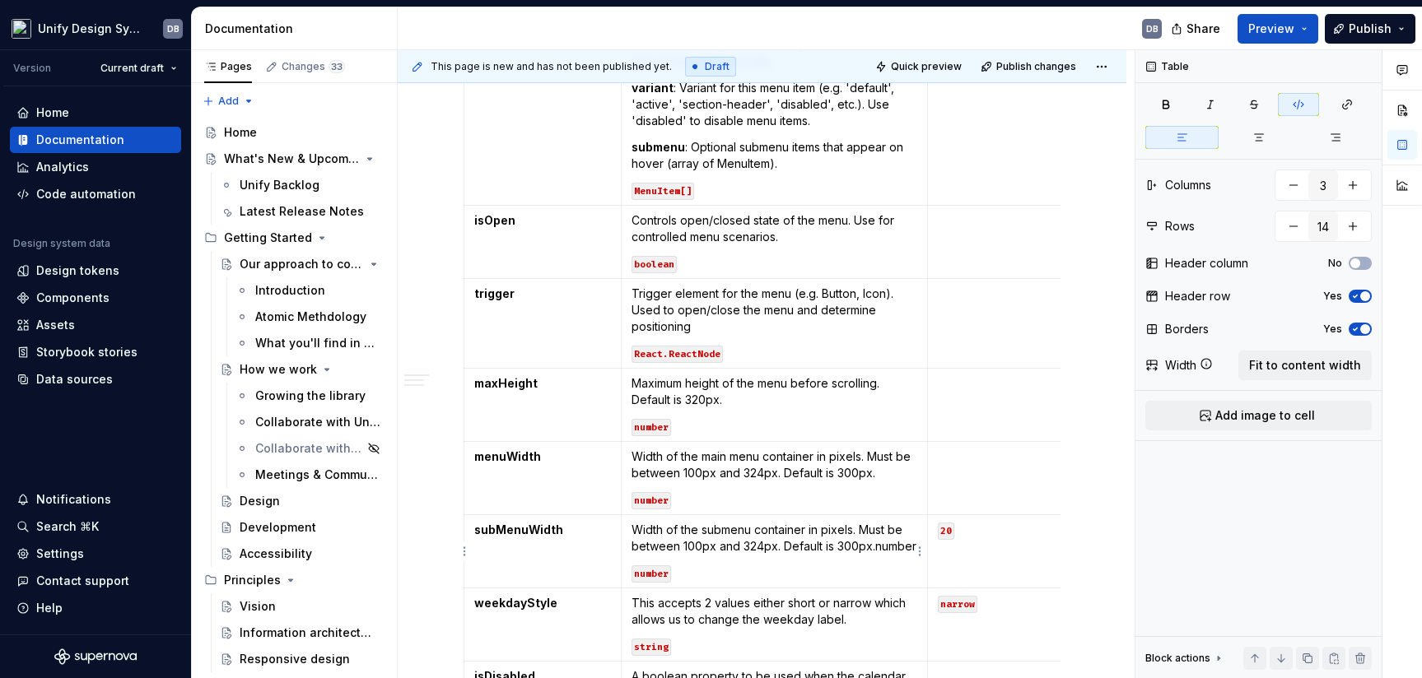
click at [885, 547] on p "Width of the submenu container in pixels. Must be between 100px and 324px. Defa…" at bounding box center [775, 538] width 286 height 33
click at [843, 413] on td "Maximum height of the menu before scrolling. Default is 320px. number" at bounding box center [774, 405] width 306 height 73
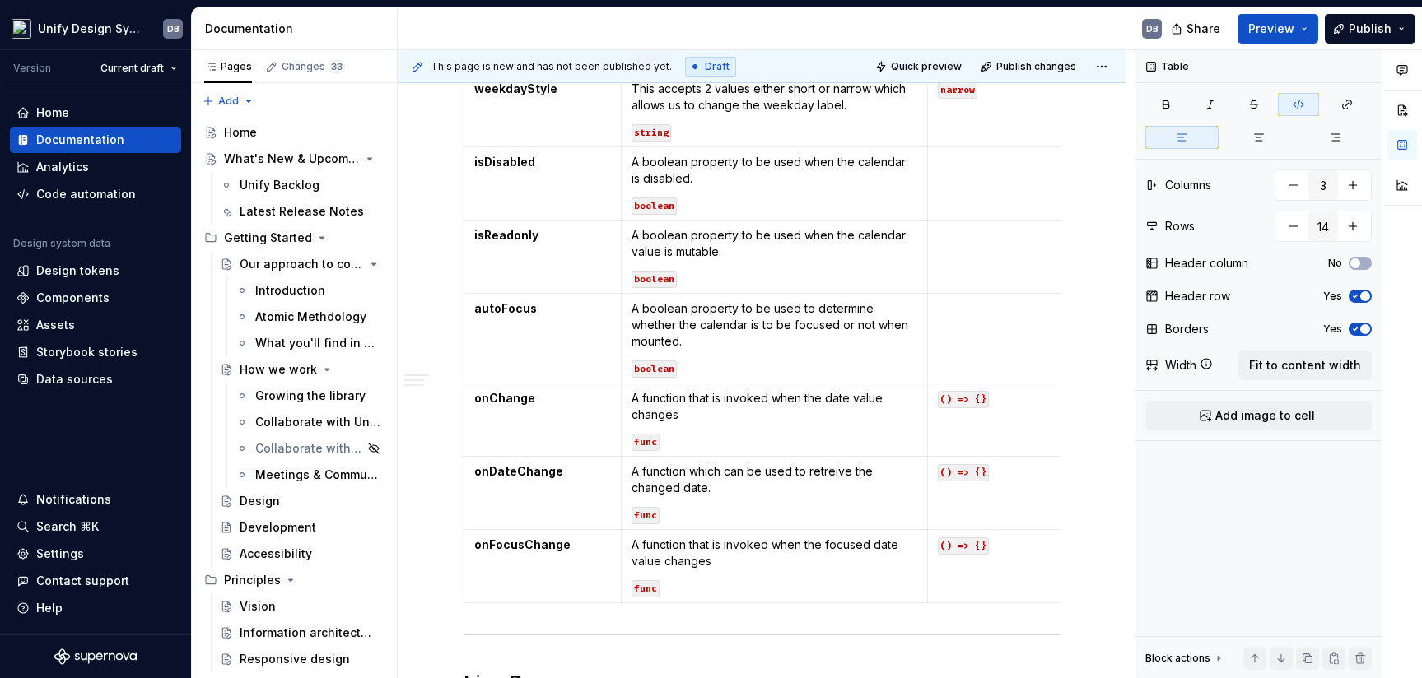
scroll to position [1078, 0]
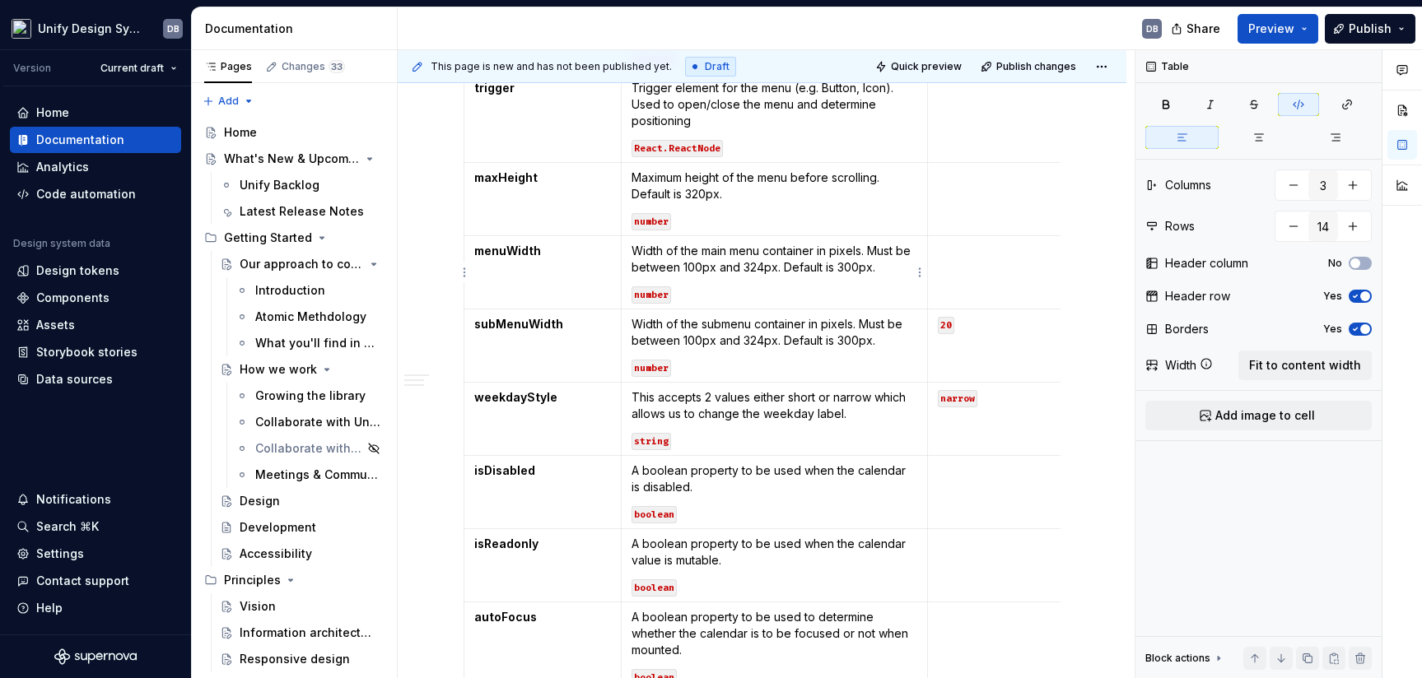
click at [947, 324] on code "20" at bounding box center [946, 325] width 16 height 17
click at [515, 393] on strong "weekdayStyle" at bounding box center [515, 397] width 83 height 14
click at [635, 395] on p "This accepts 2 values either short or narrow which allows us to change the week…" at bounding box center [775, 405] width 286 height 33
click at [694, 413] on p "If true, highlights the active menu item for better visibility.boolean" at bounding box center [775, 405] width 286 height 33
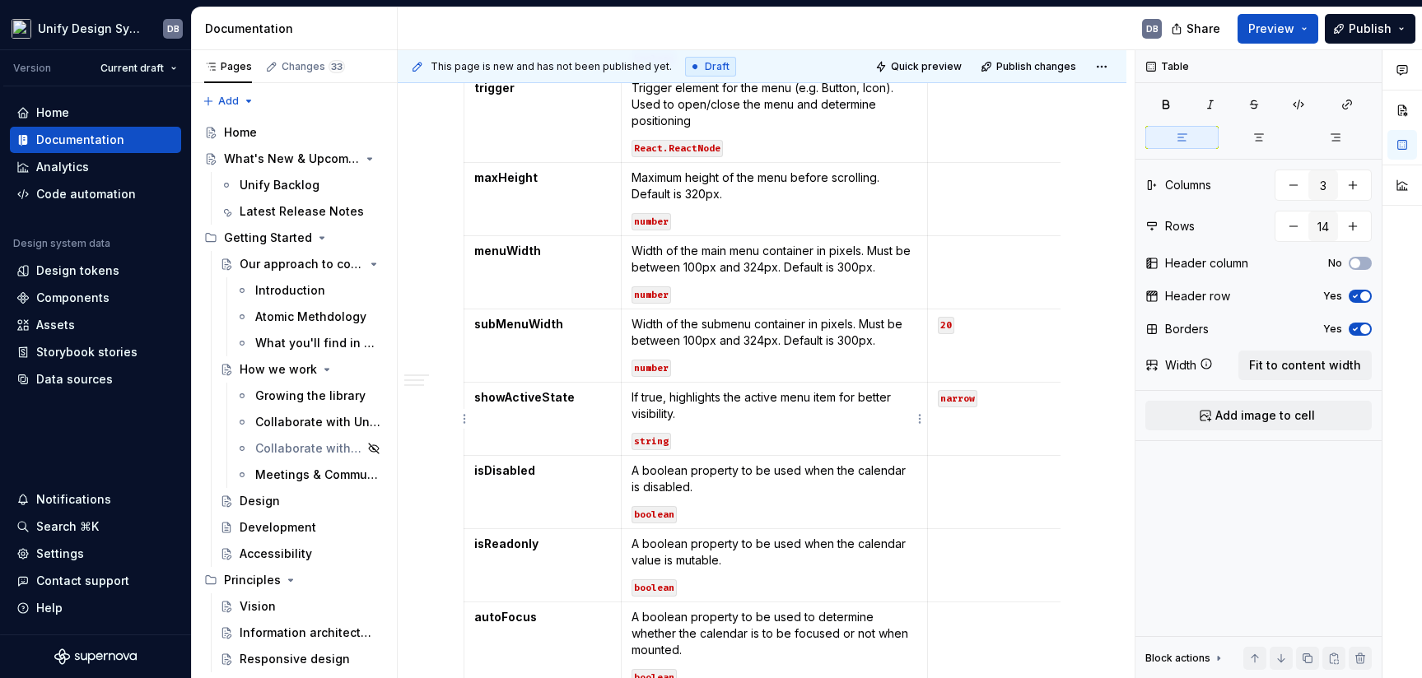
click at [651, 445] on code "string" at bounding box center [652, 441] width 40 height 17
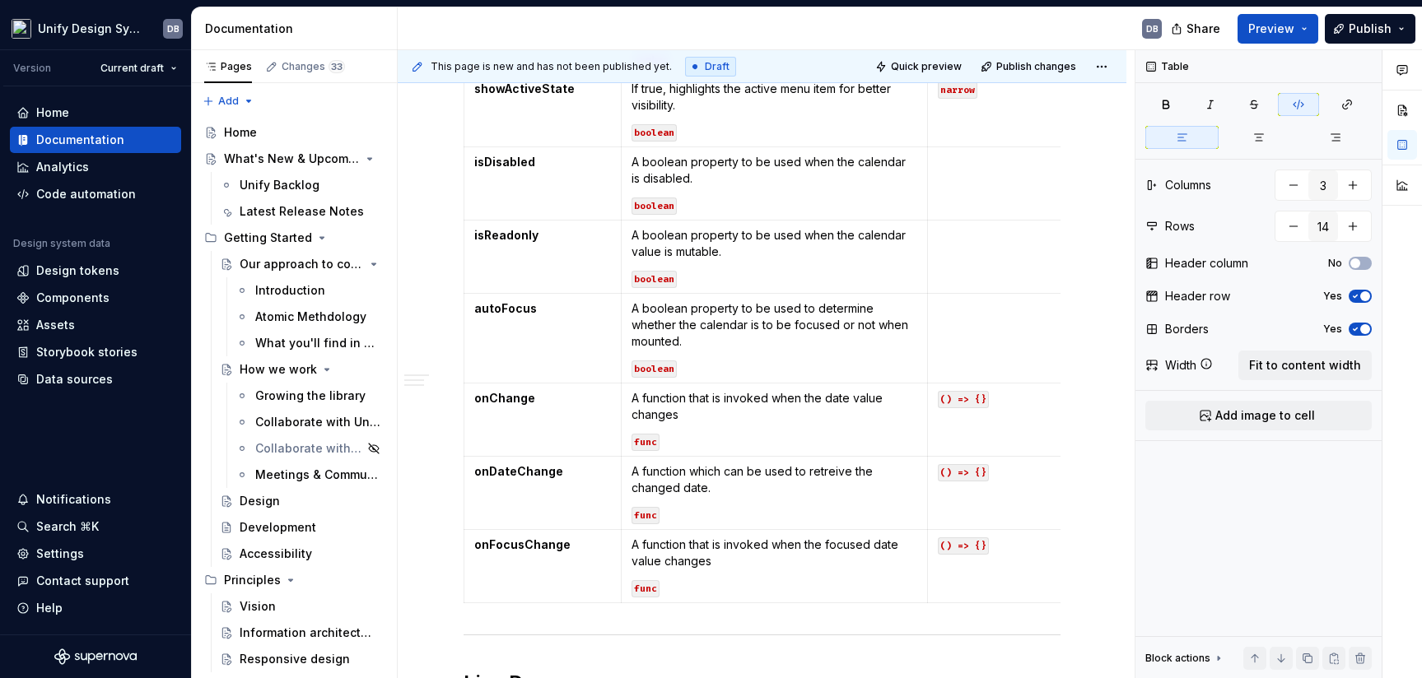
scroll to position [1284, 0]
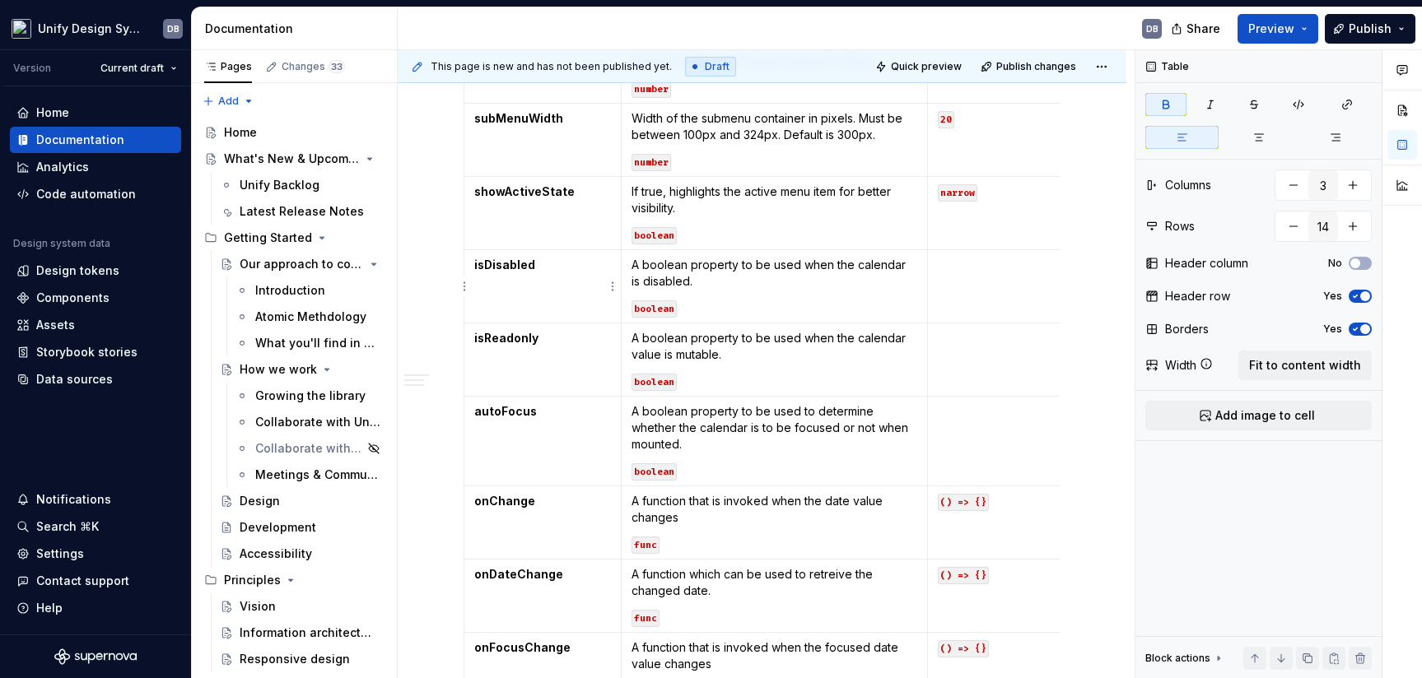
click at [497, 265] on strong "isDisabled" at bounding box center [504, 265] width 61 height 14
click at [633, 264] on p "A boolean property to be used when the calendar is disabled." at bounding box center [775, 273] width 286 height 33
click at [760, 282] on p "Callback when a menu item is selected. Receives the selected MenuItem.(item: Me…" at bounding box center [775, 273] width 286 height 33
click at [762, 282] on p "Callback when a menu item is selected. Receives the selected MenuItem.(item: Me…" at bounding box center [775, 273] width 286 height 33
click at [662, 305] on code "boolean" at bounding box center [654, 309] width 45 height 17
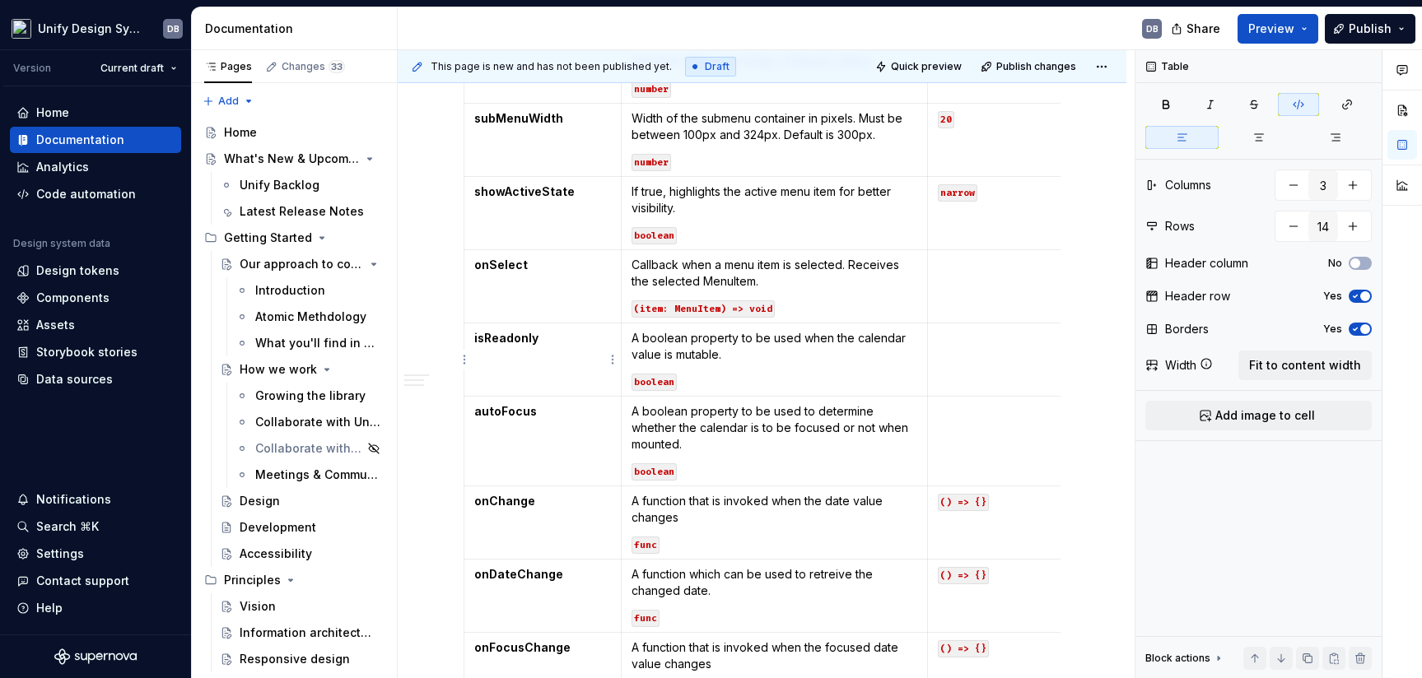
click at [497, 341] on strong "isReadonly" at bounding box center [506, 338] width 64 height 14
click at [505, 338] on strong "isReadonly" at bounding box center [506, 338] width 64 height 14
click at [635, 338] on p "A boolean property to be used when the calendar value is mutable." at bounding box center [775, 346] width 286 height 33
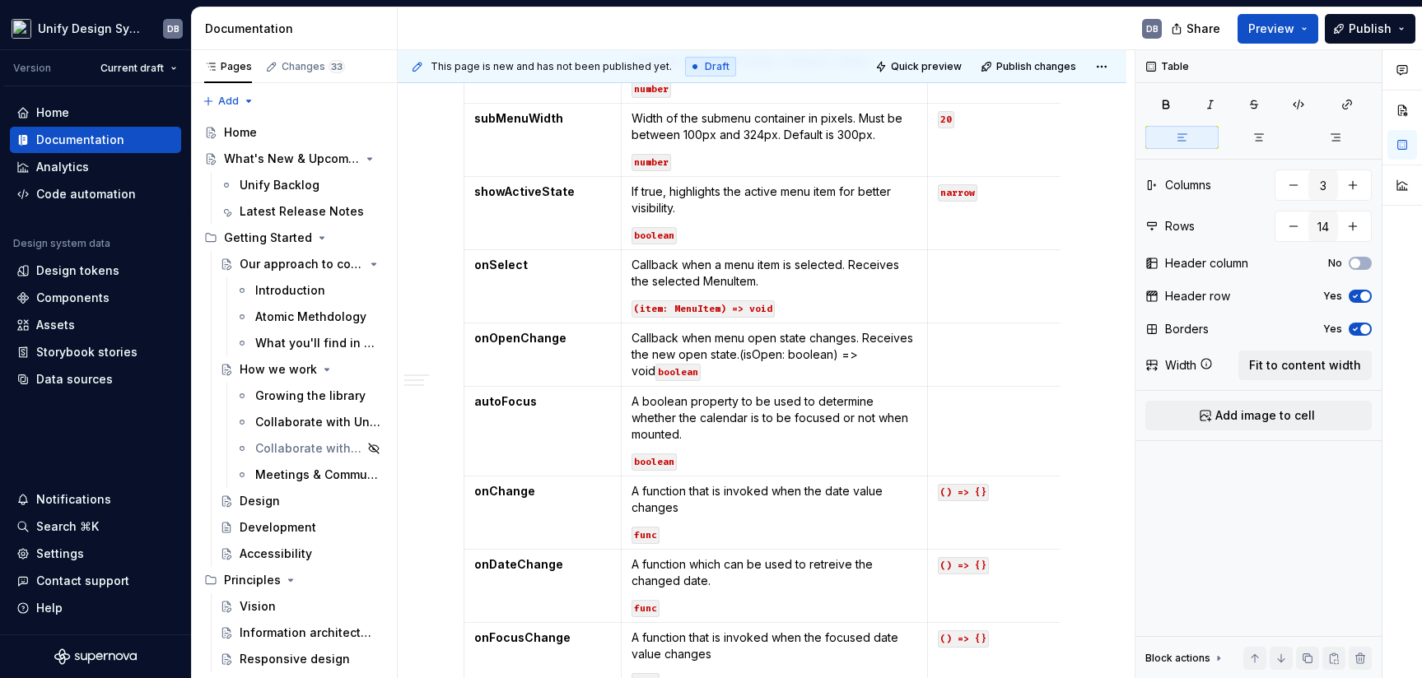
click at [739, 352] on p "Callback when menu open state changes. Receives the new open state.(isOpen: boo…" at bounding box center [775, 354] width 286 height 49
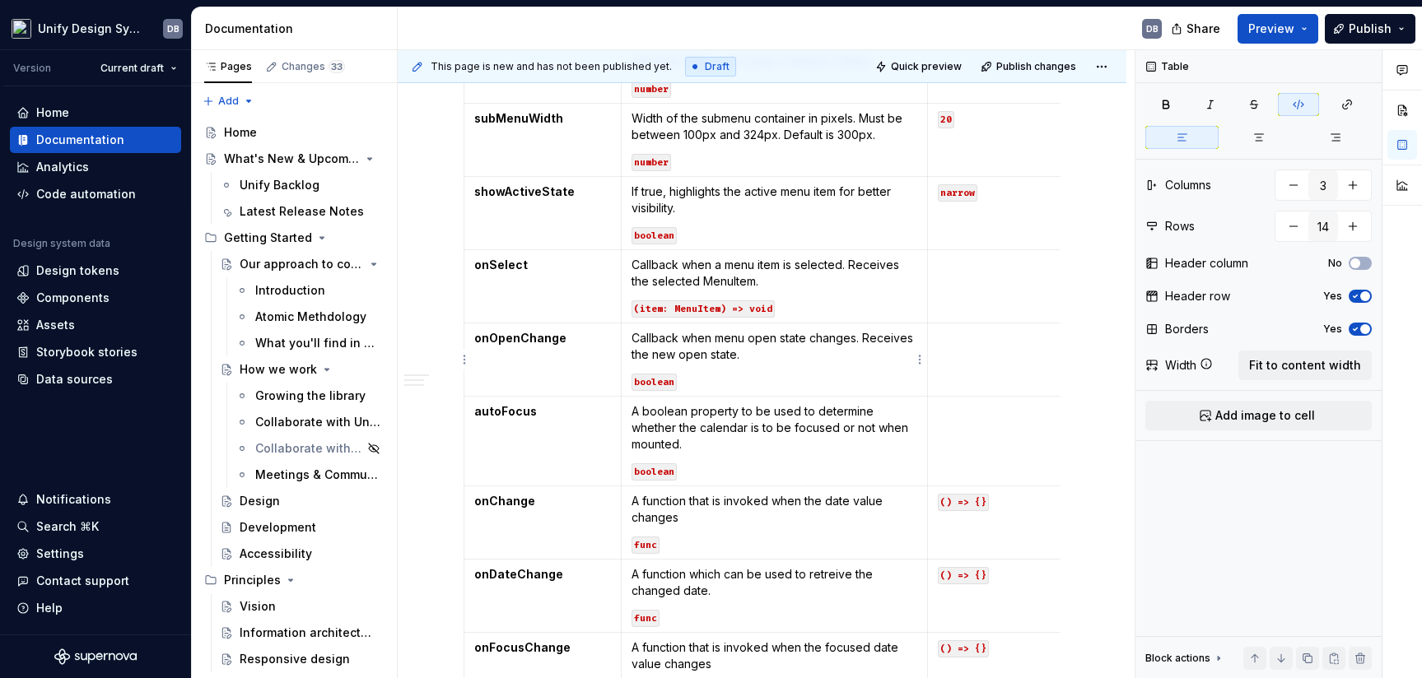
click at [655, 383] on code "boolean" at bounding box center [654, 382] width 45 height 17
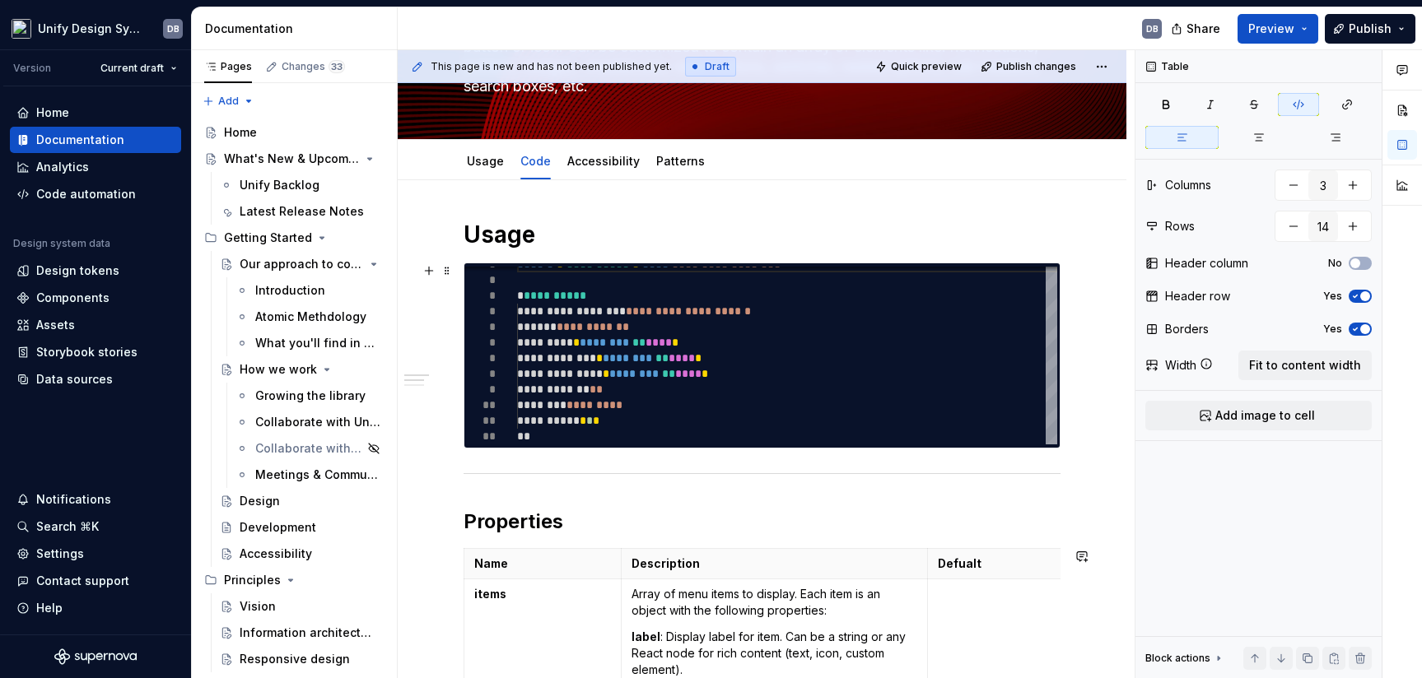
click at [549, 355] on div "**********" at bounding box center [787, 351] width 540 height 188
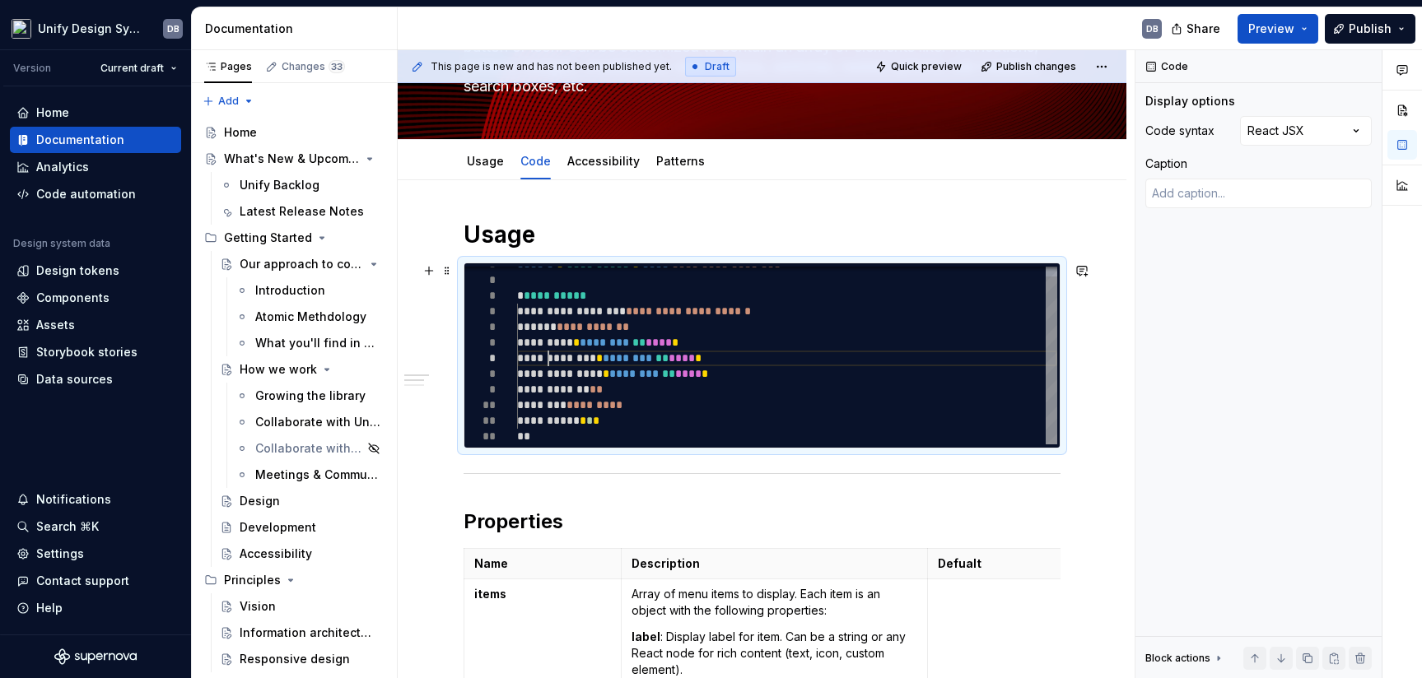
type textarea "*"
click at [567, 429] on div "**********" at bounding box center [787, 351] width 540 height 188
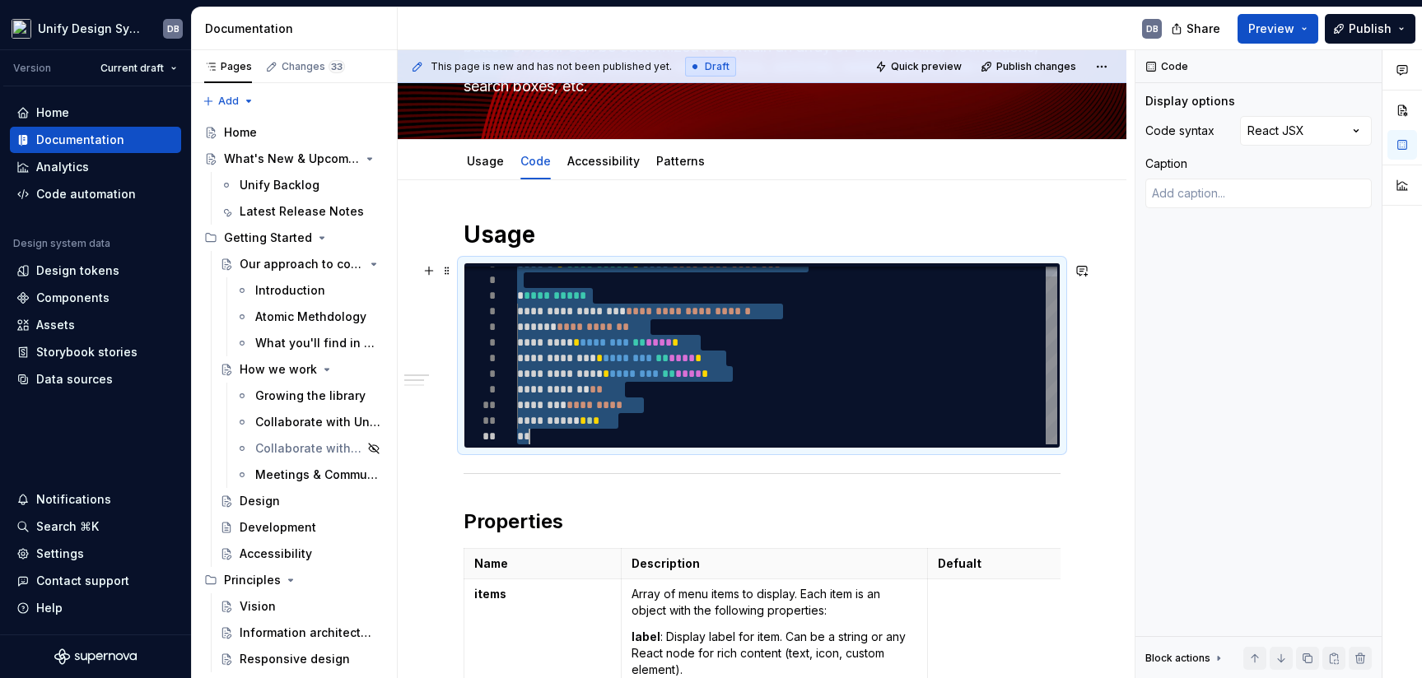
drag, startPoint x: 557, startPoint y: 385, endPoint x: 612, endPoint y: 412, distance: 60.4
click at [596, 413] on div "**********" at bounding box center [787, 351] width 540 height 188
click at [602, 385] on div "**********" at bounding box center [787, 351] width 540 height 188
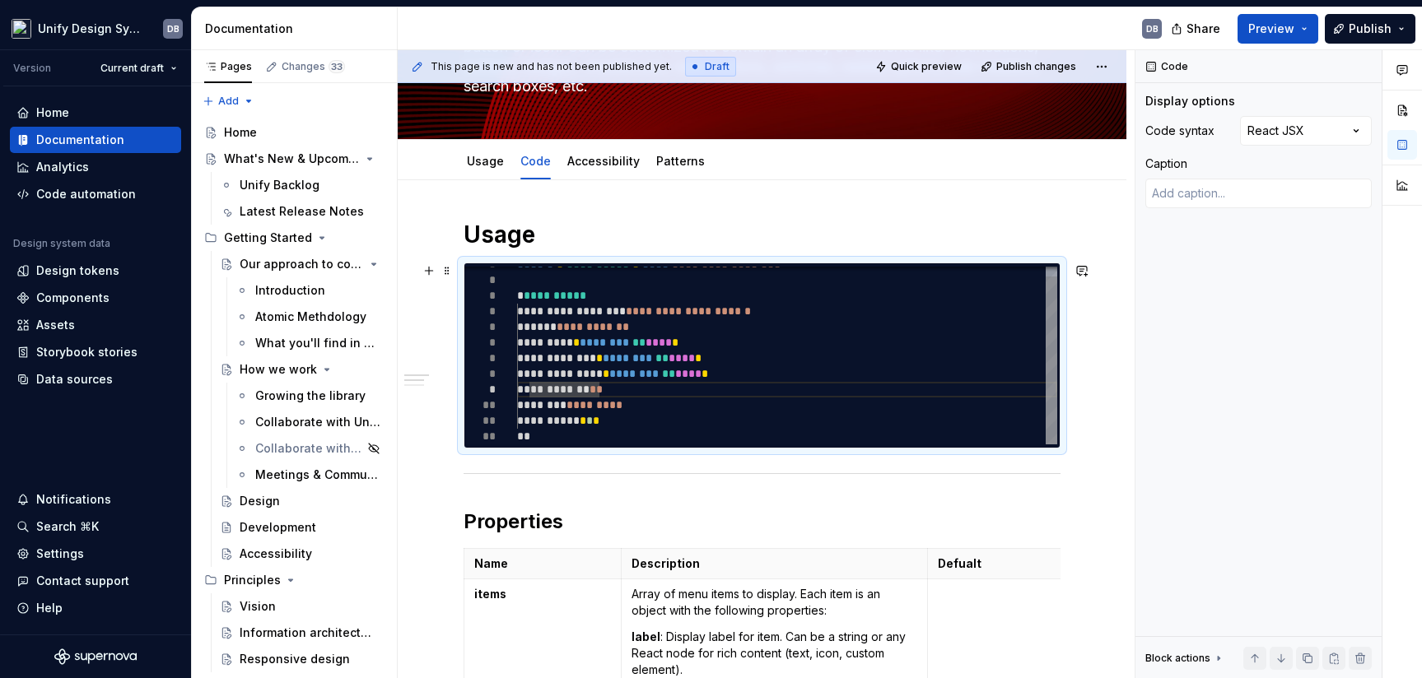
type textarea "**********"
type textarea "*"
type textarea "**********"
type textarea "*"
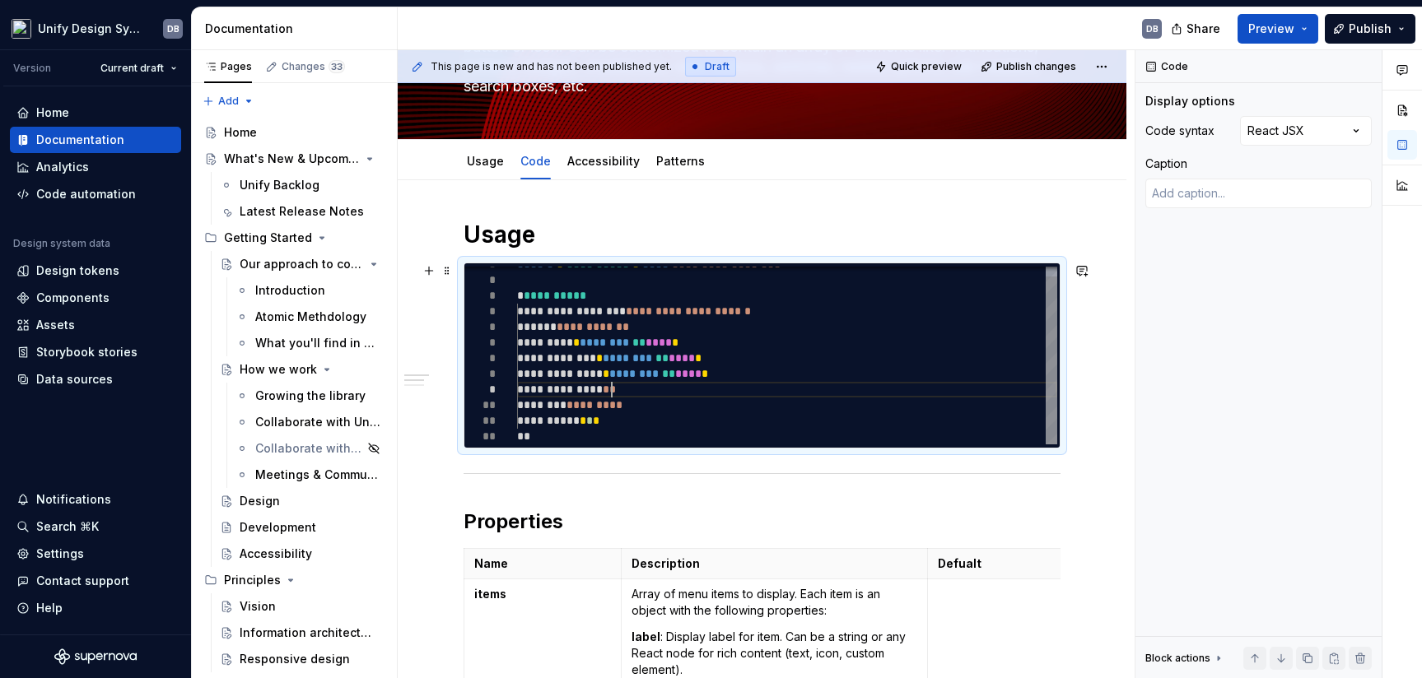
scroll to position [126, 95]
type textarea "**********"
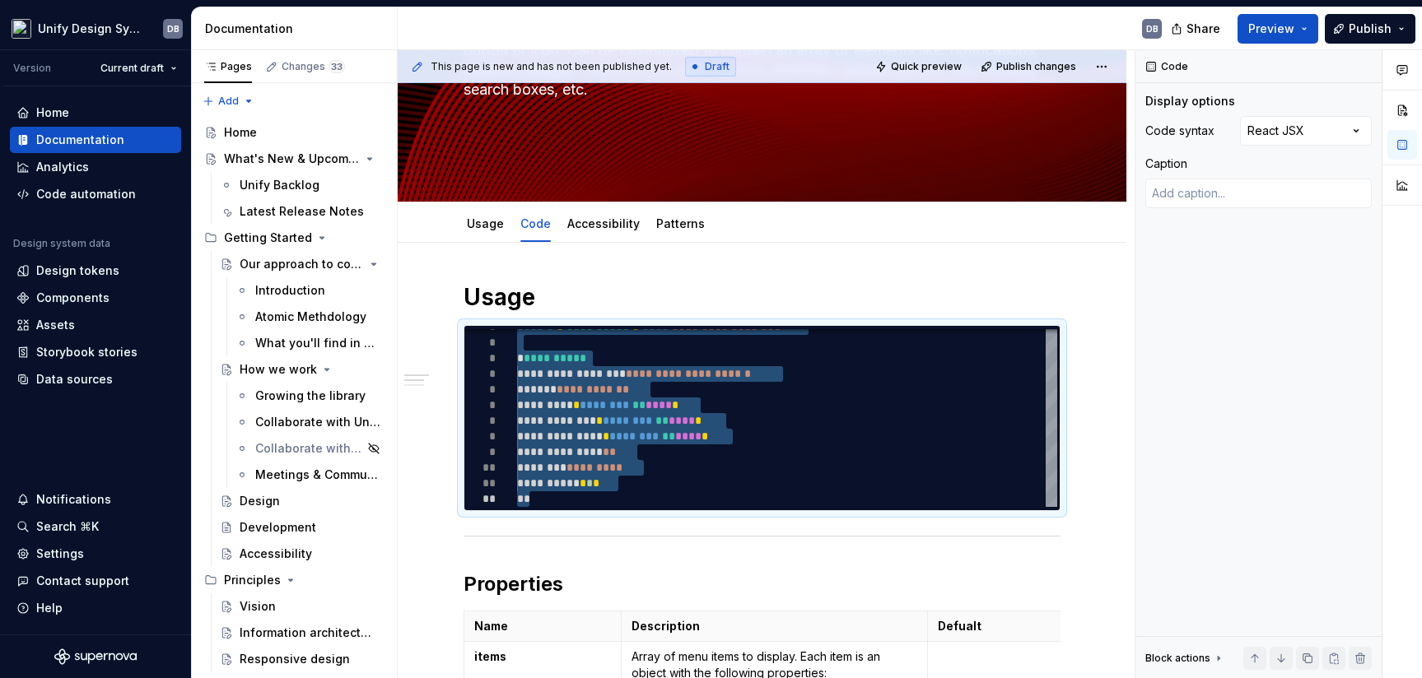
type textarea "*"
type textarea "**********"
type textarea "*"
type textarea "**********"
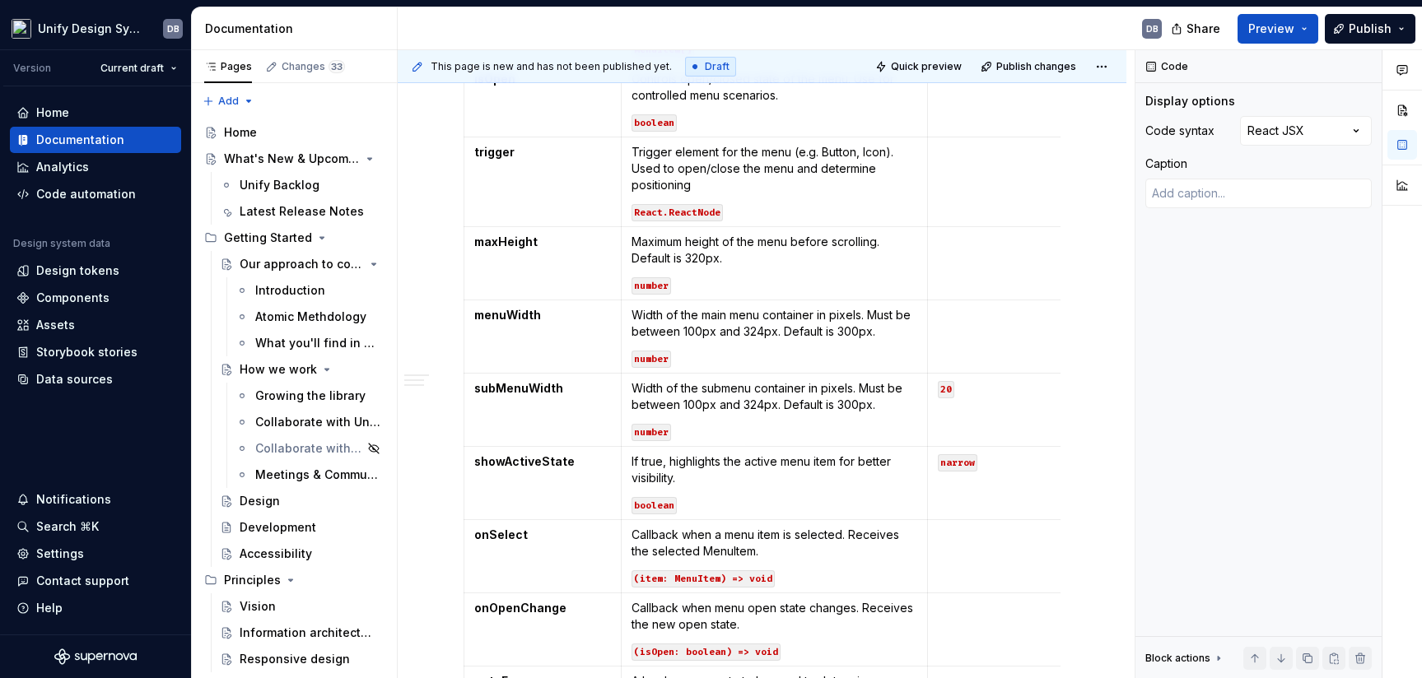
scroll to position [1387, 0]
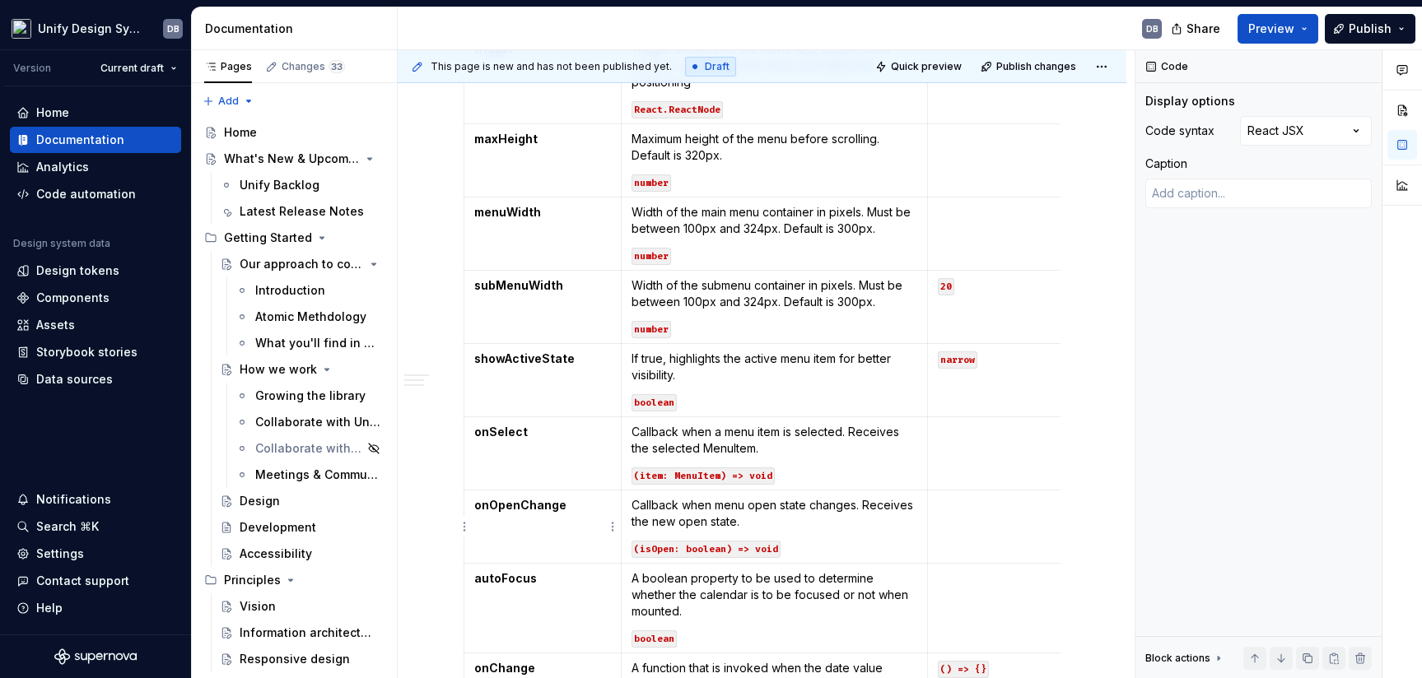
click at [501, 573] on strong "autoFocus" at bounding box center [505, 578] width 63 height 14
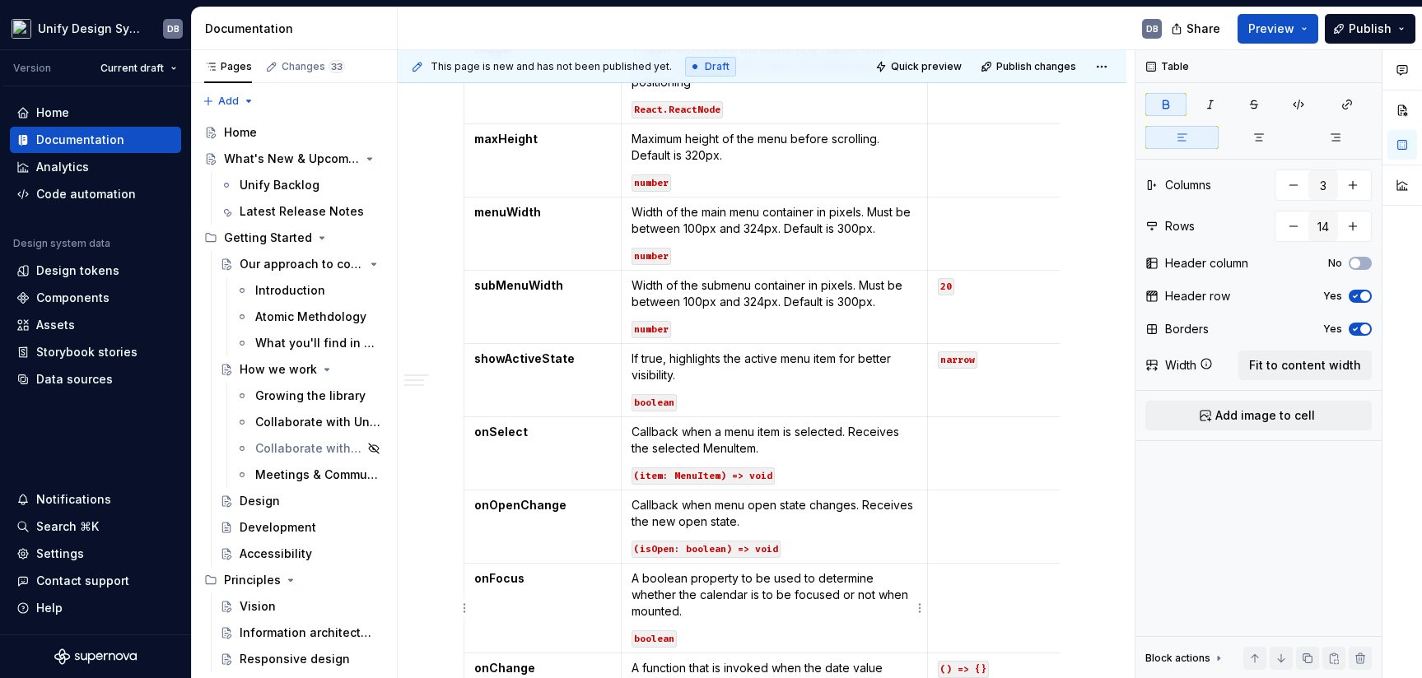
click at [632, 580] on p "A boolean property to be used to determine whether the calendar is to be focuse…" at bounding box center [775, 595] width 286 height 49
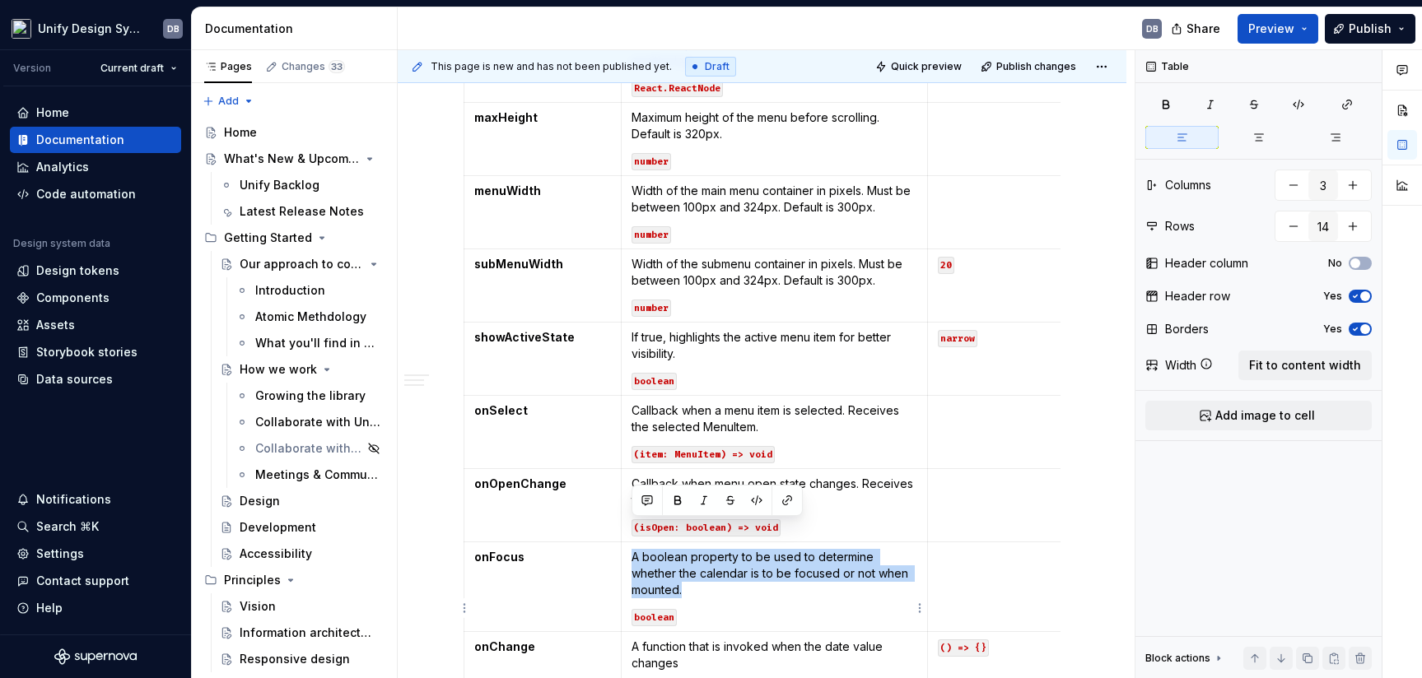
scroll to position [1435, 0]
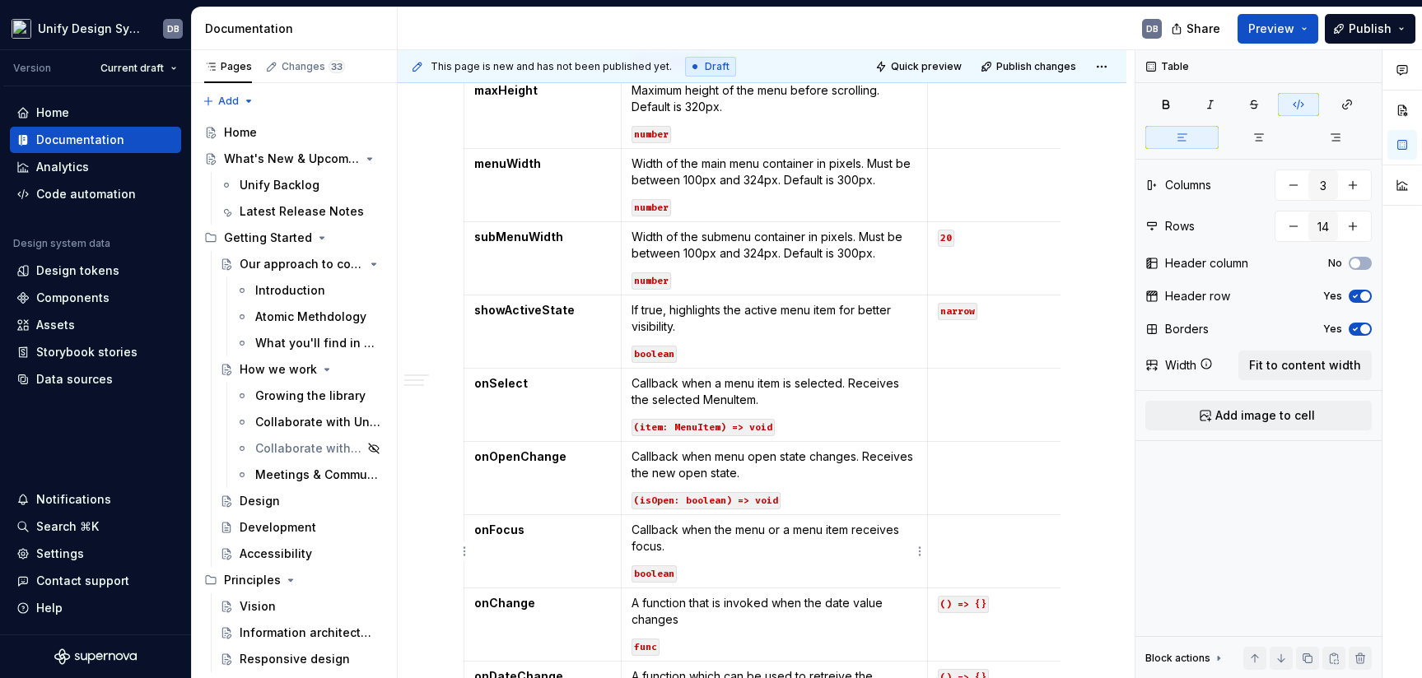
click at [653, 575] on code "boolean" at bounding box center [654, 574] width 45 height 17
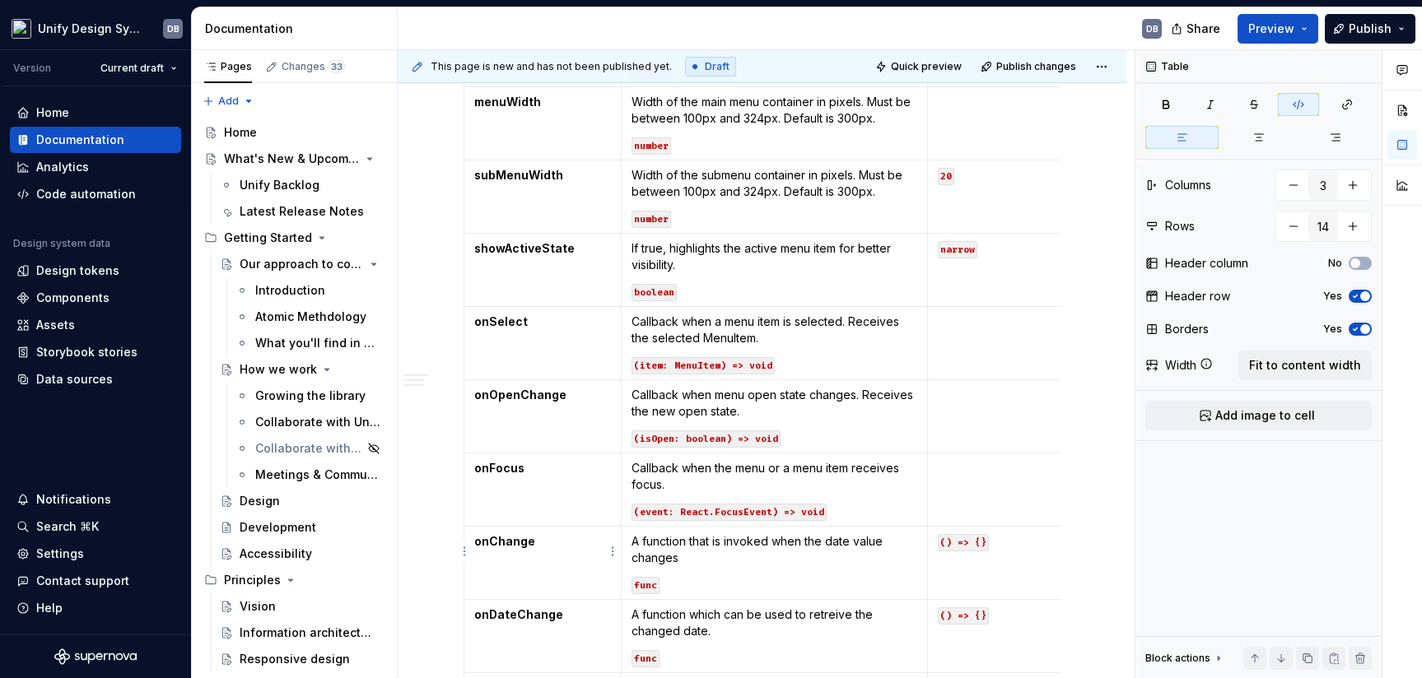
scroll to position [1373, 0]
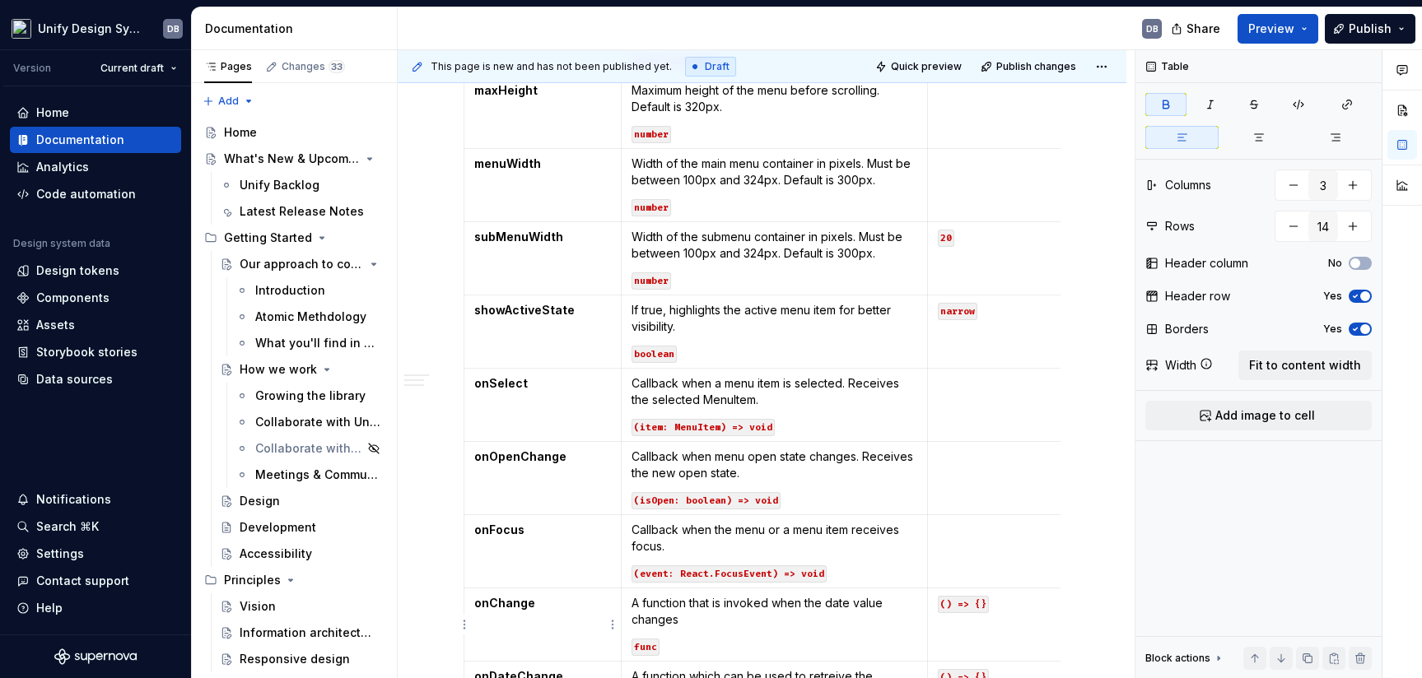
click at [497, 602] on td "onChange" at bounding box center [542, 625] width 157 height 73
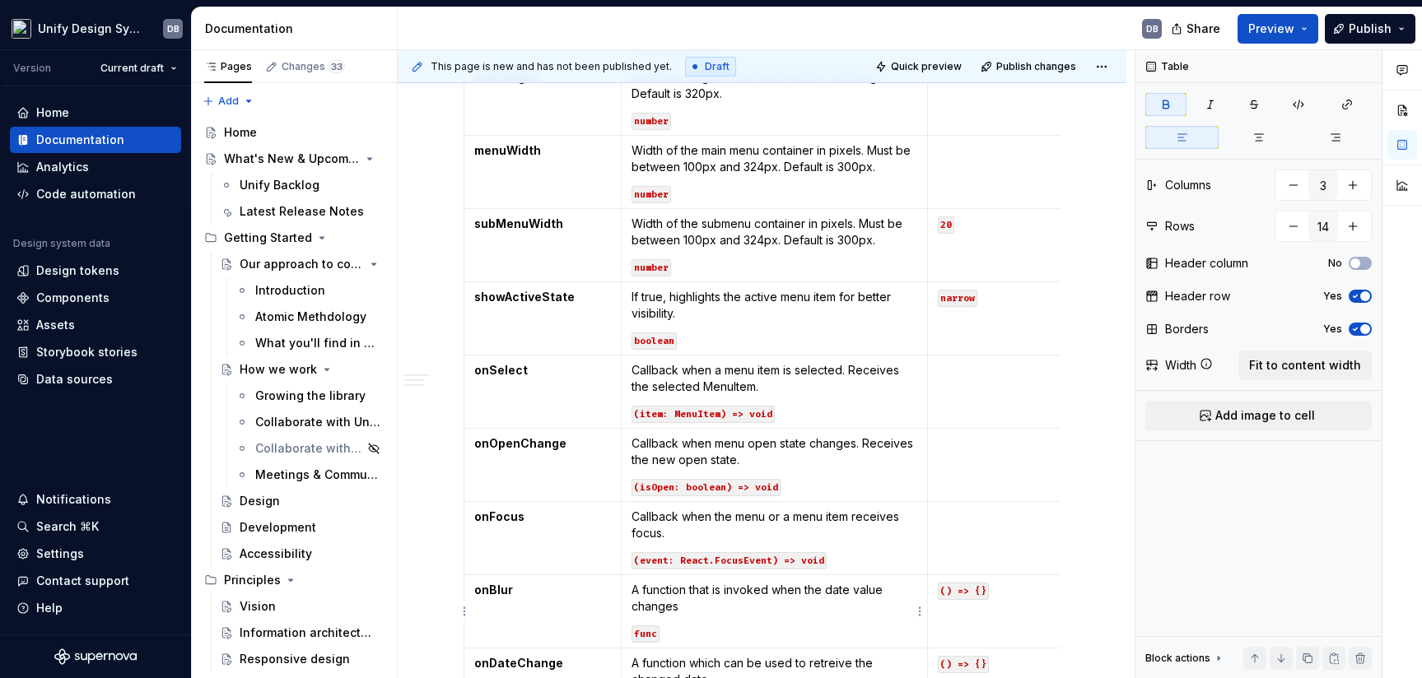
click at [632, 587] on p "A function that is invoked when the date value changes" at bounding box center [775, 598] width 286 height 33
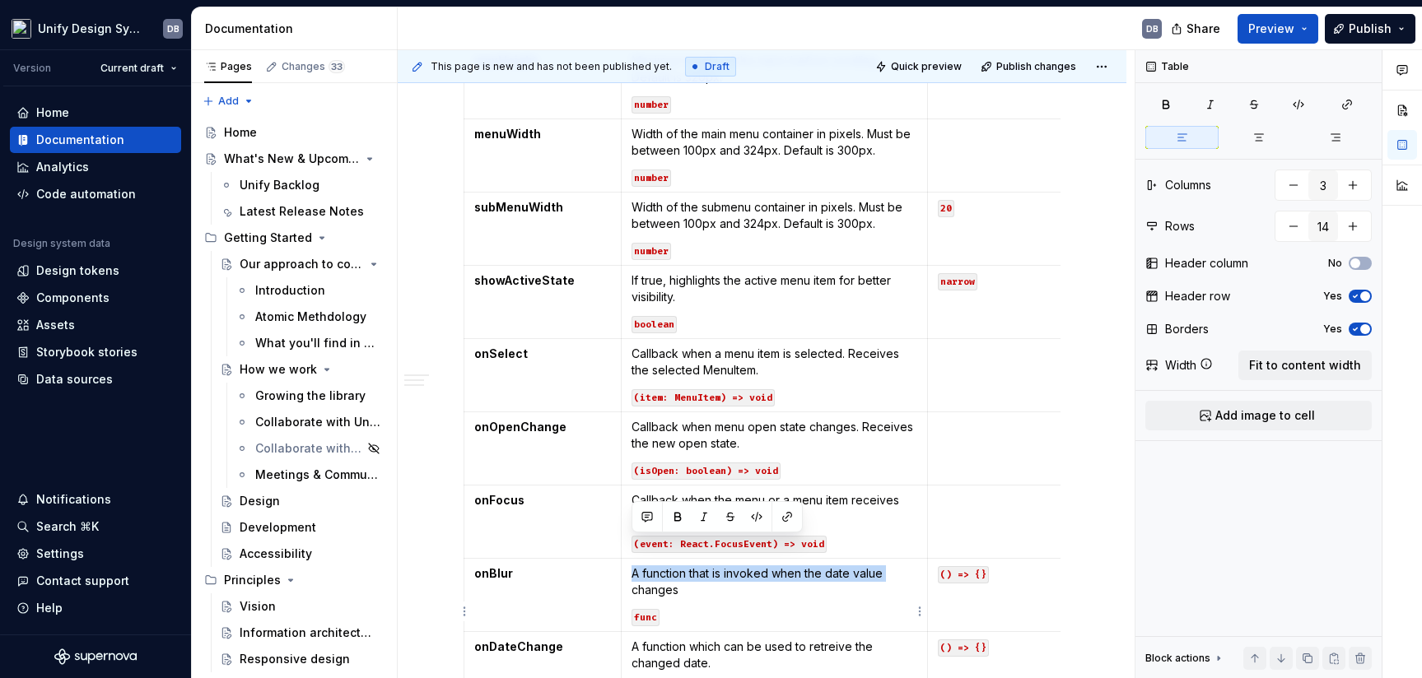
scroll to position [1429, 0]
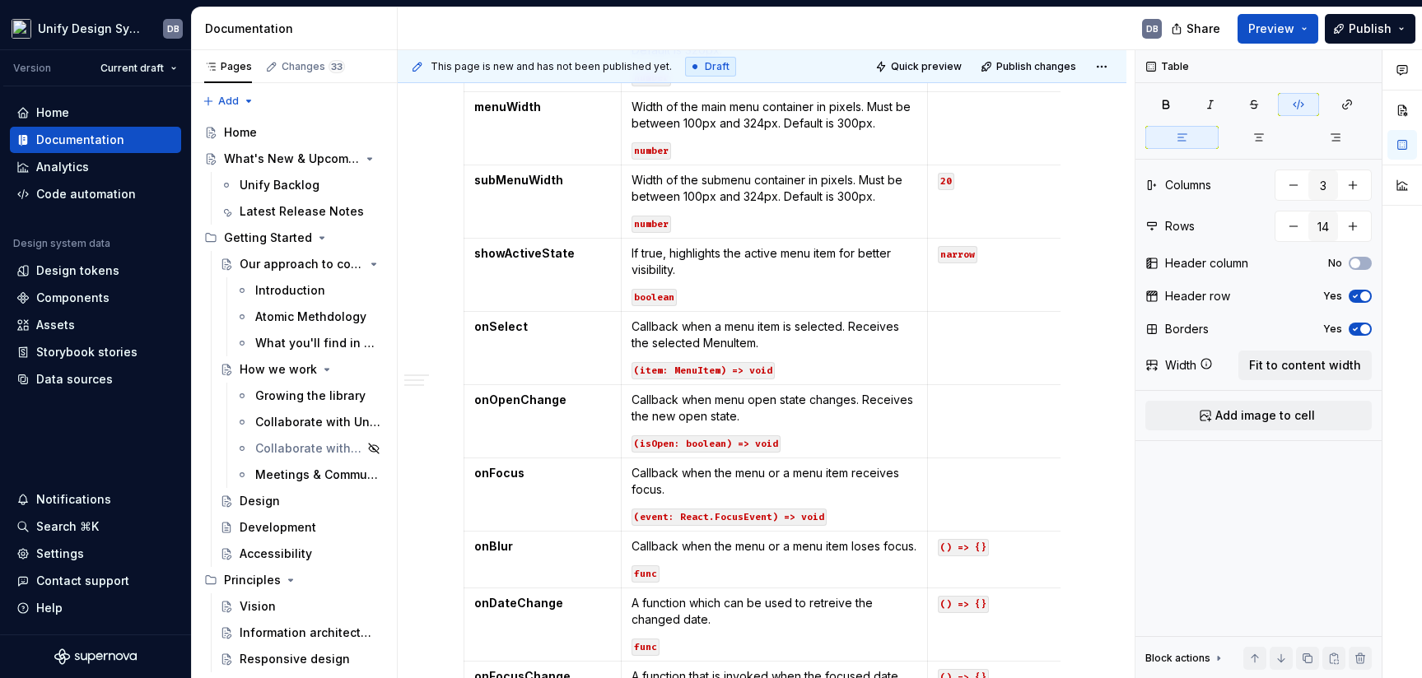
click at [642, 583] on code "func" at bounding box center [646, 574] width 28 height 17
type textarea "*"
type textarea "An droplist that shows a list of actions or options based on the triggering ite…"
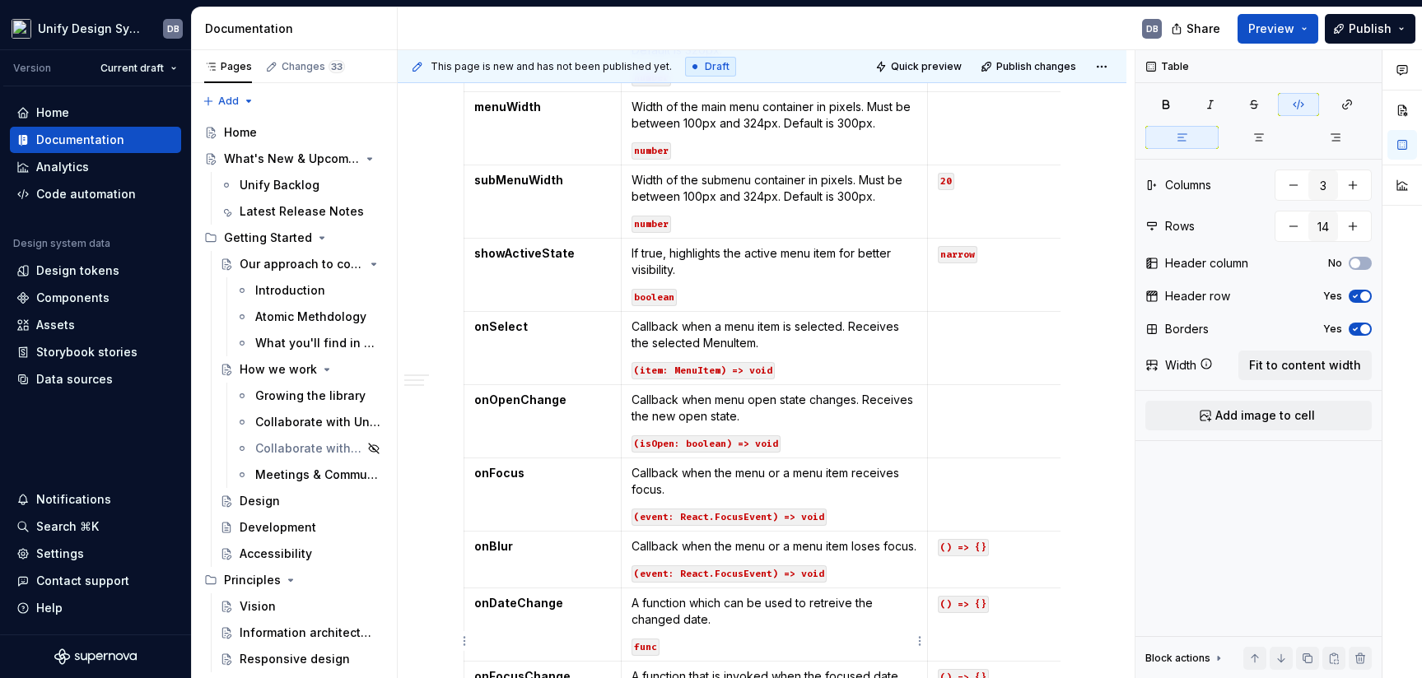
type textarea "*"
type textarea "A droplist that shows a list of actions or options based on the triggering item…"
type textarea "*"
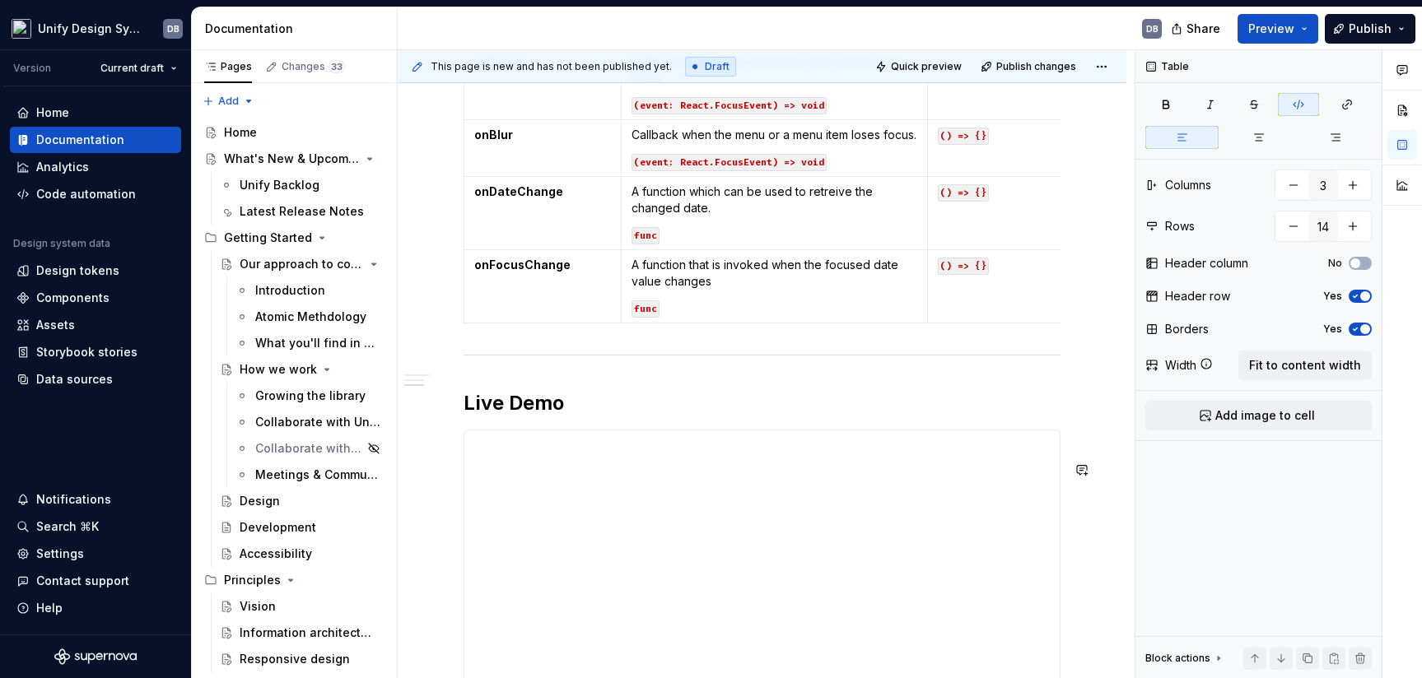
scroll to position [1738, 0]
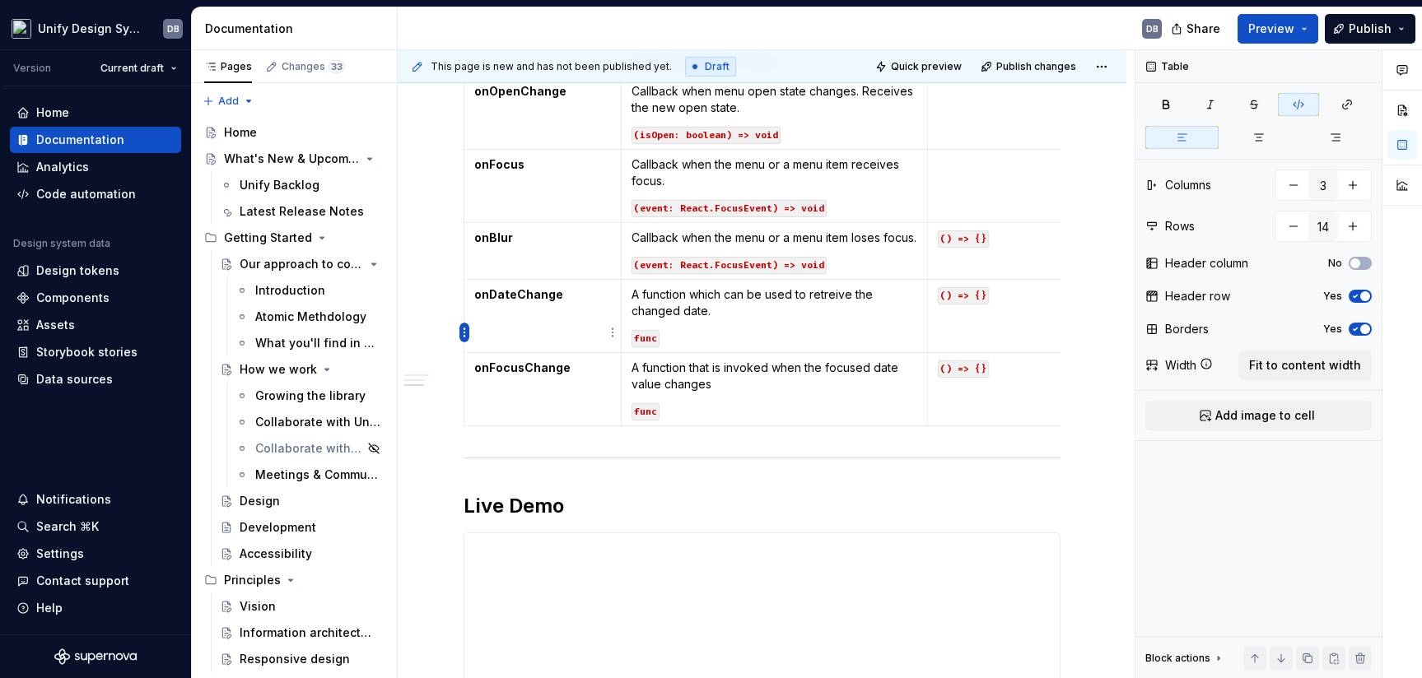
click at [464, 334] on html "Unify Design System DB Version Current draft Home Documentation Analytics Code …" at bounding box center [711, 339] width 1422 height 678
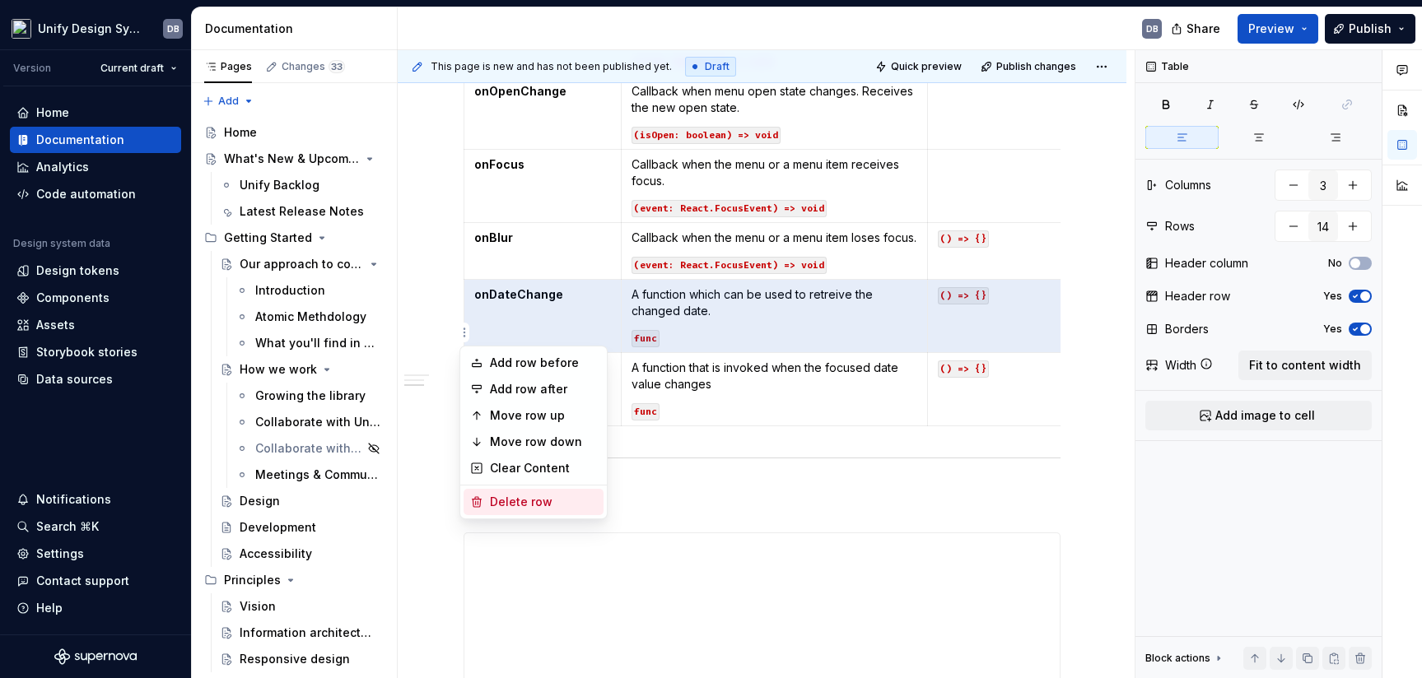
click at [512, 501] on div "Delete row" at bounding box center [543, 502] width 107 height 16
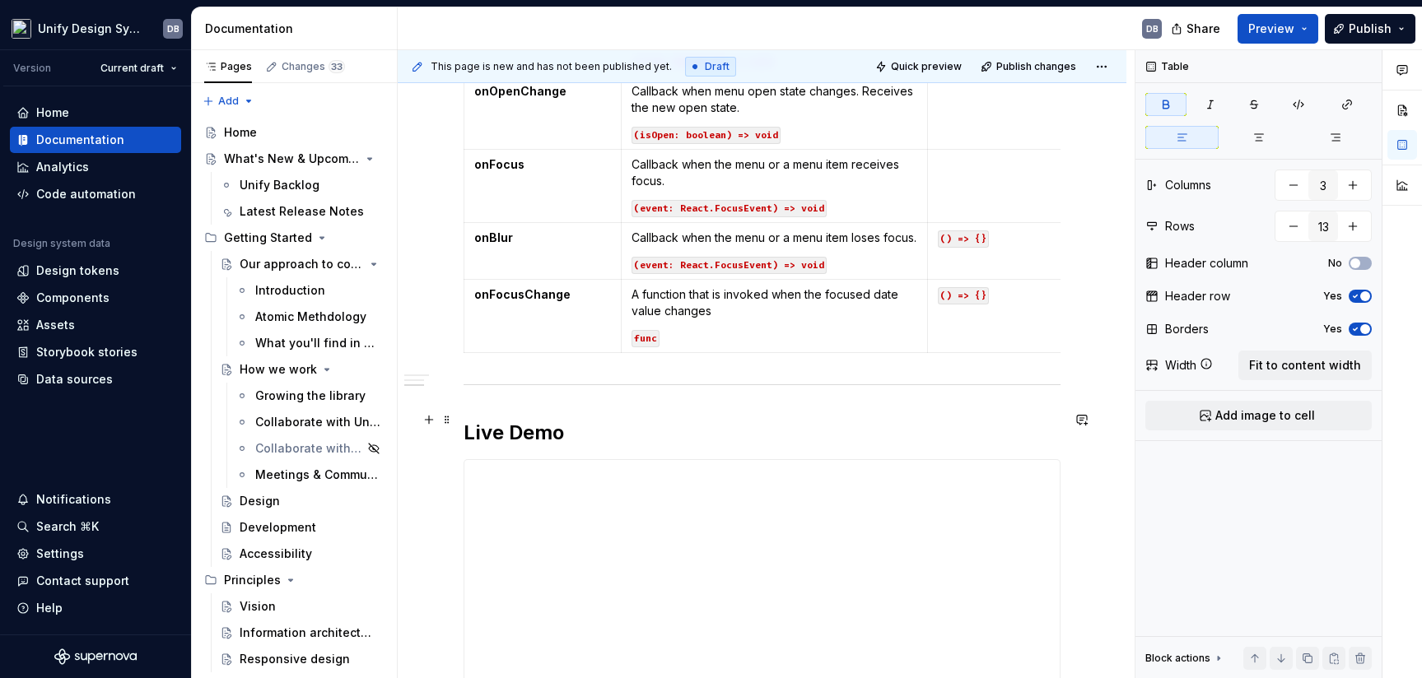
type input "13"
click at [465, 331] on html "Unify Design System DB Version Current draft Home Documentation Analytics Code …" at bounding box center [711, 339] width 1422 height 678
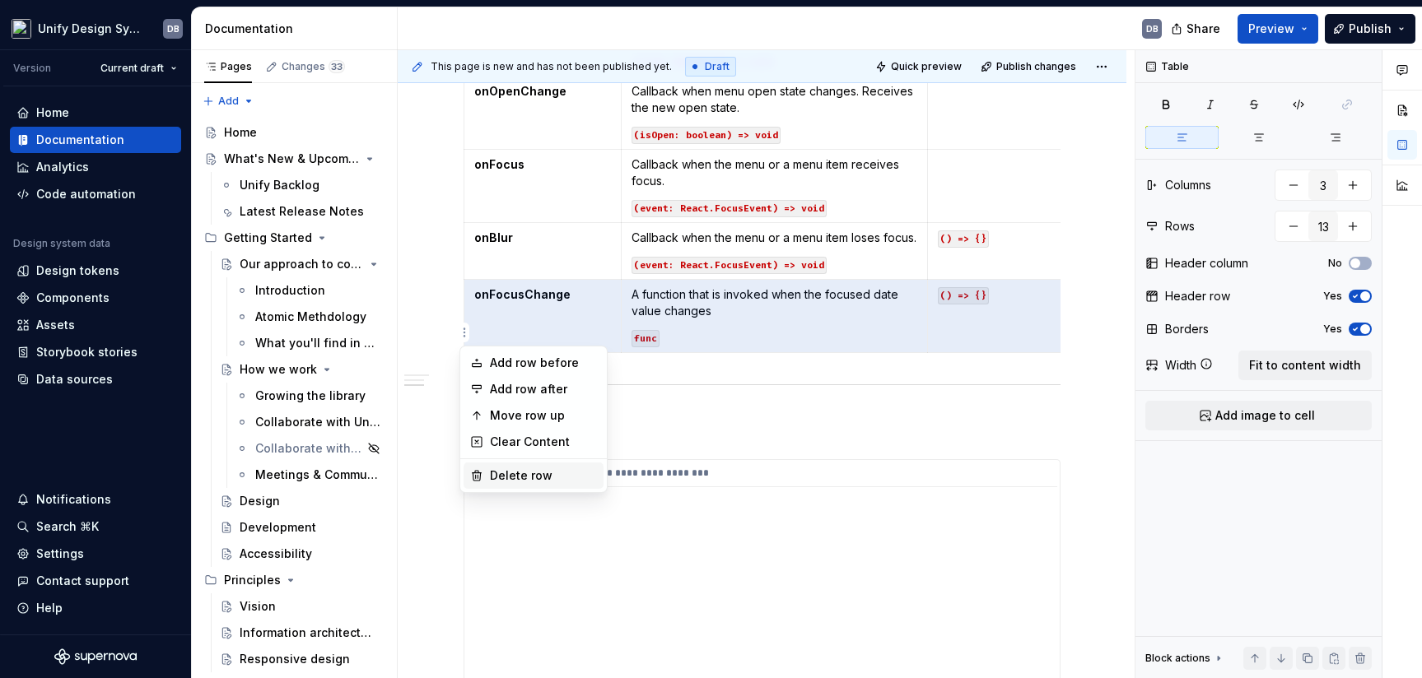
click at [511, 477] on div "Delete row" at bounding box center [543, 476] width 107 height 16
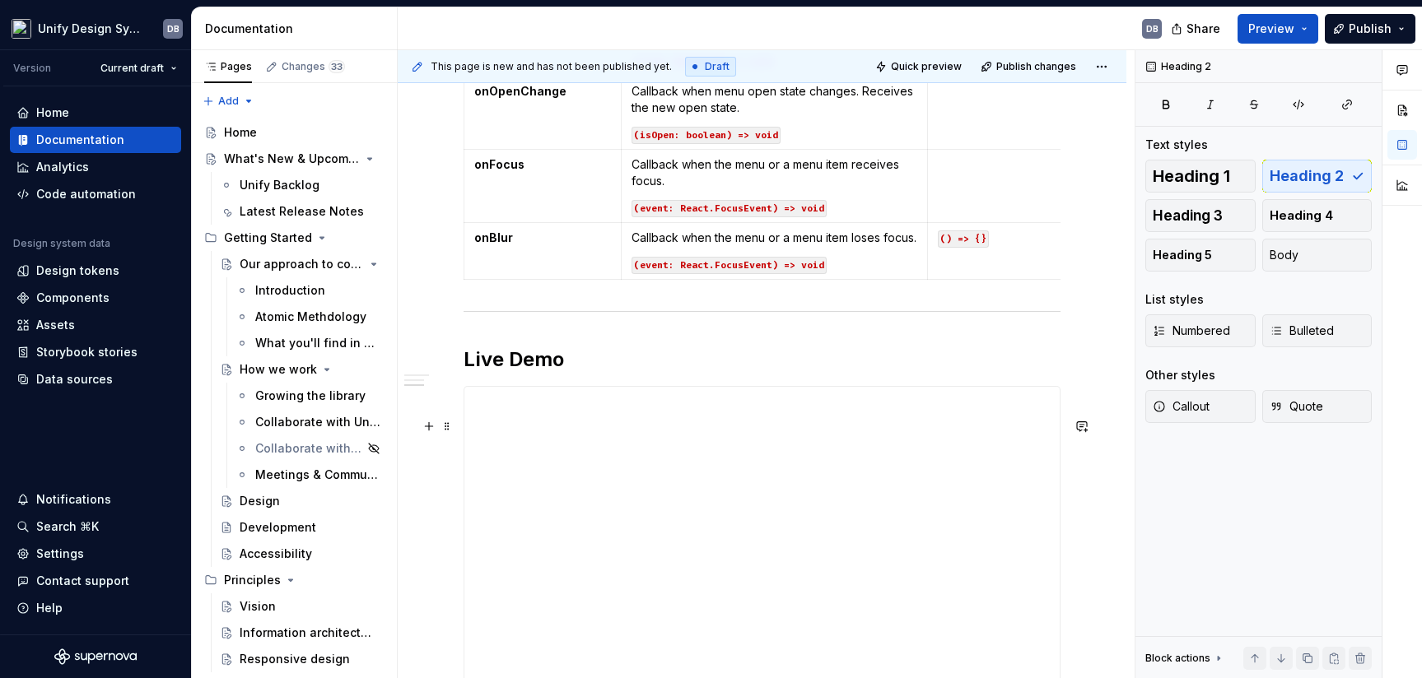
click at [935, 234] on td "() => {}" at bounding box center [1006, 251] width 157 height 57
click at [1006, 234] on p "() => {}" at bounding box center [1006, 238] width 137 height 16
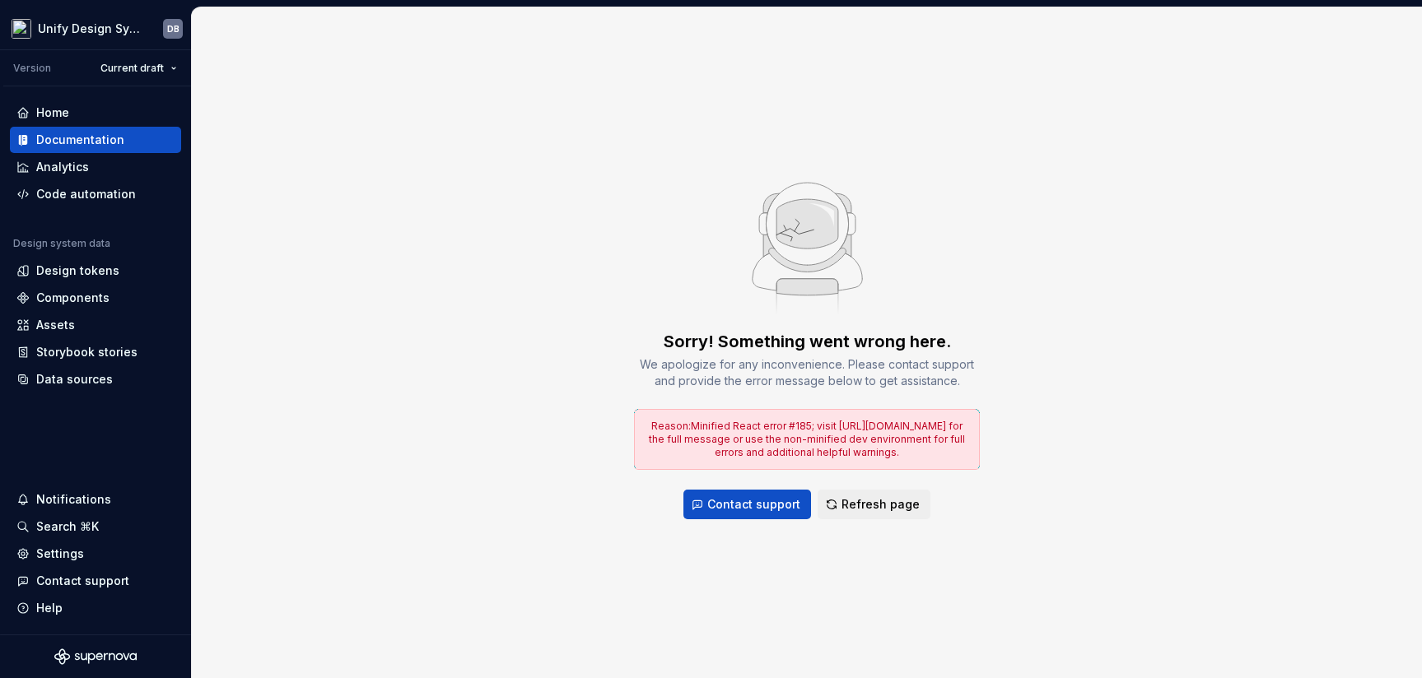
click at [992, 235] on div "Sorry! Something went wrong here. We apologize for any inconvenience. Please co…" at bounding box center [807, 342] width 1230 height 671
click at [854, 497] on span "Refresh page" at bounding box center [881, 505] width 78 height 16
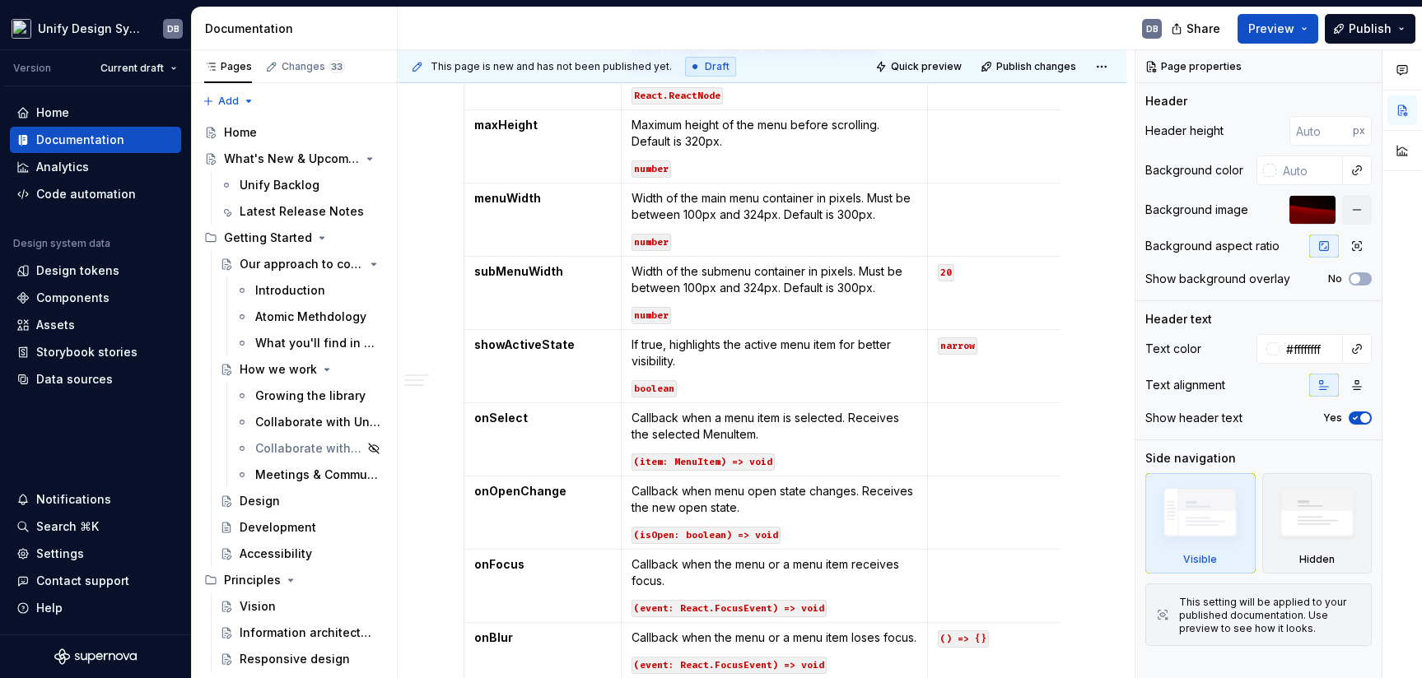
scroll to position [1647, 0]
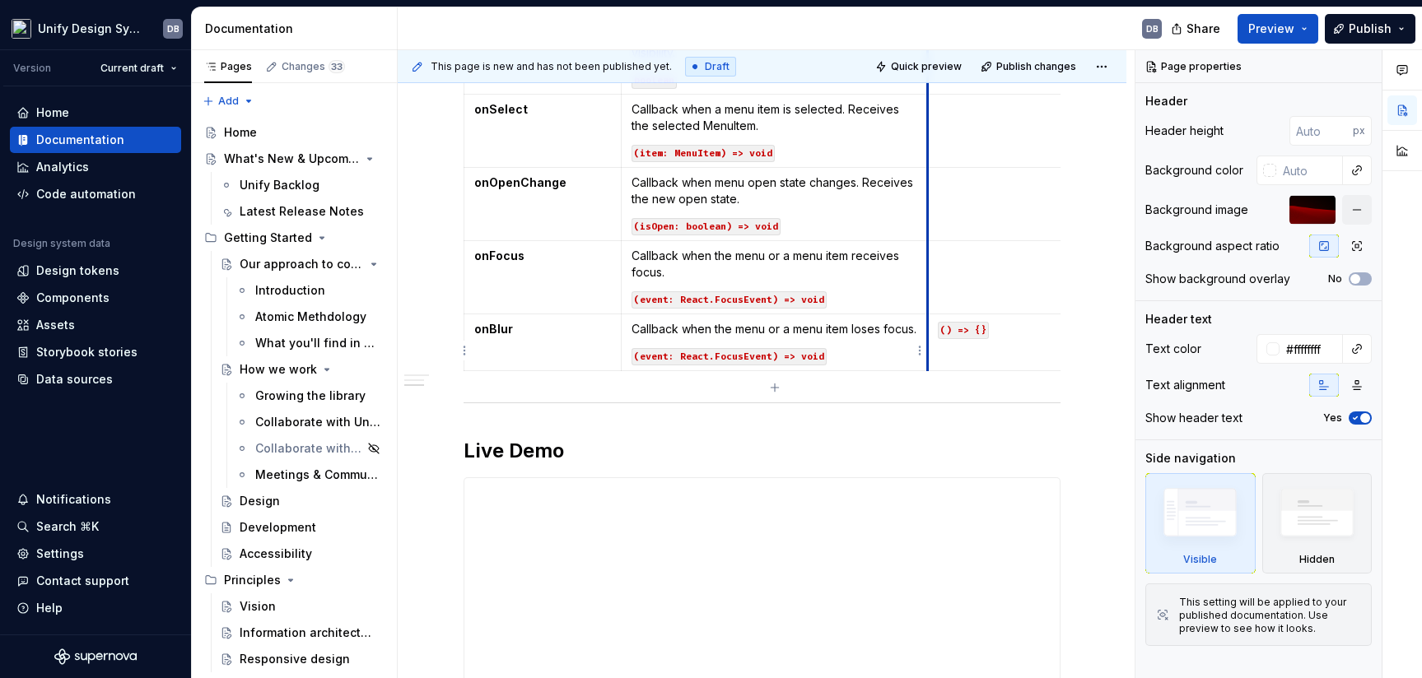
click at [991, 328] on p "() => {}" at bounding box center [1006, 329] width 137 height 16
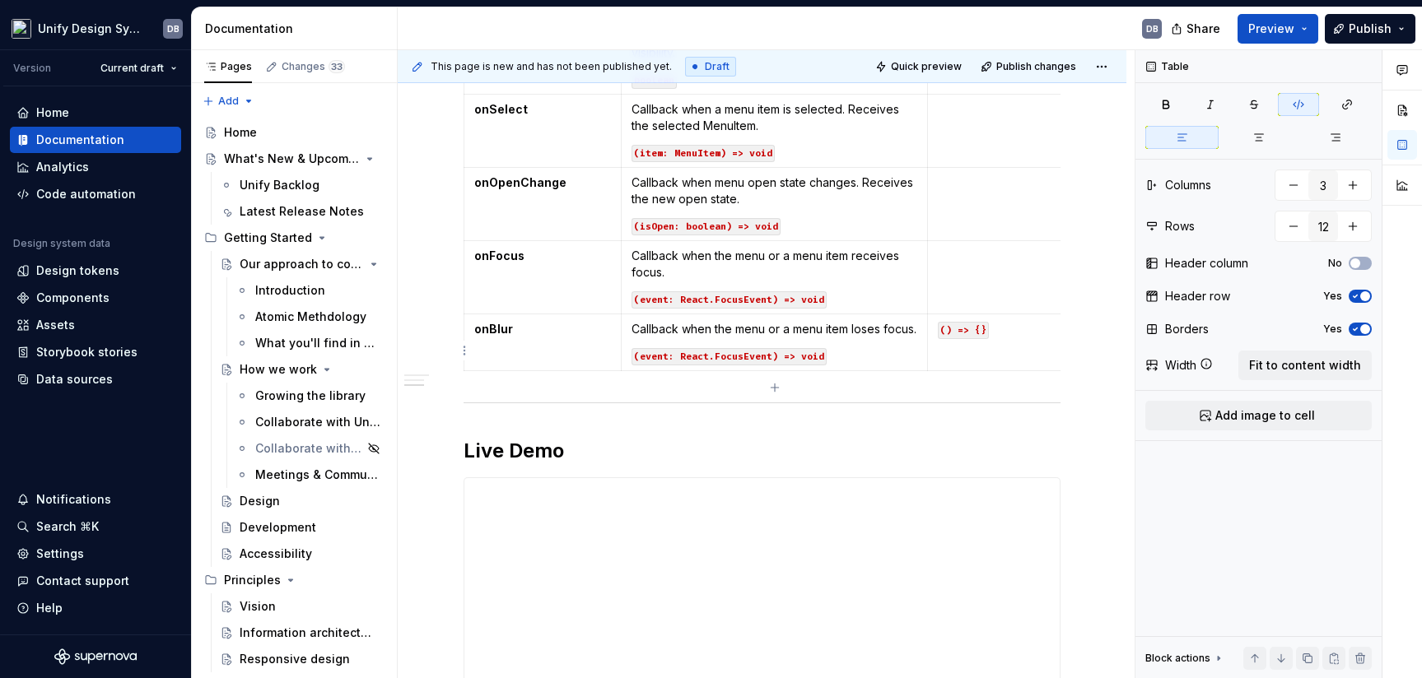
click at [1019, 330] on p "() => {}" at bounding box center [1006, 329] width 137 height 16
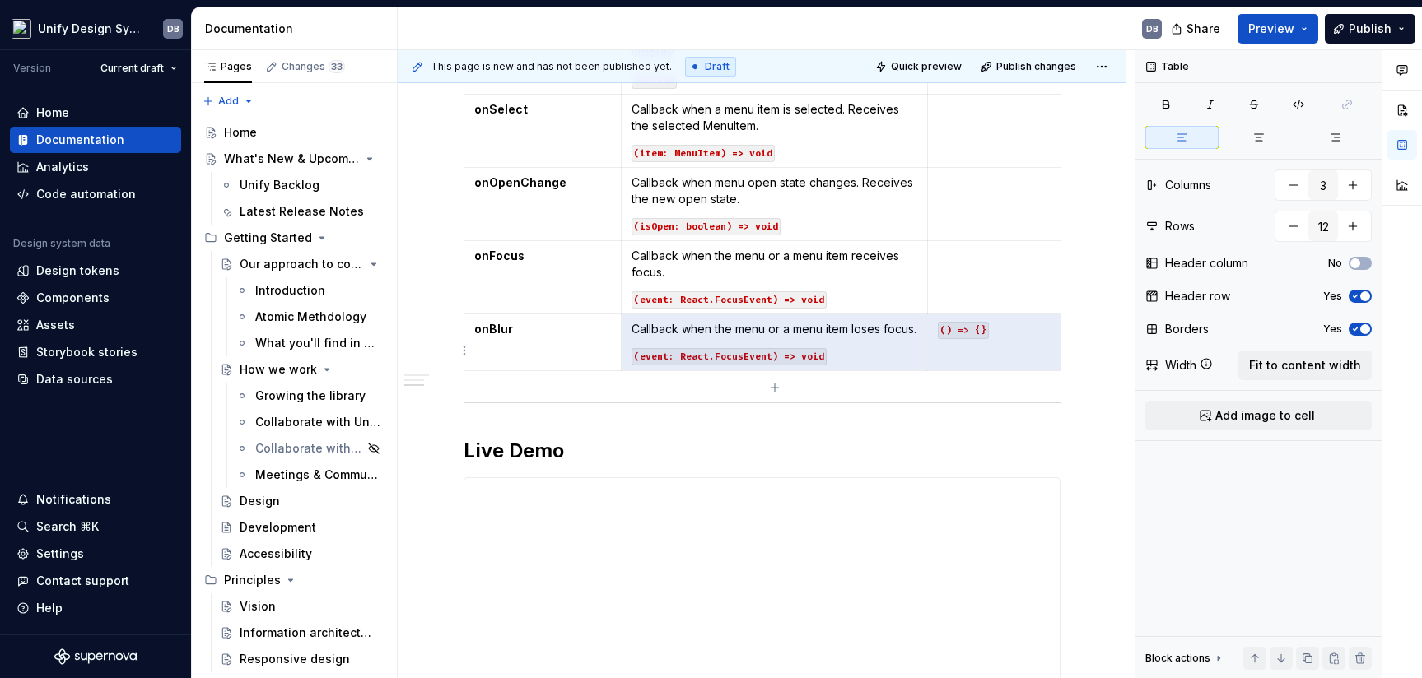
scroll to position [0, 21]
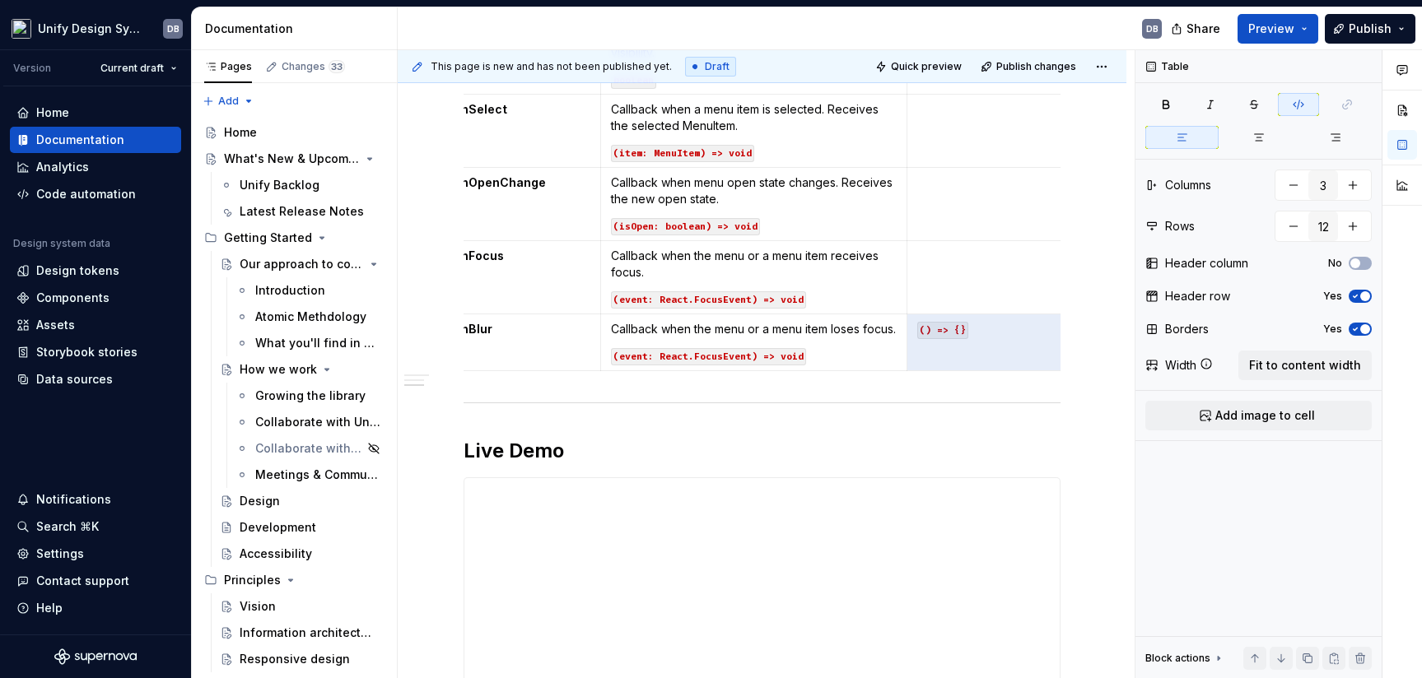
click at [965, 279] on td at bounding box center [985, 277] width 157 height 73
click at [949, 196] on td at bounding box center [985, 204] width 157 height 73
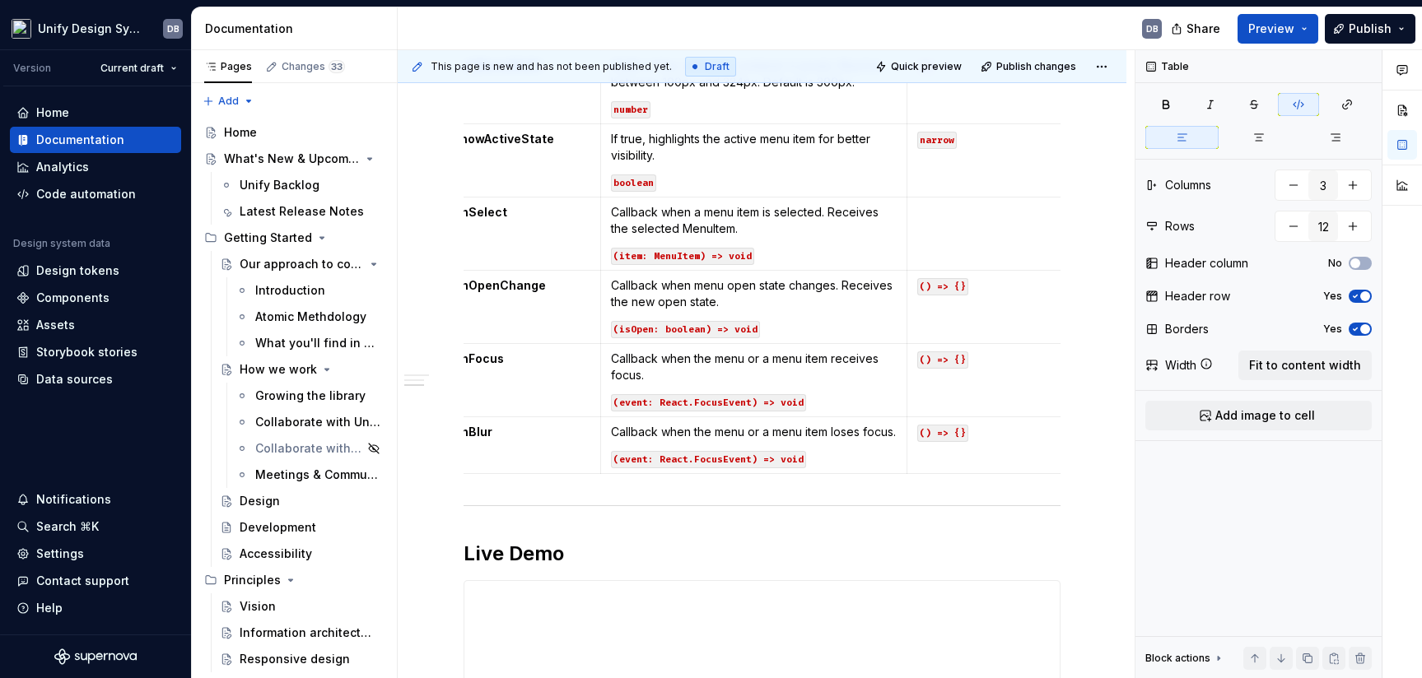
click at [958, 243] on td at bounding box center [985, 234] width 157 height 73
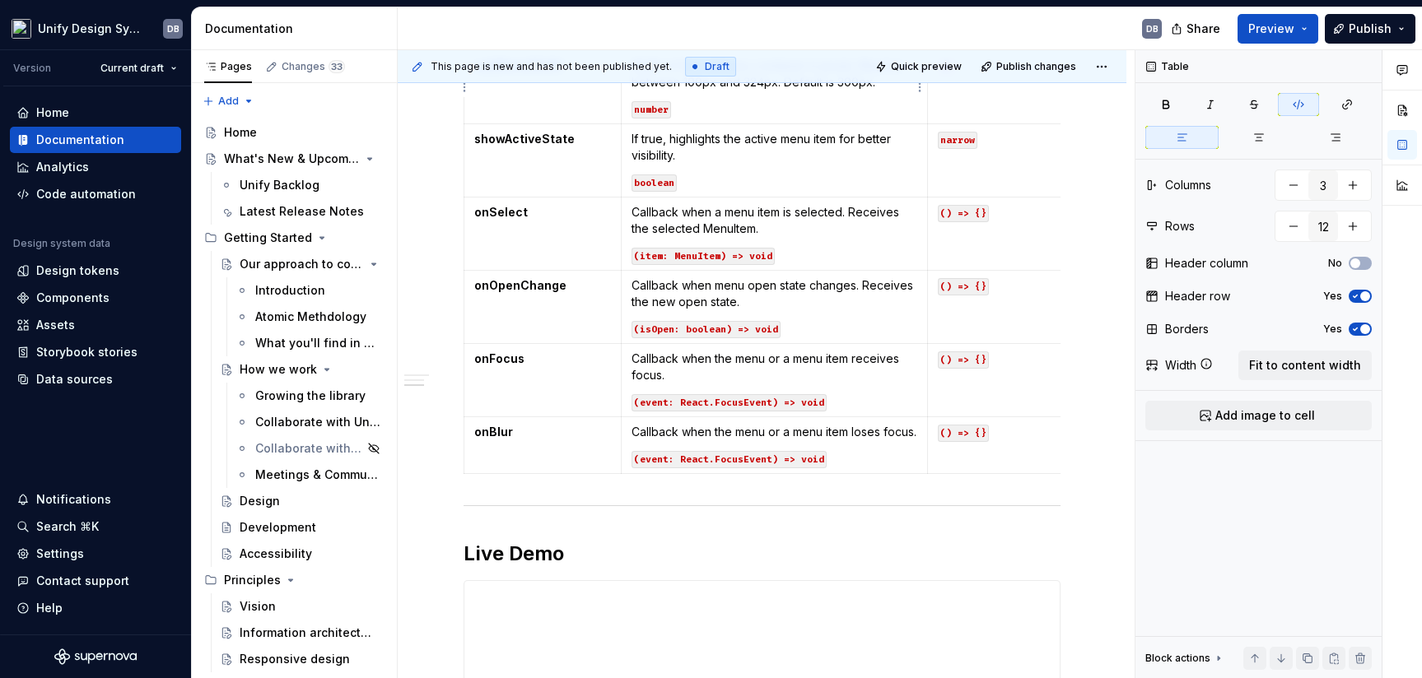
type textarea "*"
click at [959, 141] on code "narrow" at bounding box center [958, 140] width 40 height 17
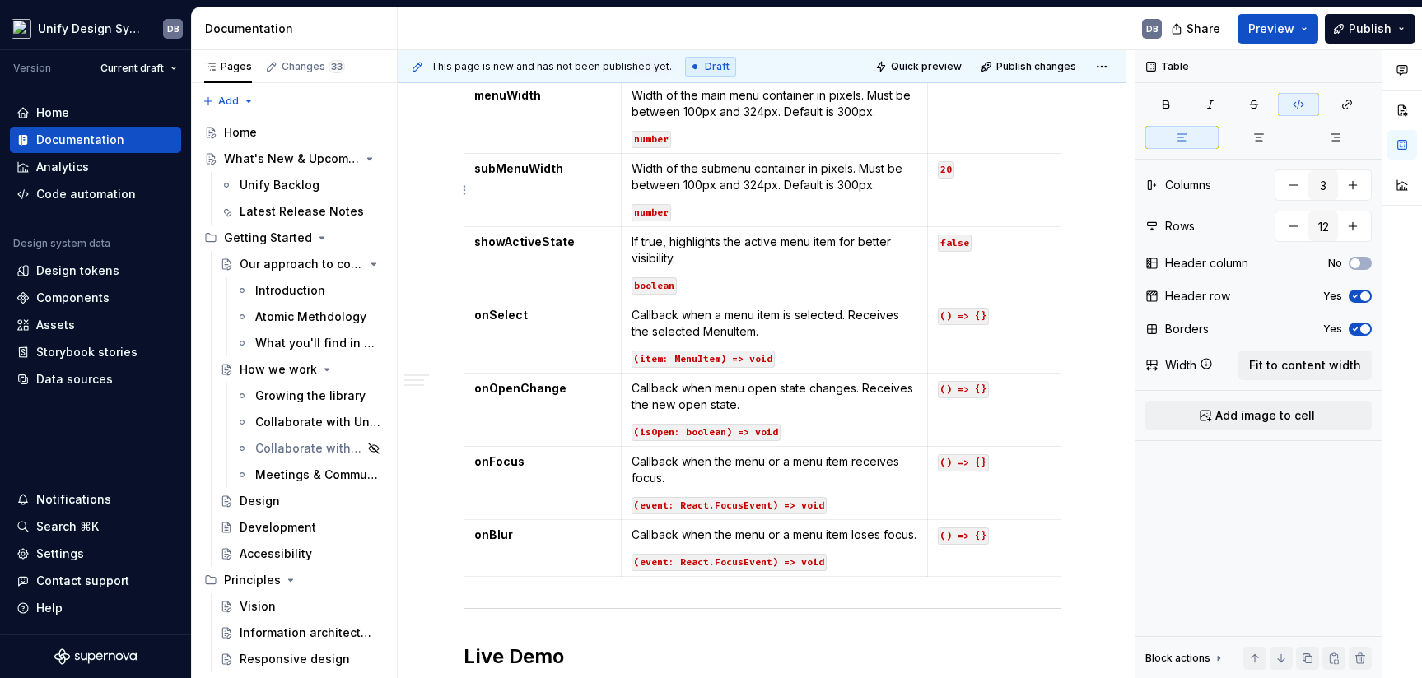
click at [946, 169] on code "20" at bounding box center [946, 169] width 16 height 17
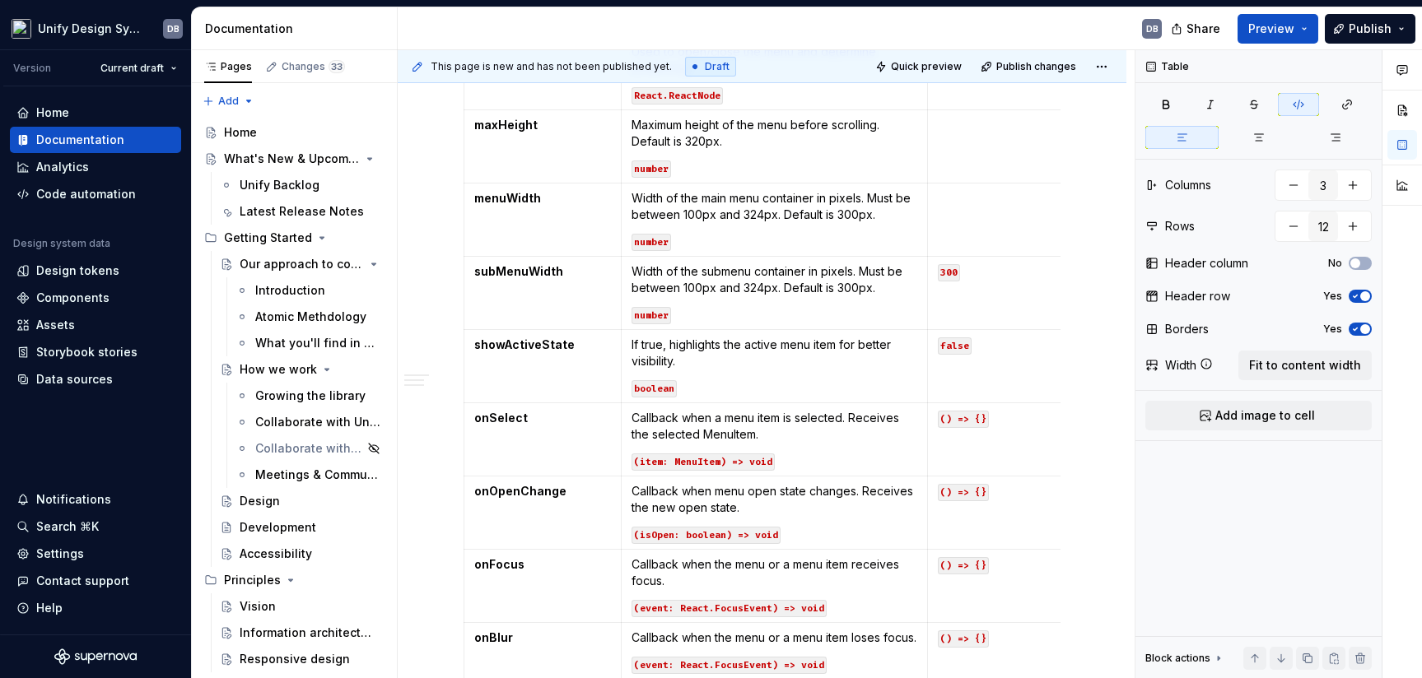
scroll to position [1235, 0]
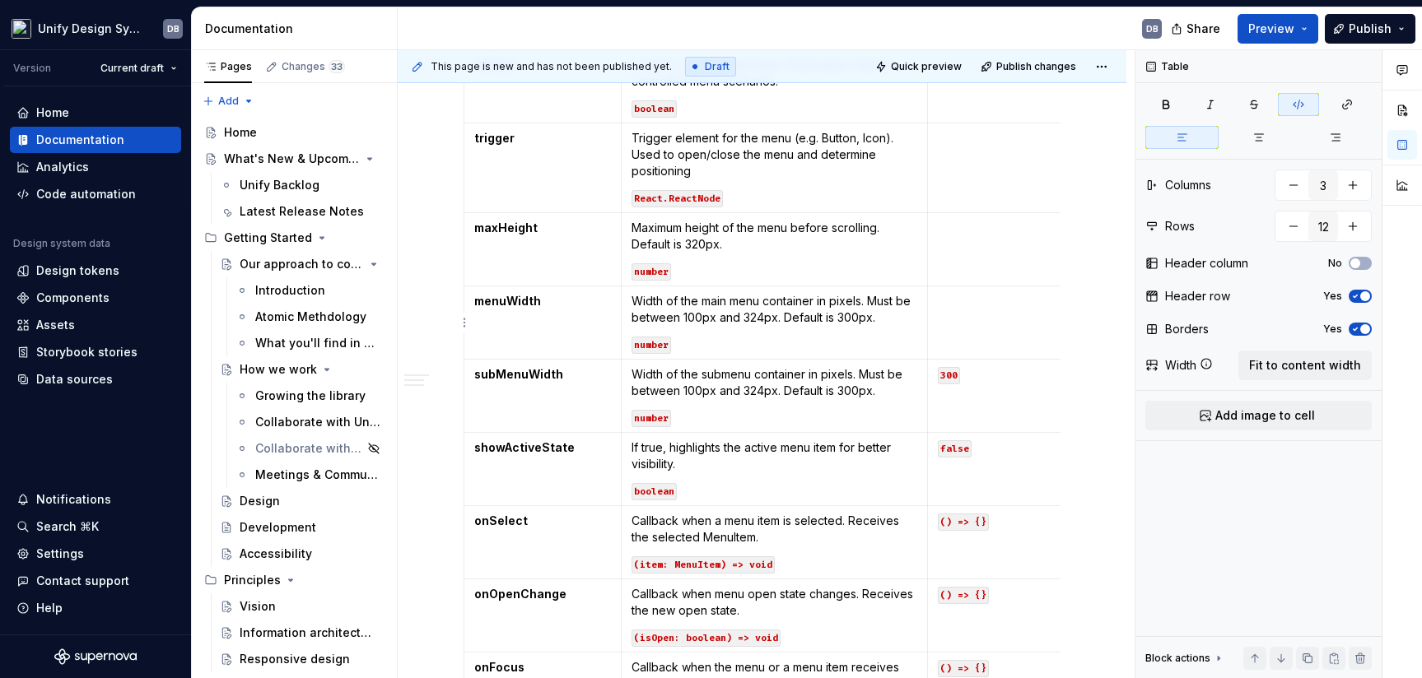
click at [979, 315] on td at bounding box center [1006, 323] width 157 height 73
click at [995, 324] on td at bounding box center [1006, 323] width 157 height 73
click at [973, 323] on td at bounding box center [1006, 323] width 157 height 73
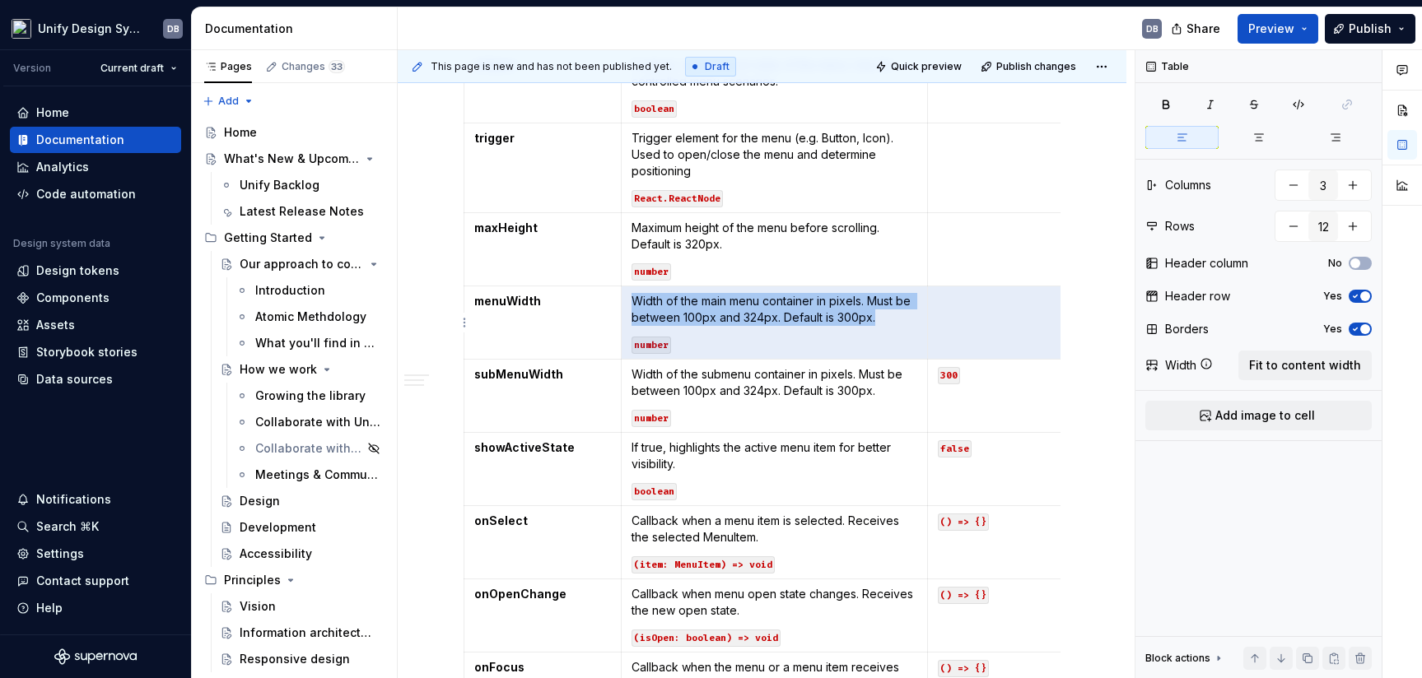
scroll to position [0, 21]
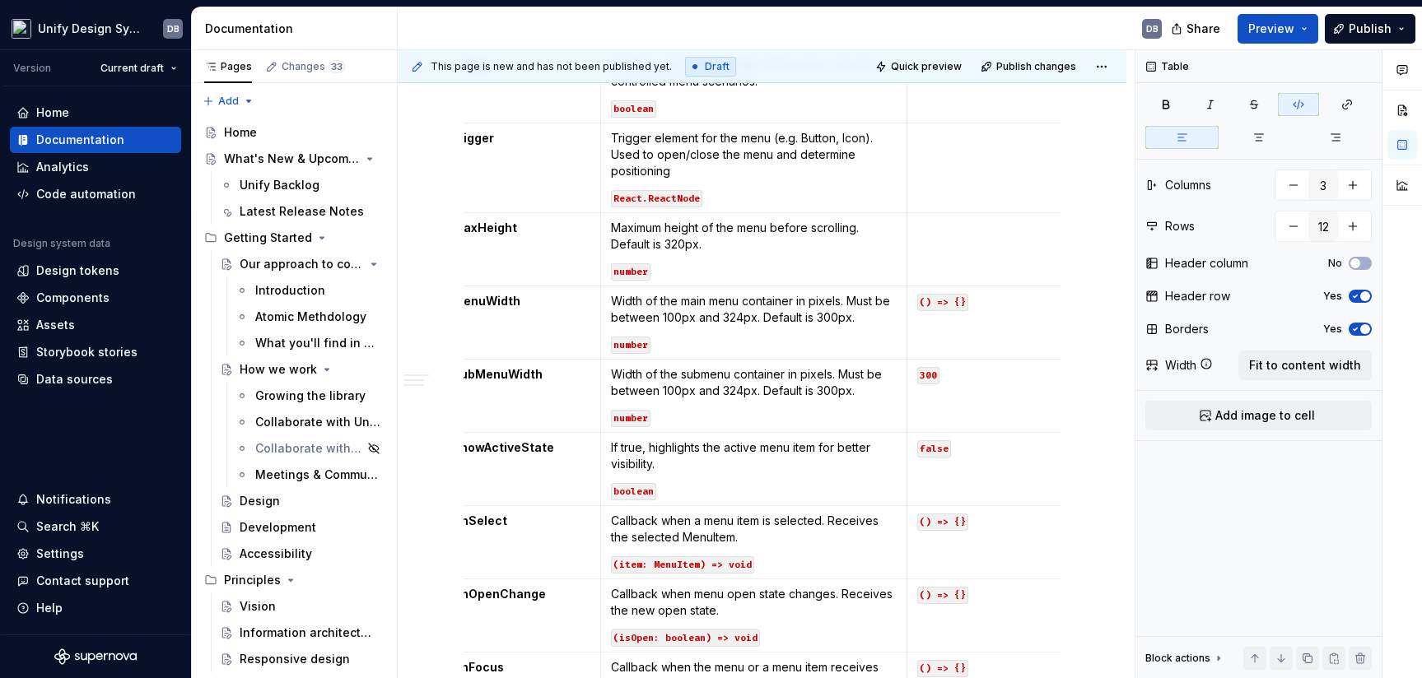
drag, startPoint x: 920, startPoint y: 302, endPoint x: 1114, endPoint y: 344, distance: 198.8
click at [922, 302] on code "() => {}" at bounding box center [942, 302] width 51 height 17
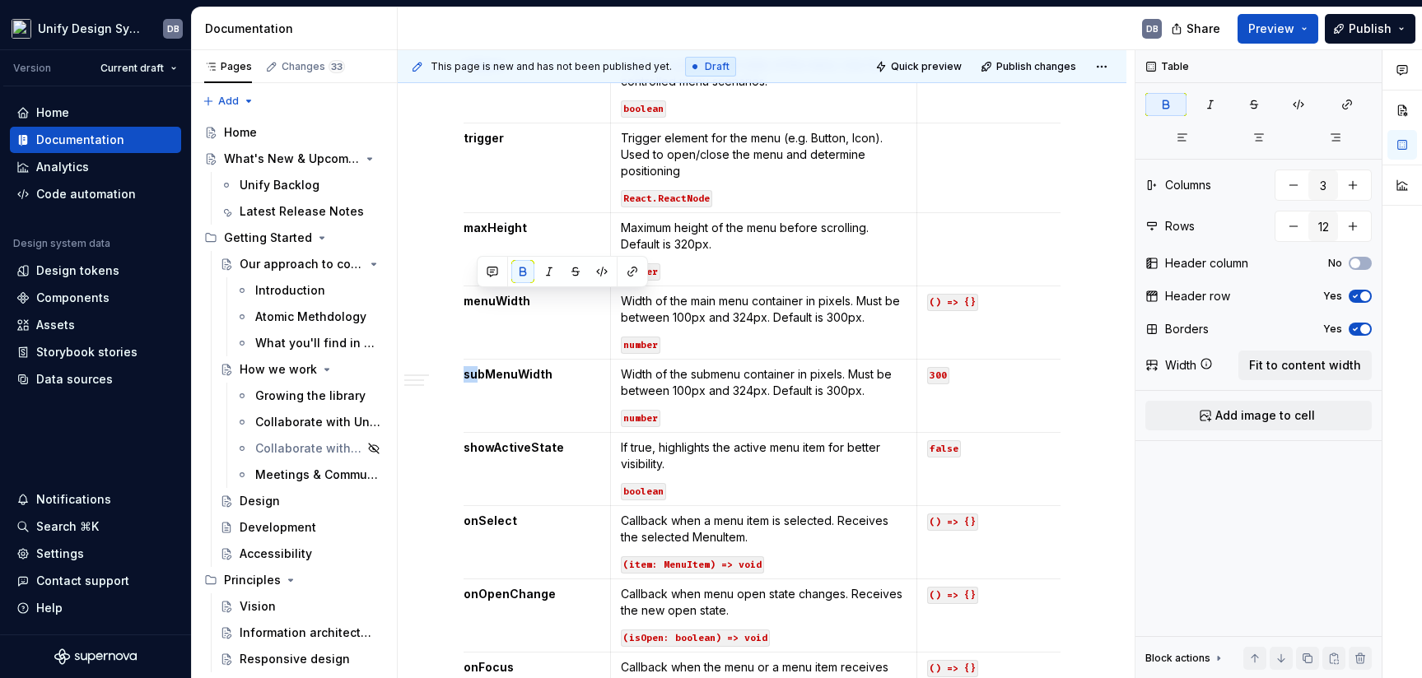
click at [969, 298] on code "() => {}" at bounding box center [952, 302] width 51 height 17
click at [945, 303] on code "() => {}" at bounding box center [952, 302] width 51 height 17
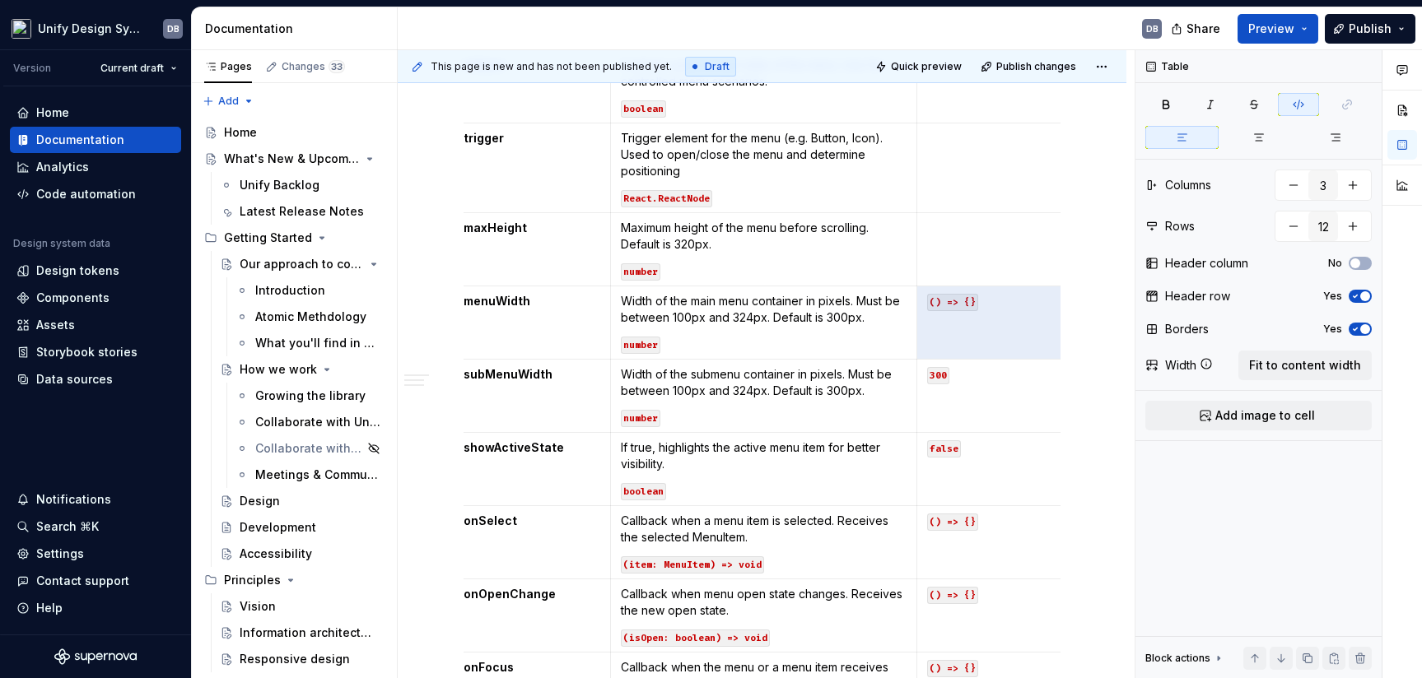
click at [968, 299] on code "() => {}" at bounding box center [952, 302] width 51 height 17
click at [966, 254] on td at bounding box center [995, 249] width 157 height 73
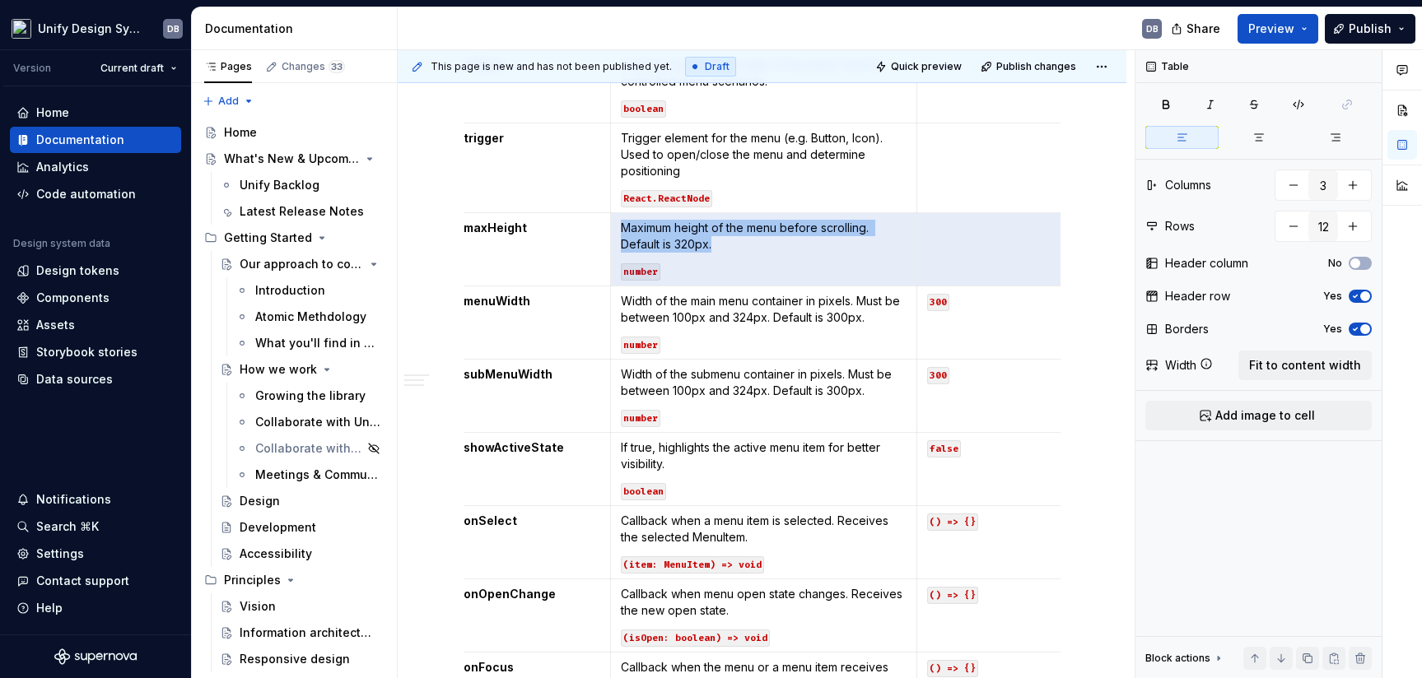
scroll to position [0, 21]
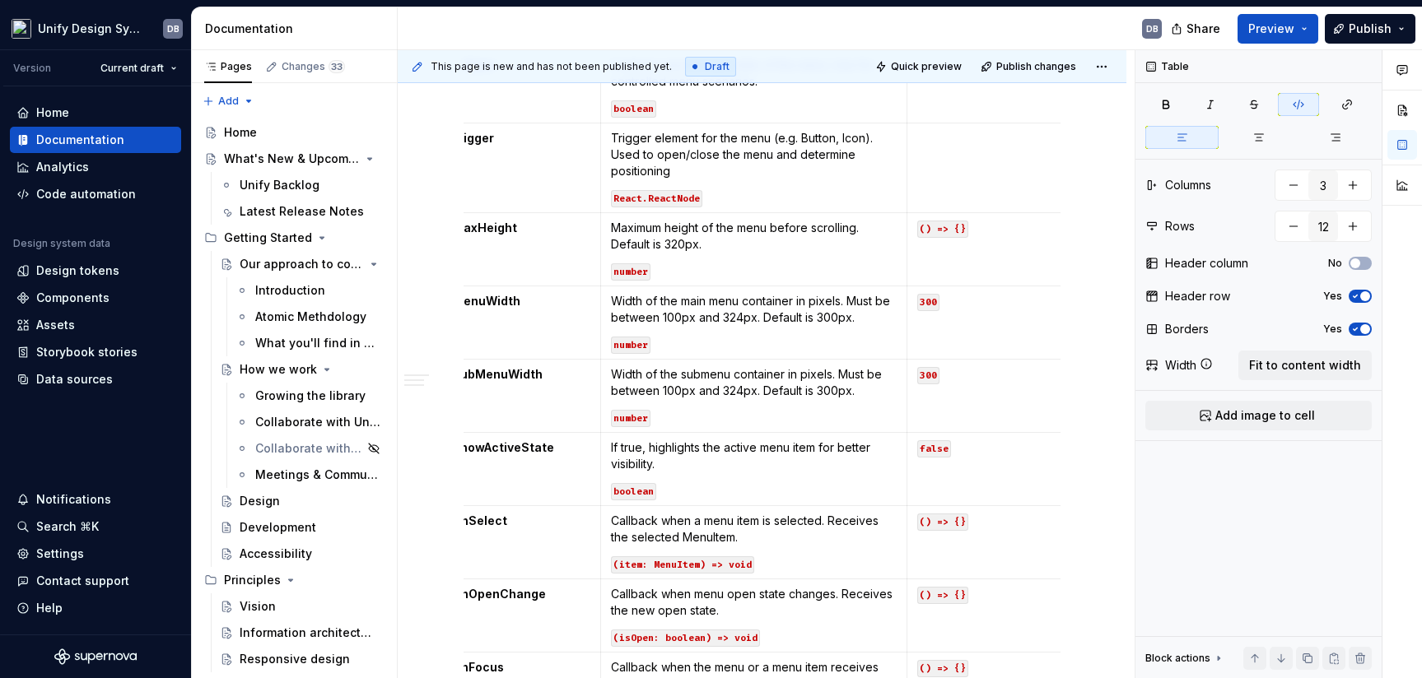
click at [966, 229] on code "() => {}" at bounding box center [942, 229] width 51 height 17
click at [963, 169] on td at bounding box center [985, 169] width 157 height 90
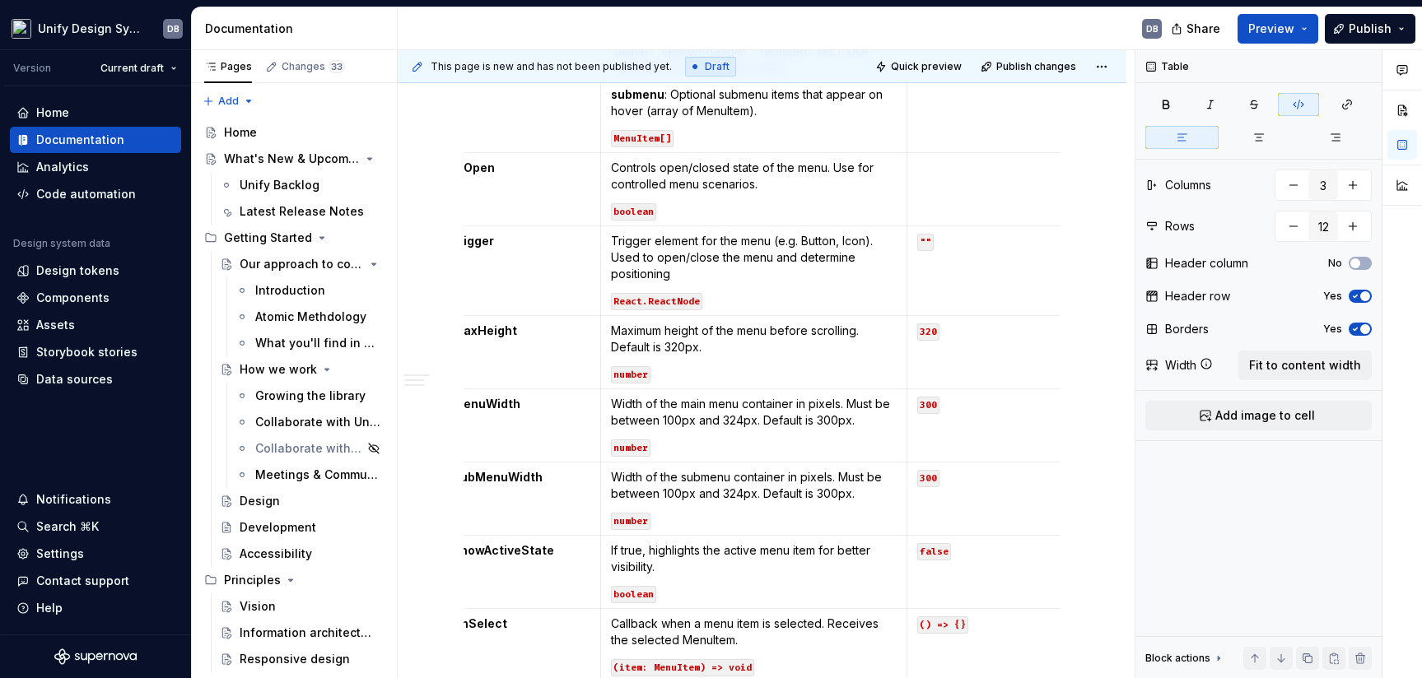
click at [958, 183] on td at bounding box center [985, 189] width 157 height 73
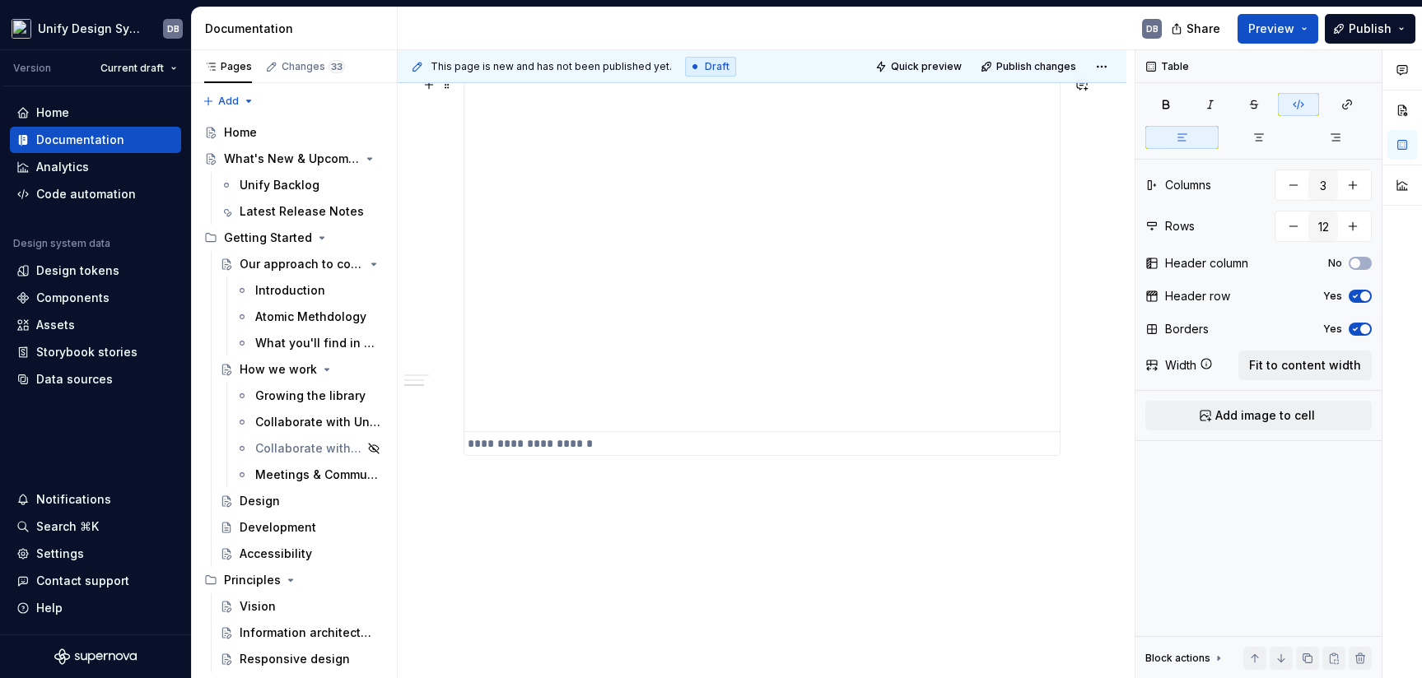
scroll to position [1906, 0]
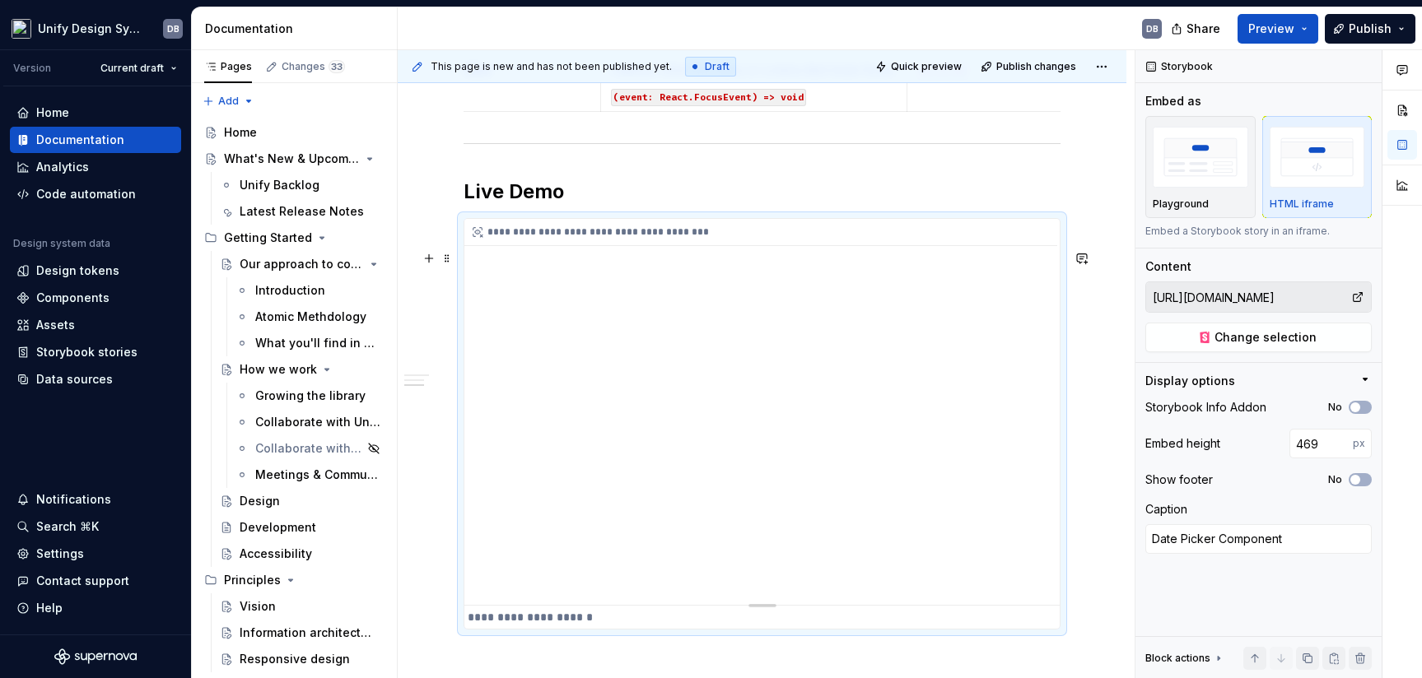
click at [972, 374] on div "**********" at bounding box center [761, 412] width 595 height 386
click at [1229, 343] on span "Change selection" at bounding box center [1266, 337] width 102 height 16
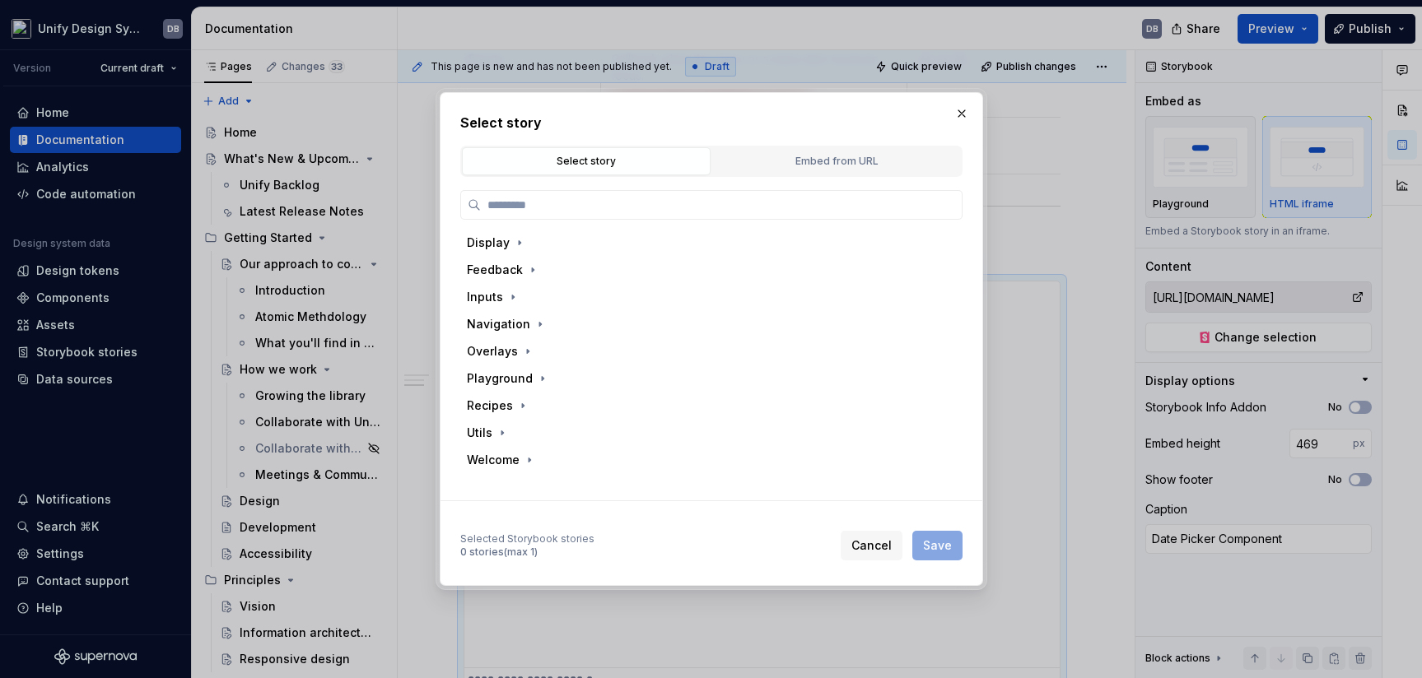
scroll to position [1969, 0]
type textarea "*"
click at [790, 154] on div "Embed from URL" at bounding box center [836, 161] width 237 height 16
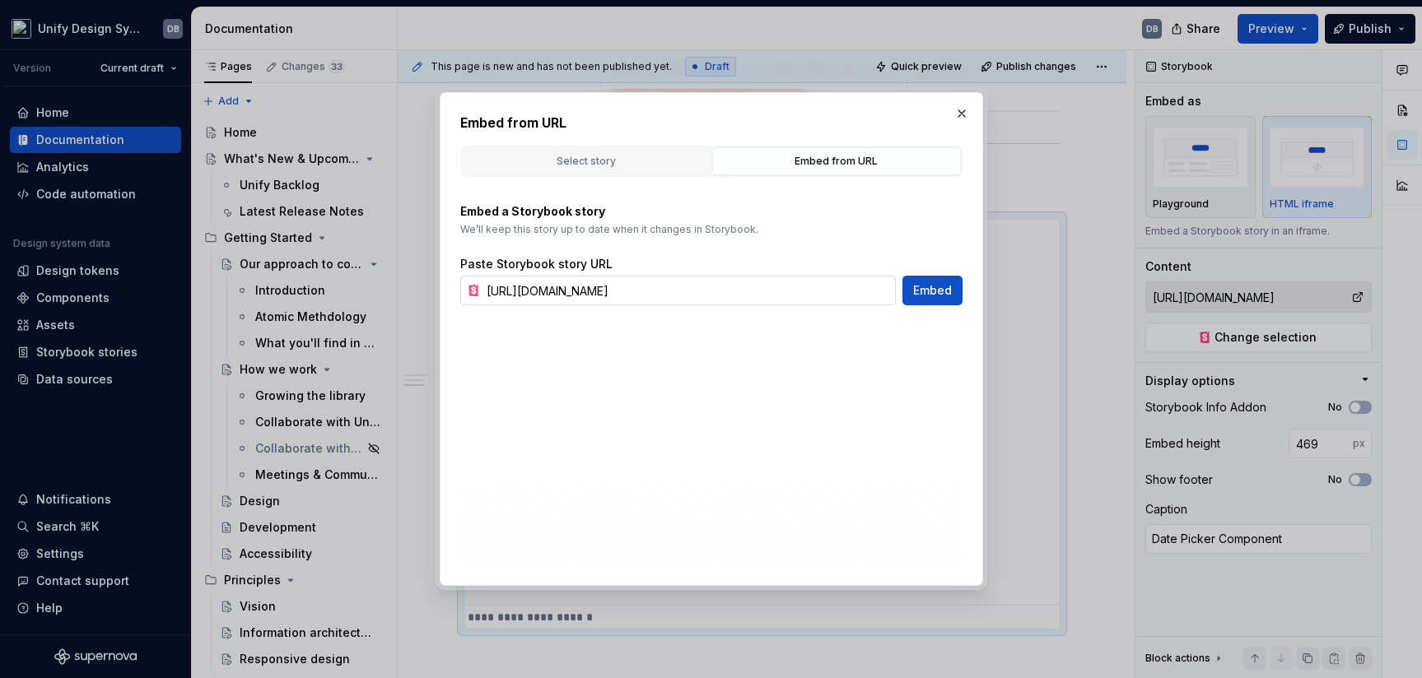
click at [600, 291] on input "[URL][DOMAIN_NAME]" at bounding box center [688, 291] width 416 height 30
paste input "docs/navigation-menu--docs"
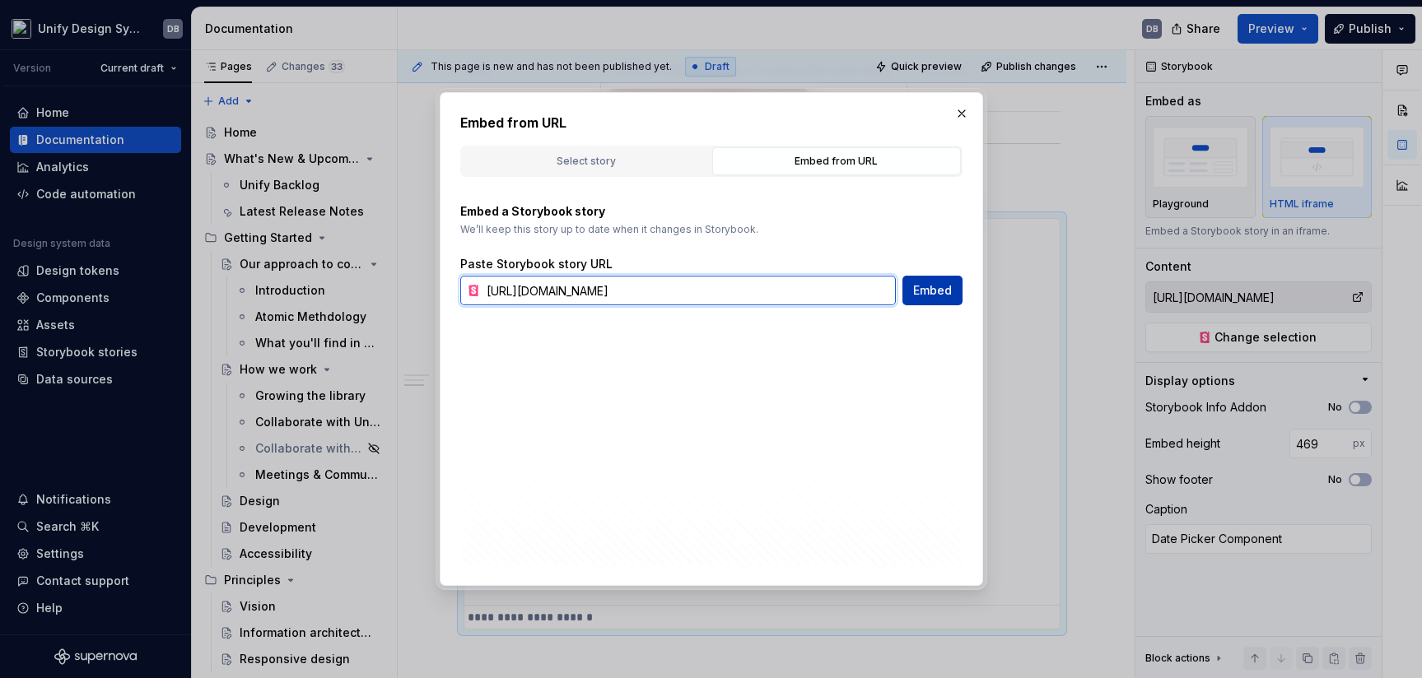
type input "[URL][DOMAIN_NAME]"
click at [923, 291] on span "Embed" at bounding box center [932, 290] width 39 height 16
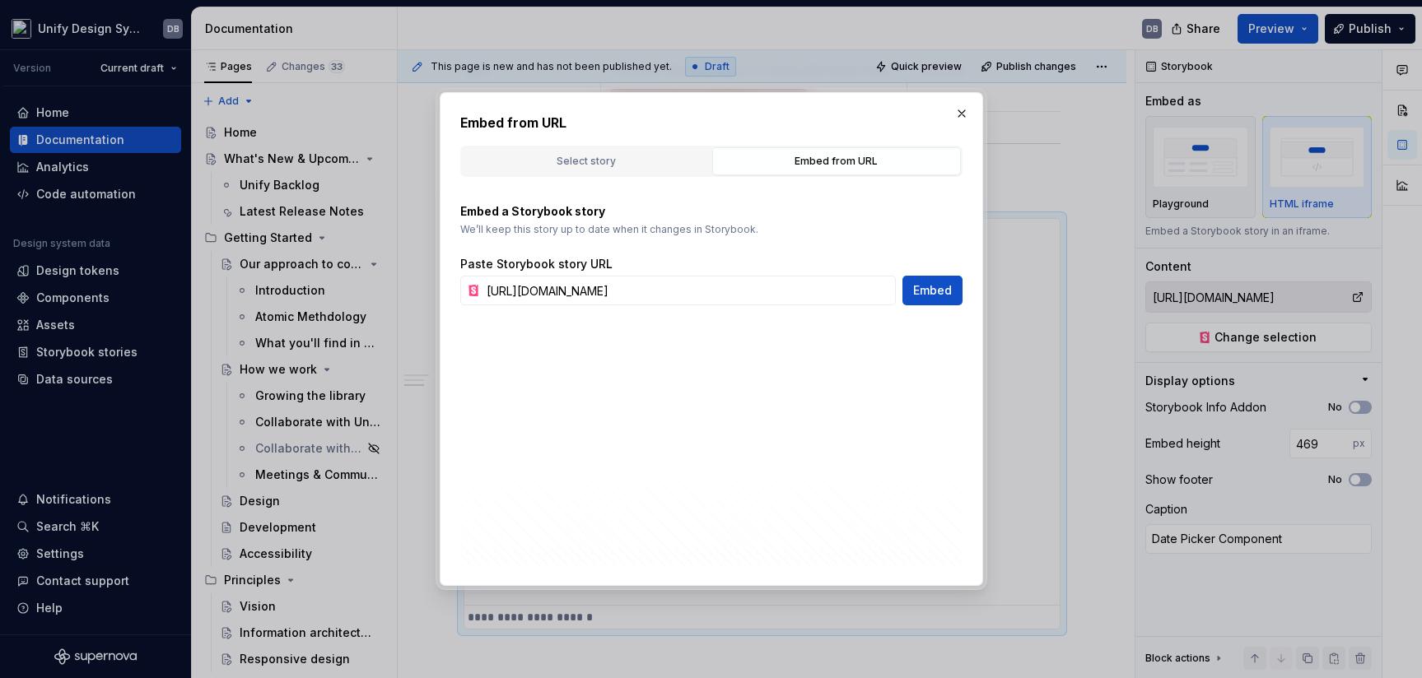
type textarea "*"
type input "[URL][DOMAIN_NAME]"
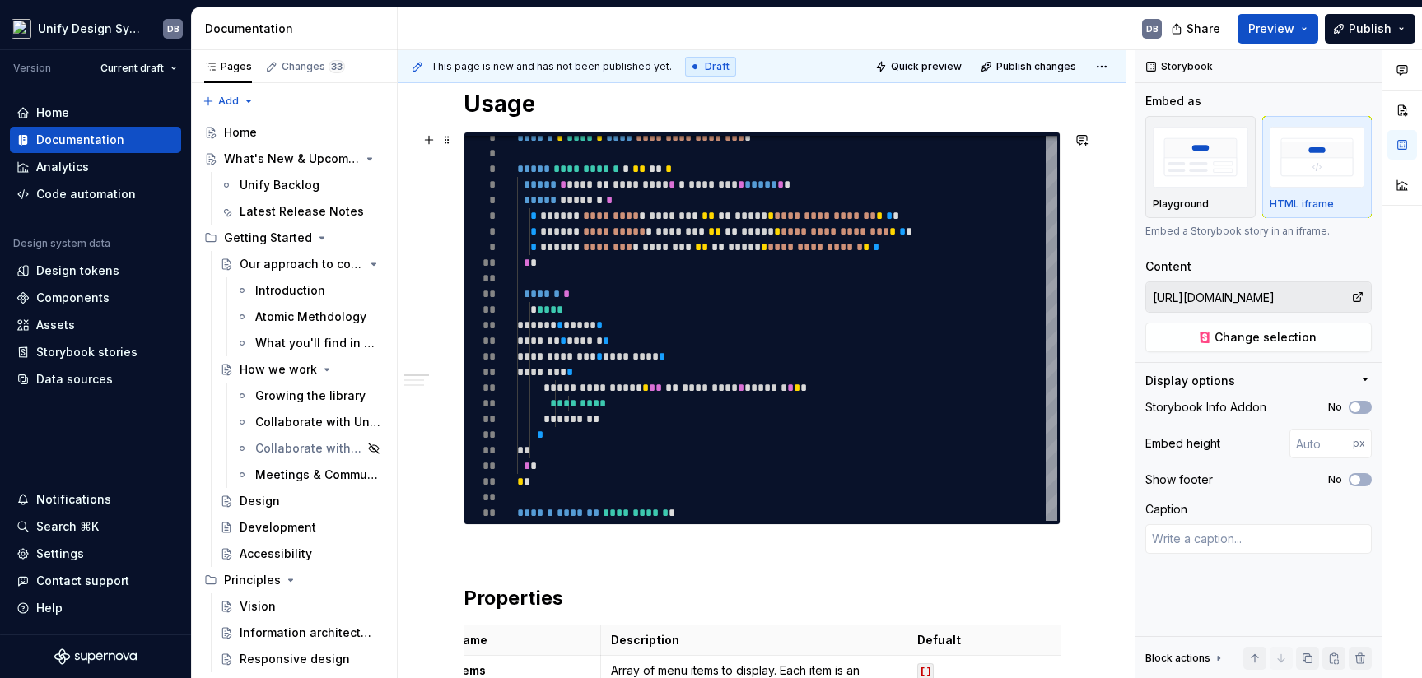
scroll to position [139, 0]
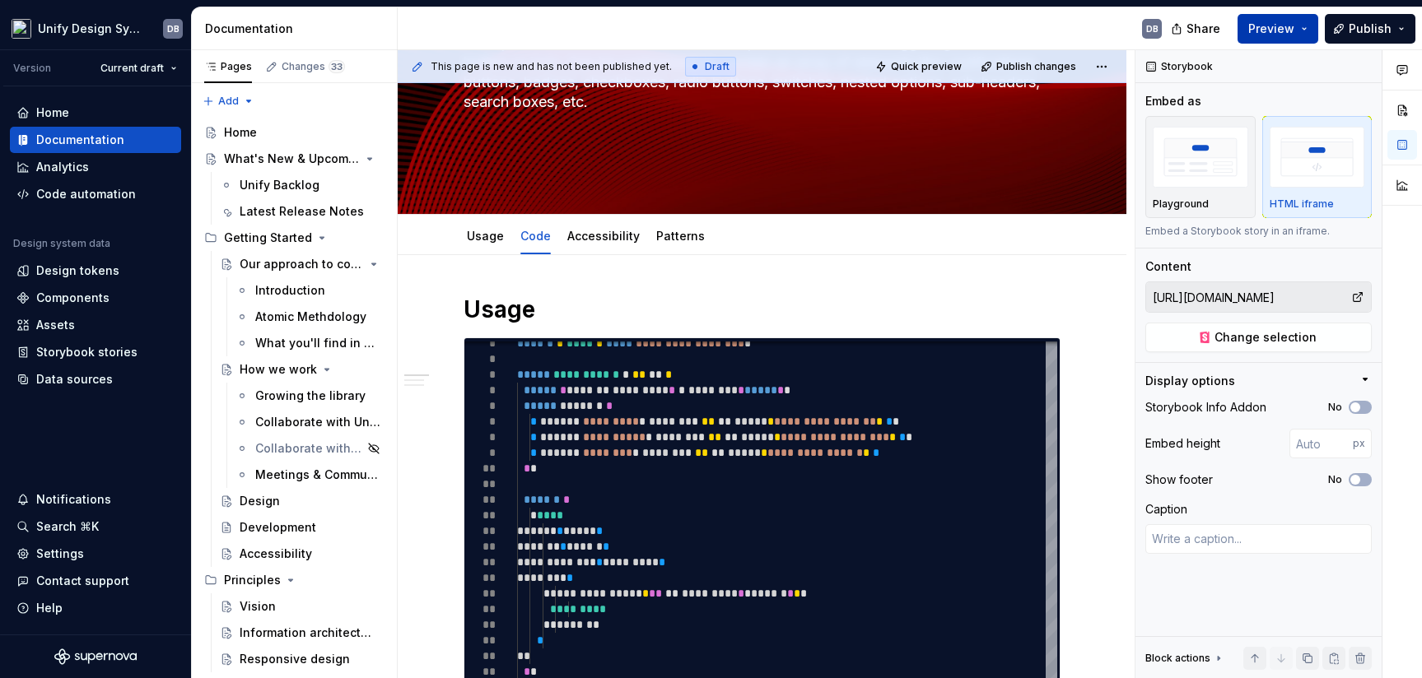
click at [1263, 31] on button "Preview" at bounding box center [1278, 29] width 81 height 30
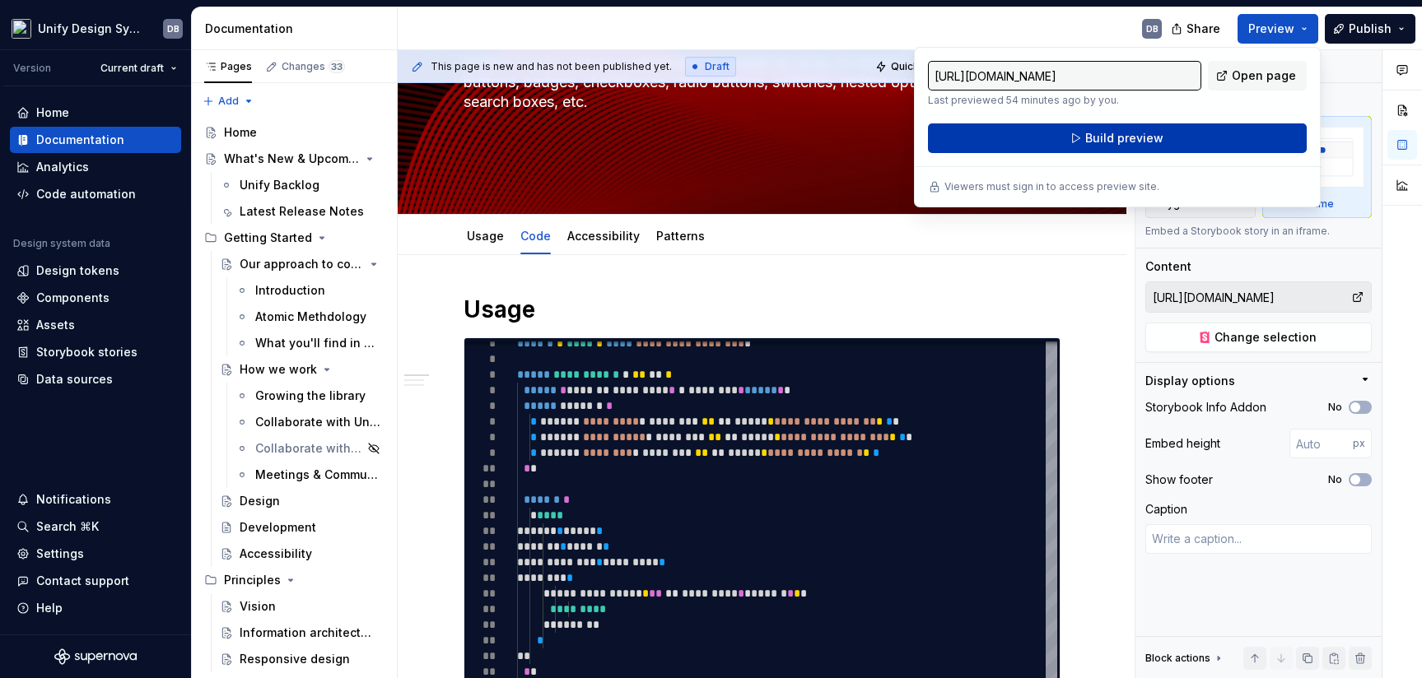
click at [1135, 144] on span "Build preview" at bounding box center [1124, 138] width 78 height 16
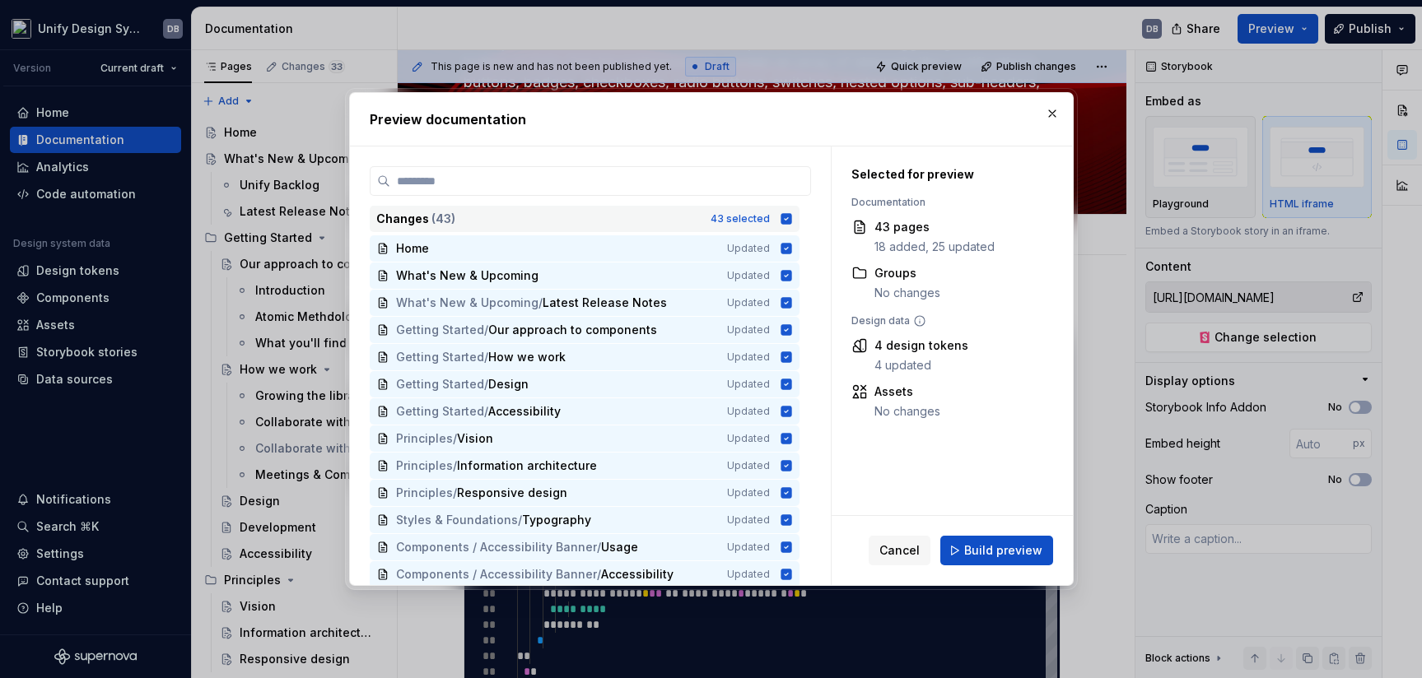
click at [786, 219] on icon at bounding box center [786, 218] width 11 height 11
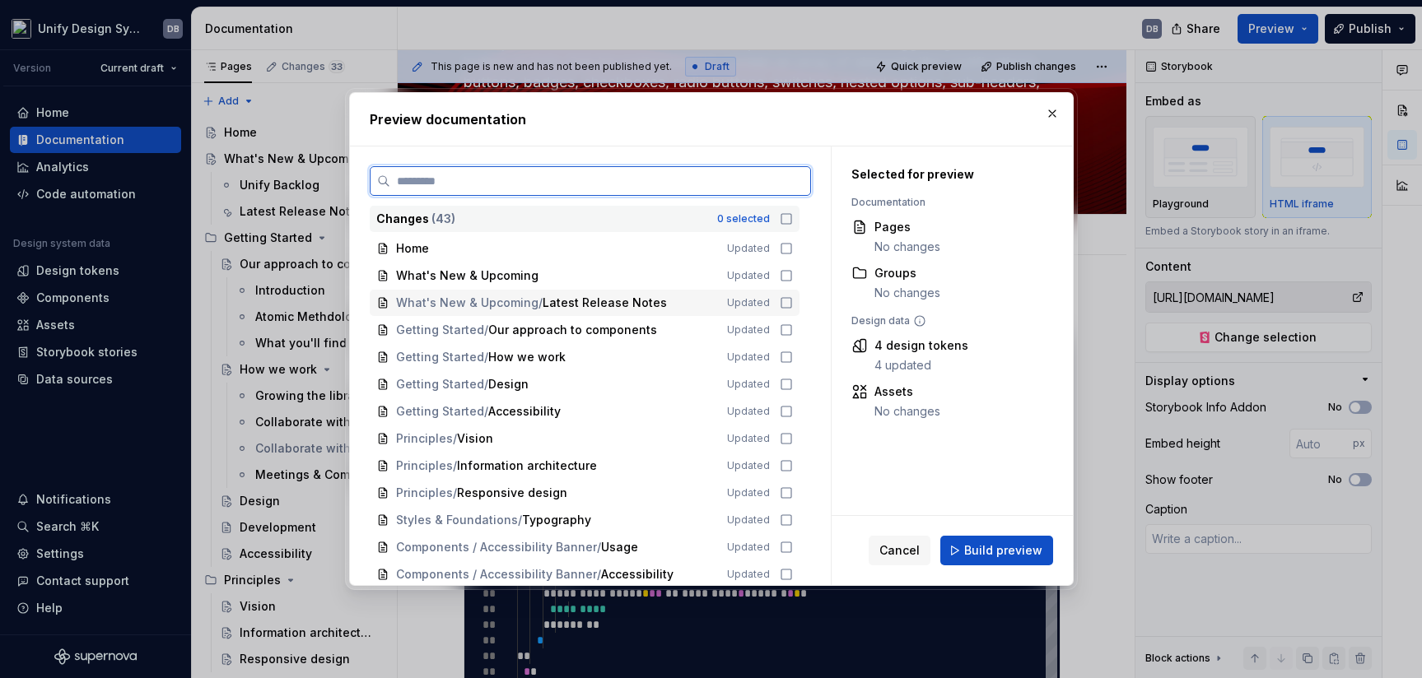
click at [784, 304] on icon at bounding box center [786, 302] width 13 height 13
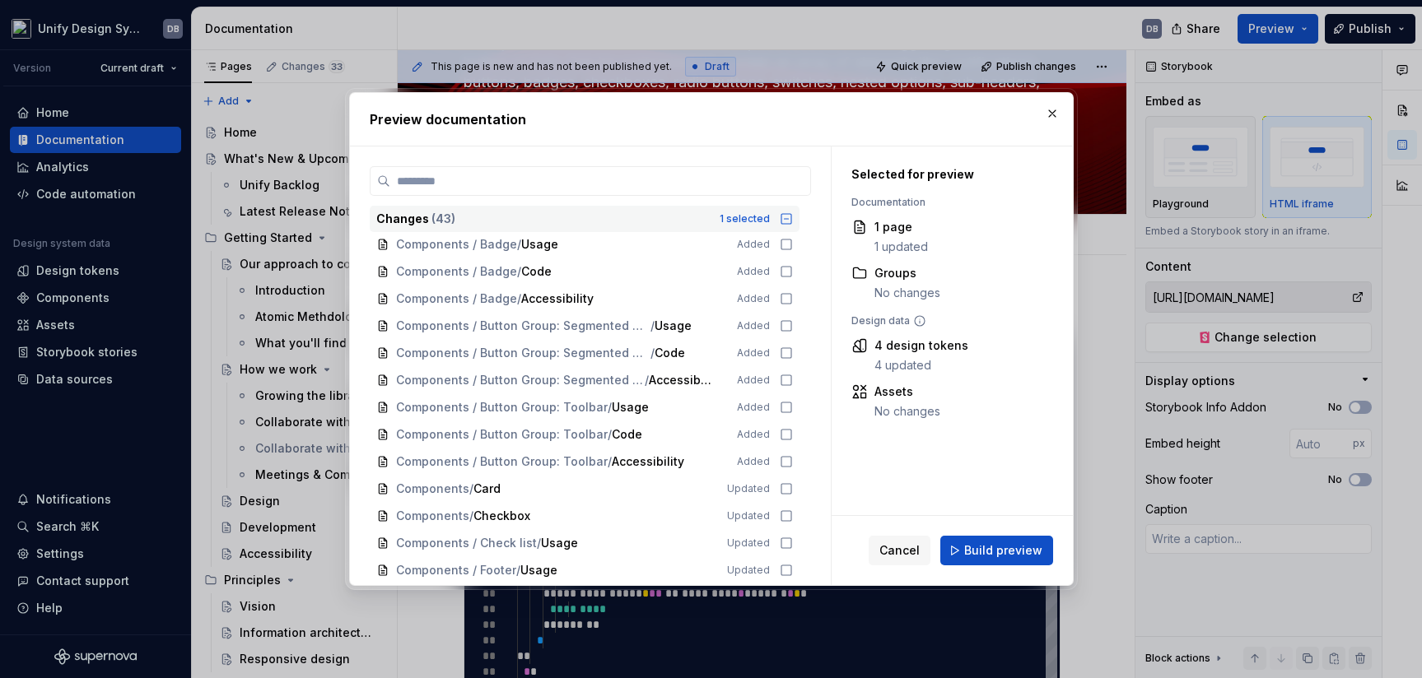
scroll to position [0, 0]
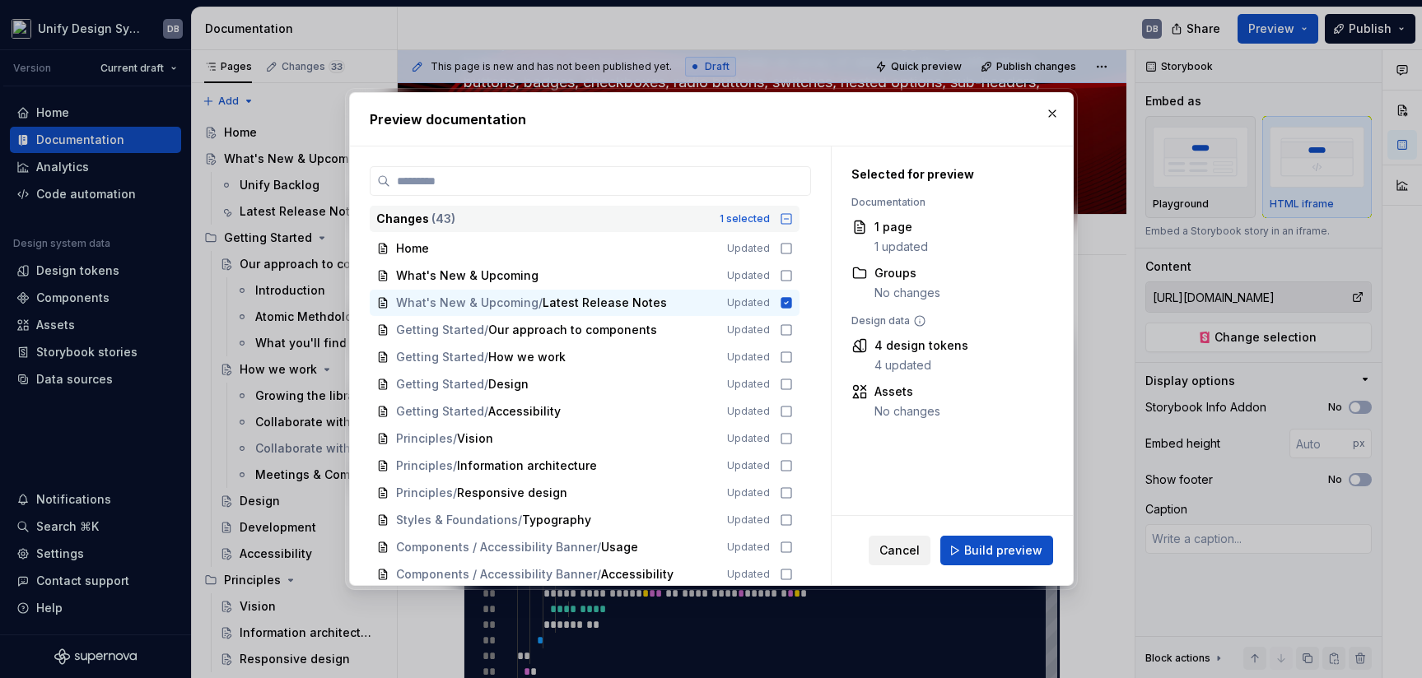
click at [906, 550] on span "Cancel" at bounding box center [899, 551] width 40 height 16
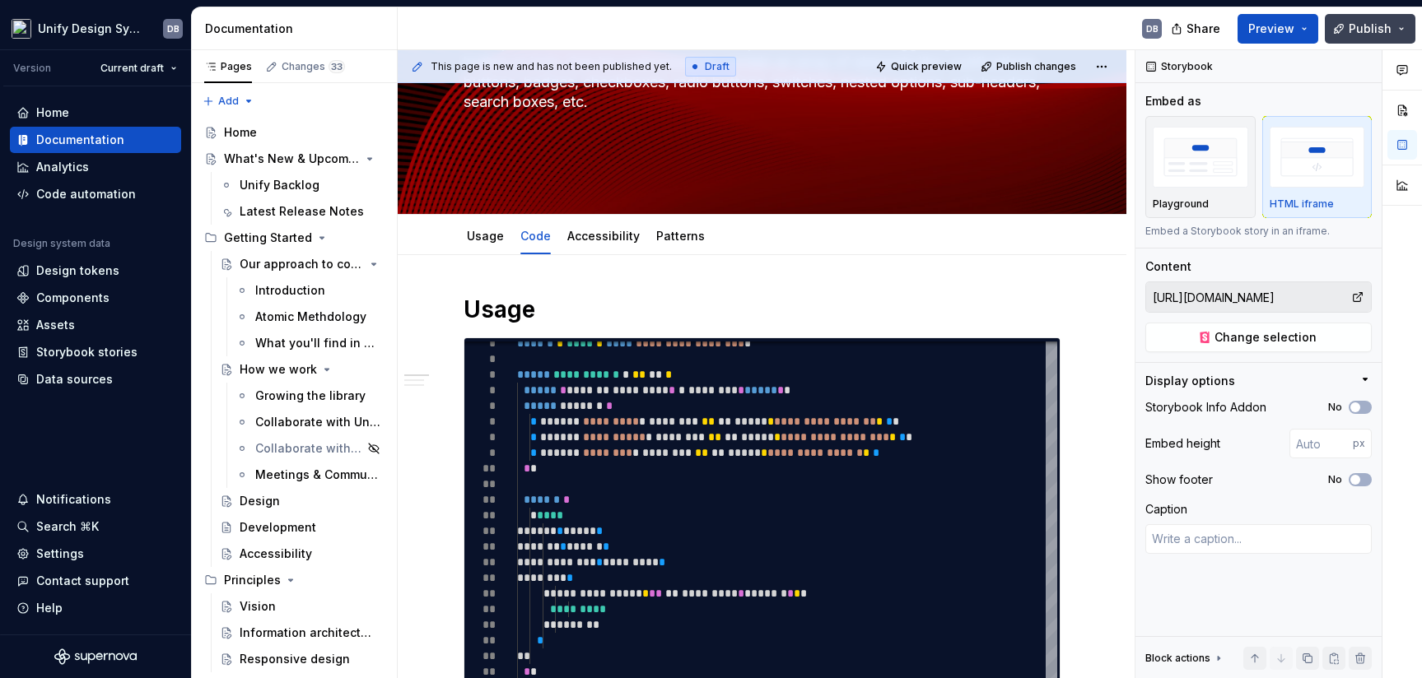
click at [1263, 33] on button "Publish" at bounding box center [1370, 29] width 91 height 30
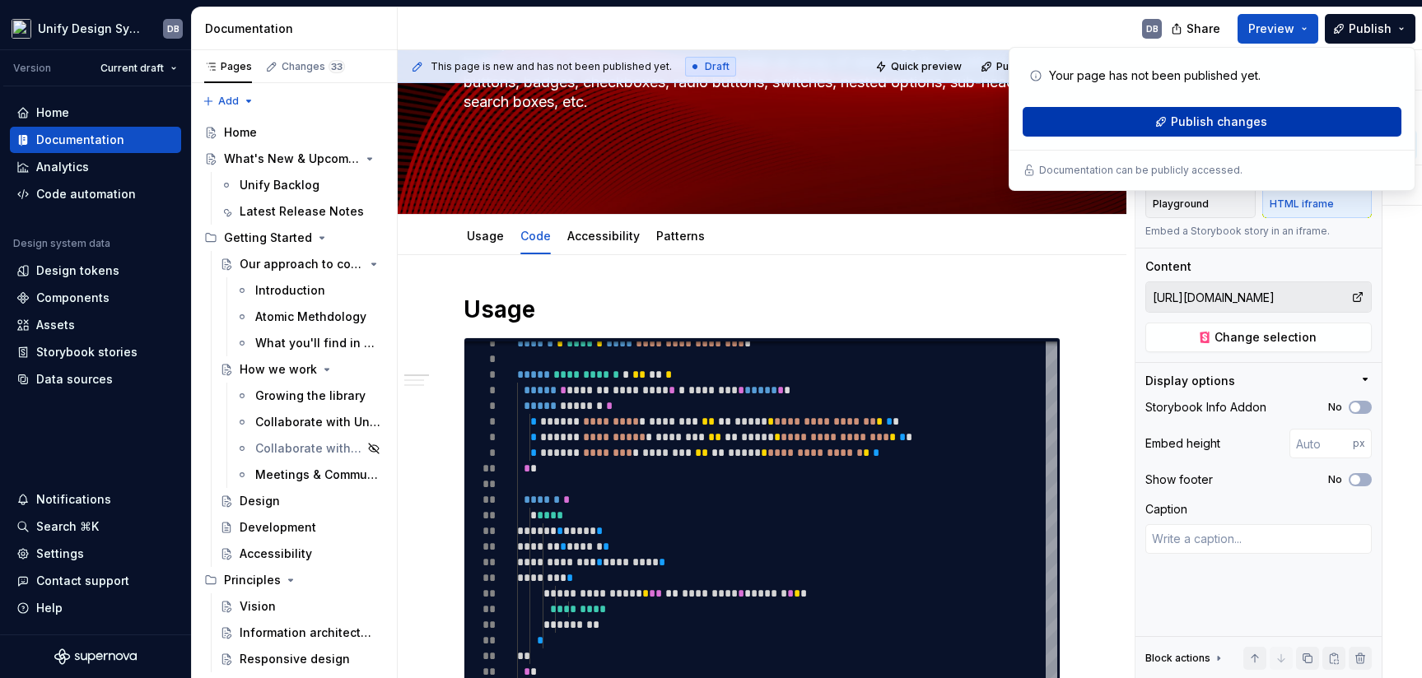
click at [1215, 117] on span "Publish changes" at bounding box center [1219, 122] width 96 height 16
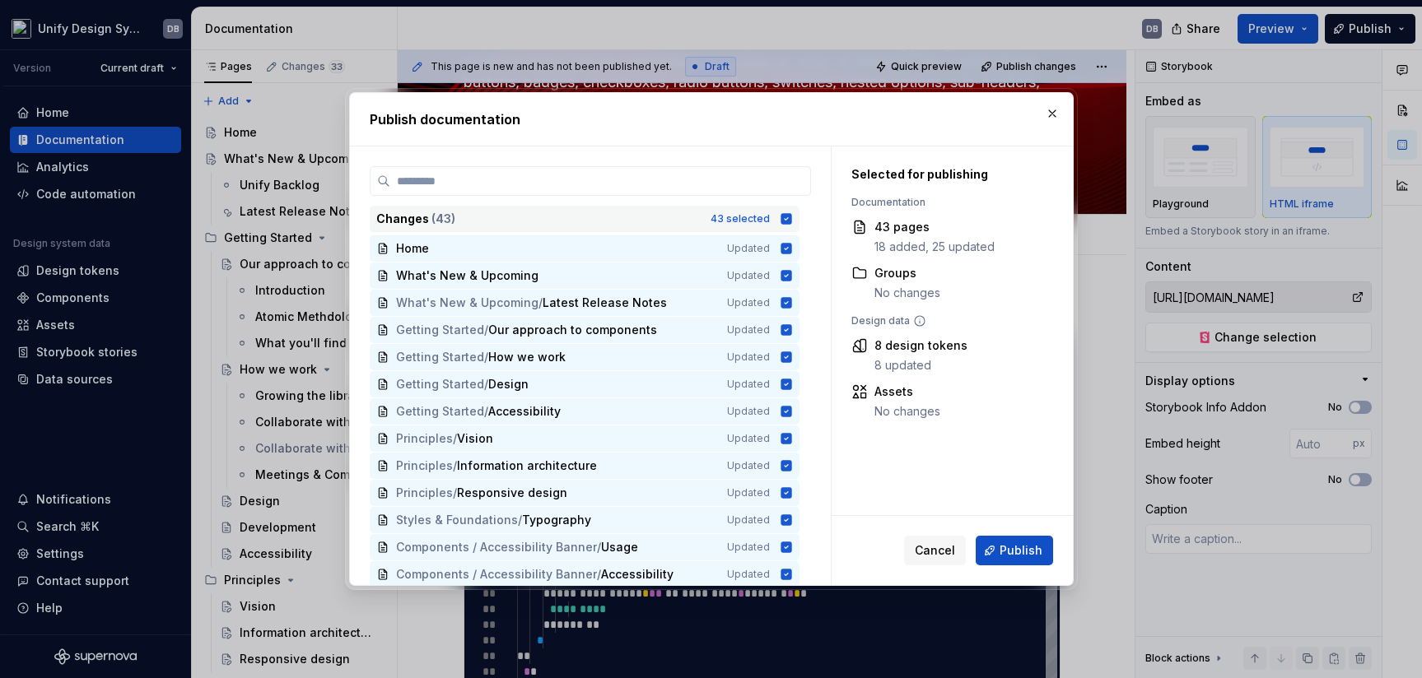
click at [782, 212] on icon at bounding box center [786, 218] width 13 height 13
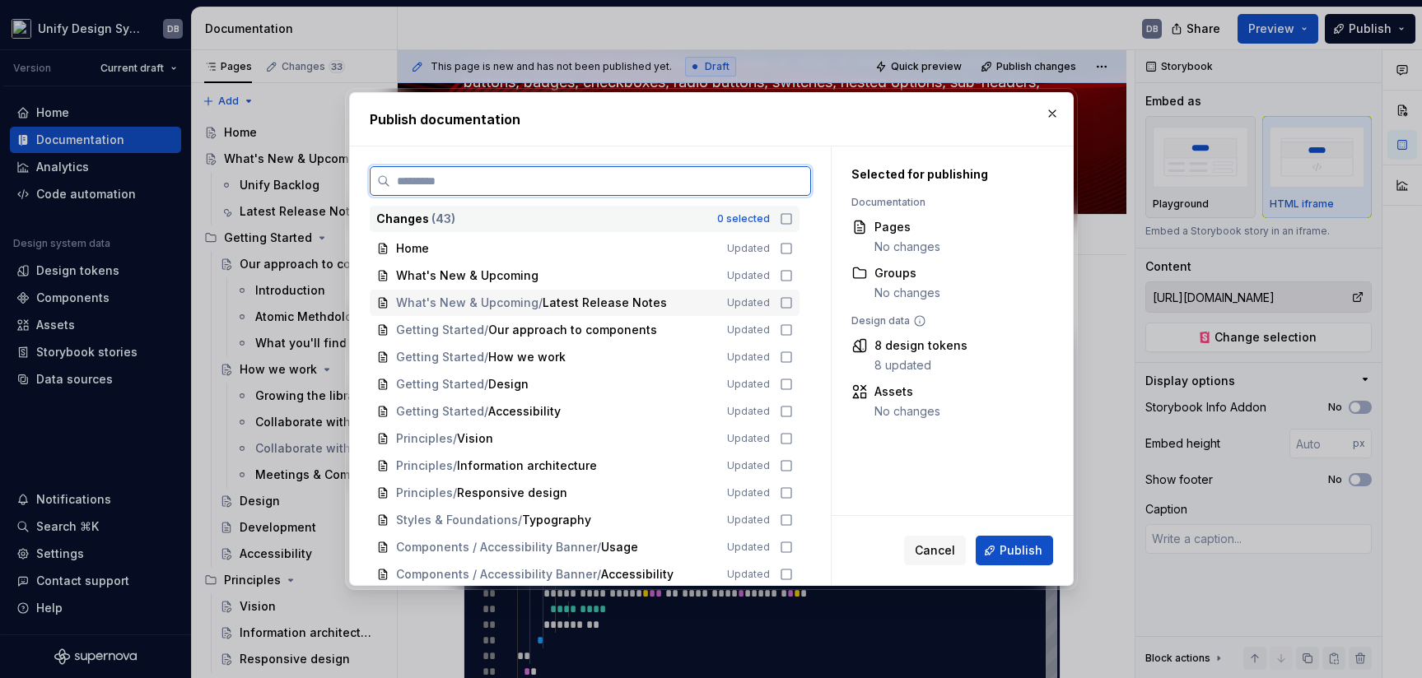
click at [786, 305] on icon at bounding box center [786, 302] width 13 height 13
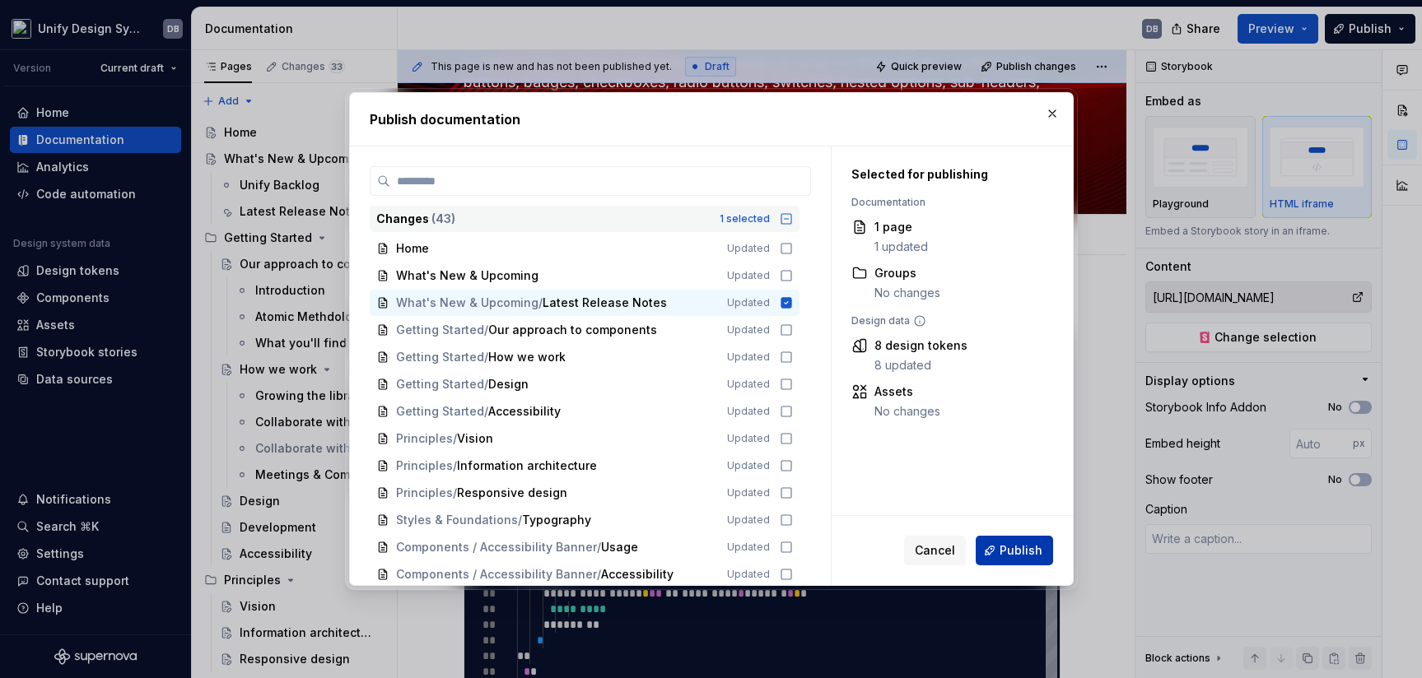
click at [1010, 548] on span "Publish" at bounding box center [1021, 551] width 43 height 16
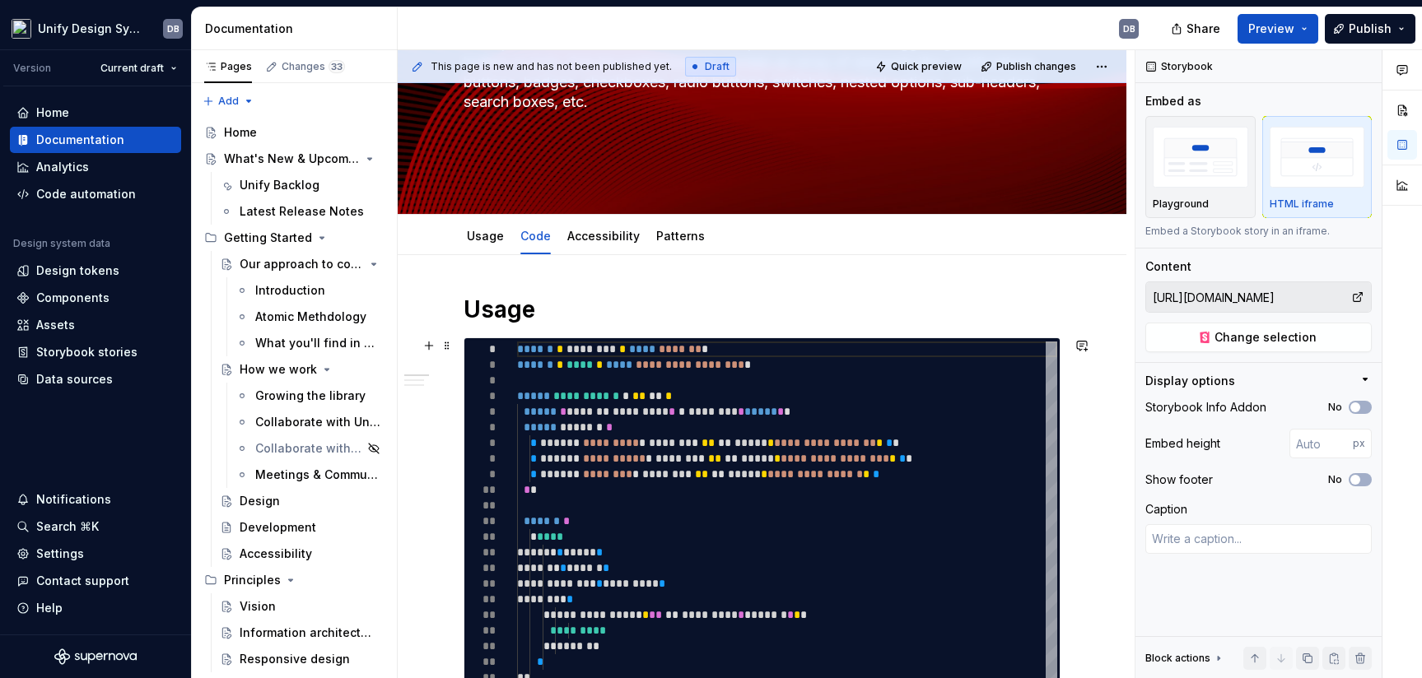
type textarea "*"
